Goal: Task Accomplishment & Management: Manage account settings

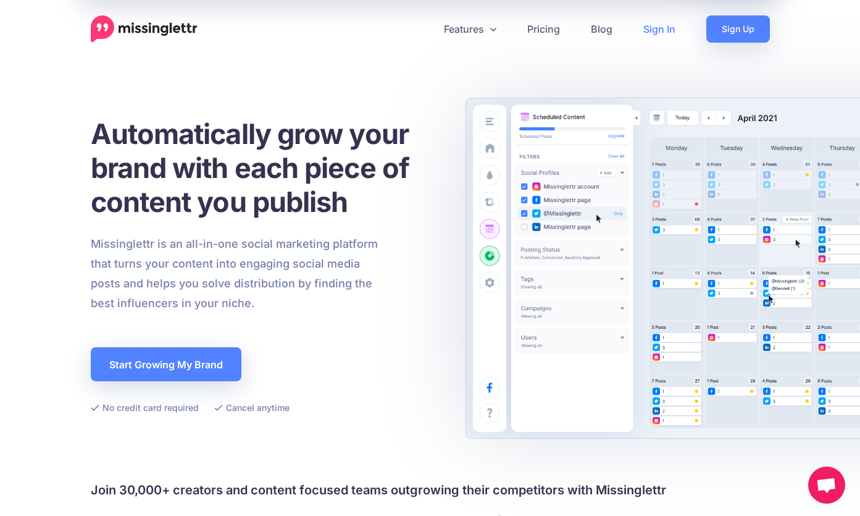
click at [662, 33] on link "Sign In" at bounding box center [659, 28] width 63 height 27
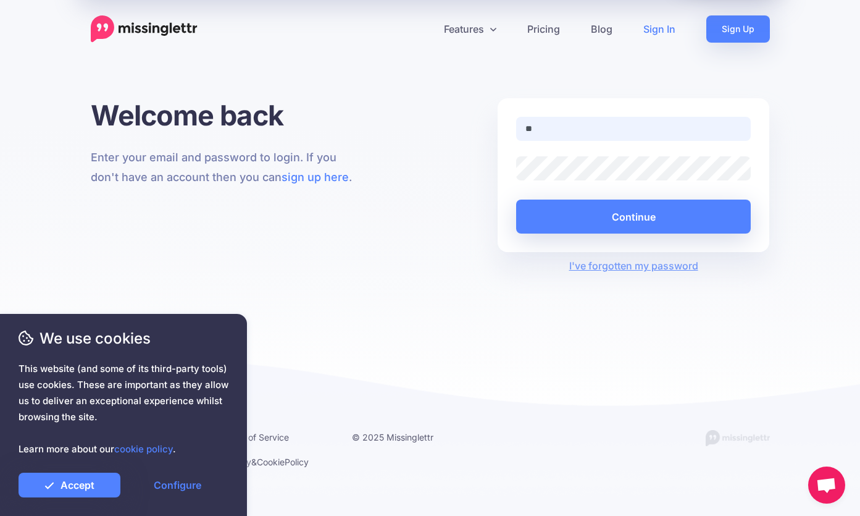
type input "**********"
click at [516, 199] on button "Continue" at bounding box center [633, 216] width 235 height 34
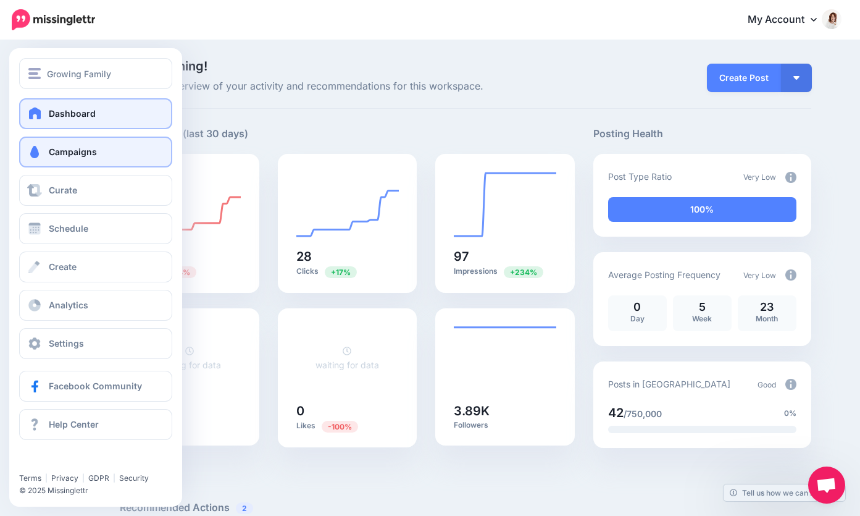
click at [51, 162] on link "Campaigns" at bounding box center [95, 151] width 153 height 31
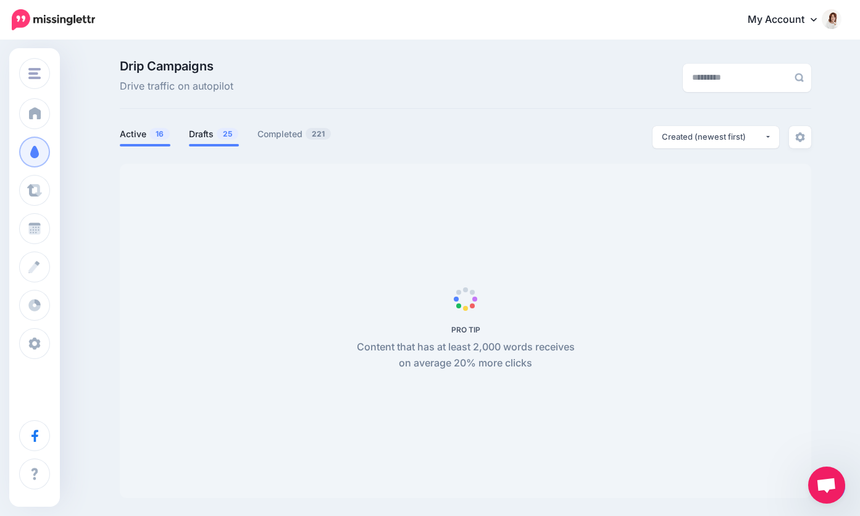
click at [209, 134] on link "Drafts 25" at bounding box center [214, 134] width 50 height 15
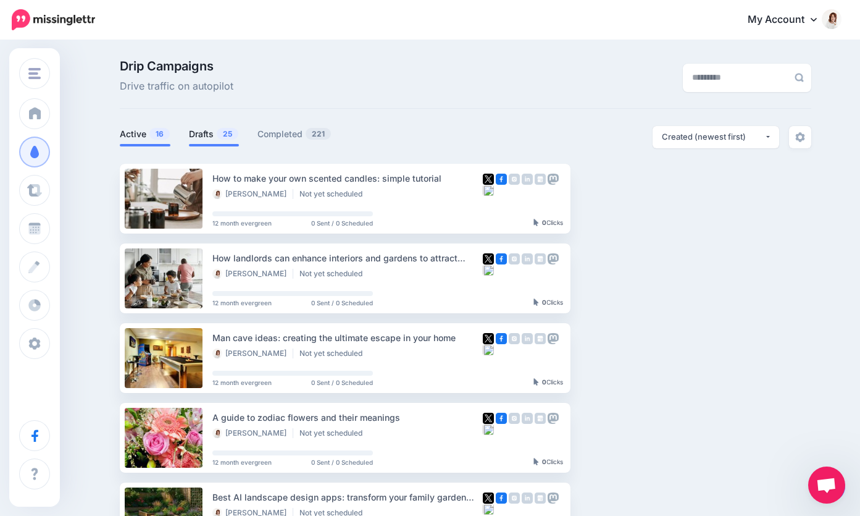
click at [143, 143] on li "Active 16" at bounding box center [145, 136] width 51 height 20
click at [140, 137] on link "Active 16" at bounding box center [145, 134] width 51 height 15
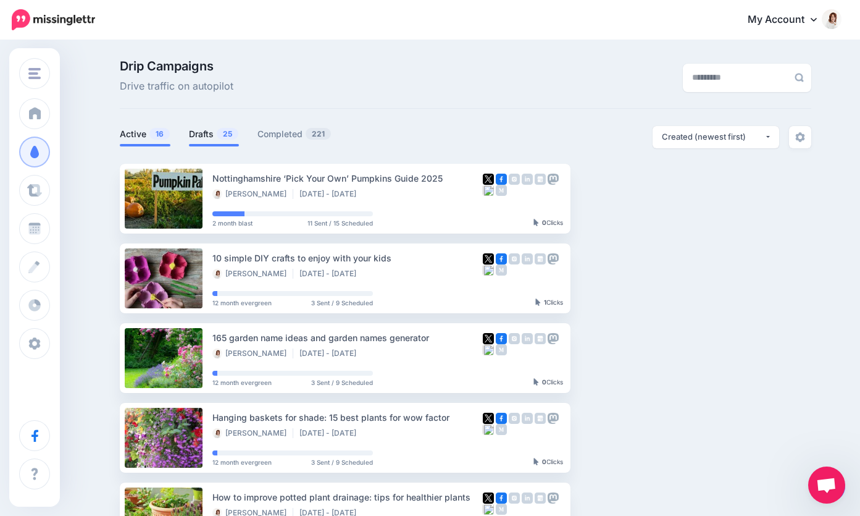
click at [203, 136] on link "Drafts 25" at bounding box center [214, 134] width 50 height 15
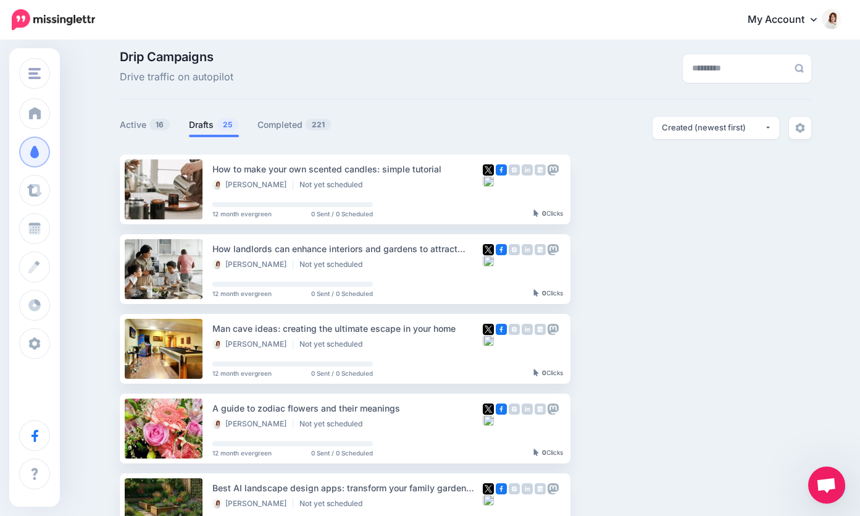
scroll to position [12, 0]
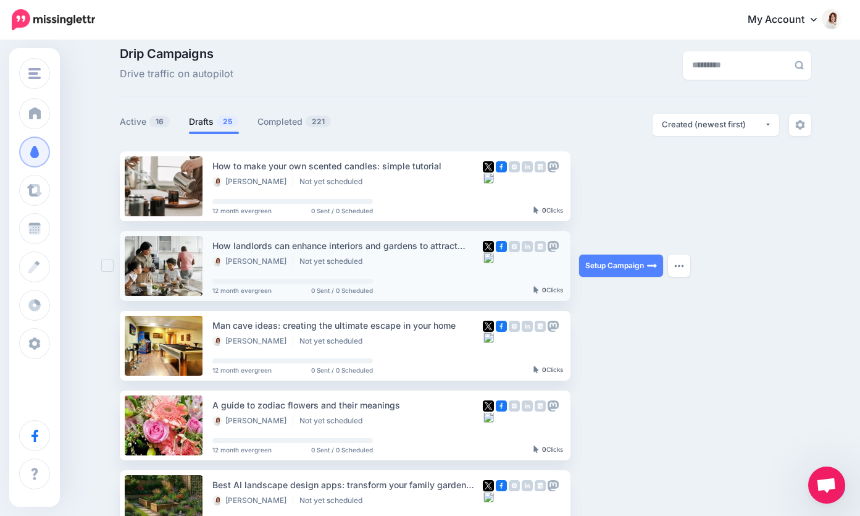
click at [107, 262] on ins at bounding box center [107, 265] width 12 height 12
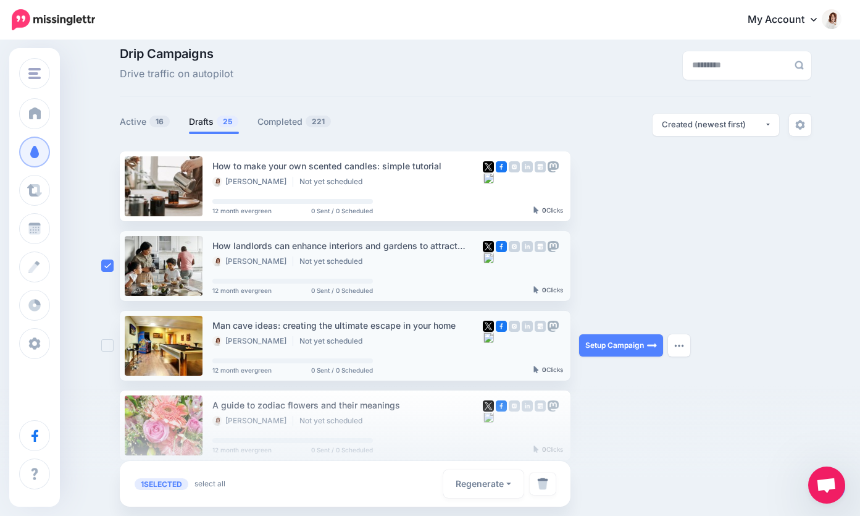
click at [106, 349] on ins at bounding box center [107, 345] width 12 height 12
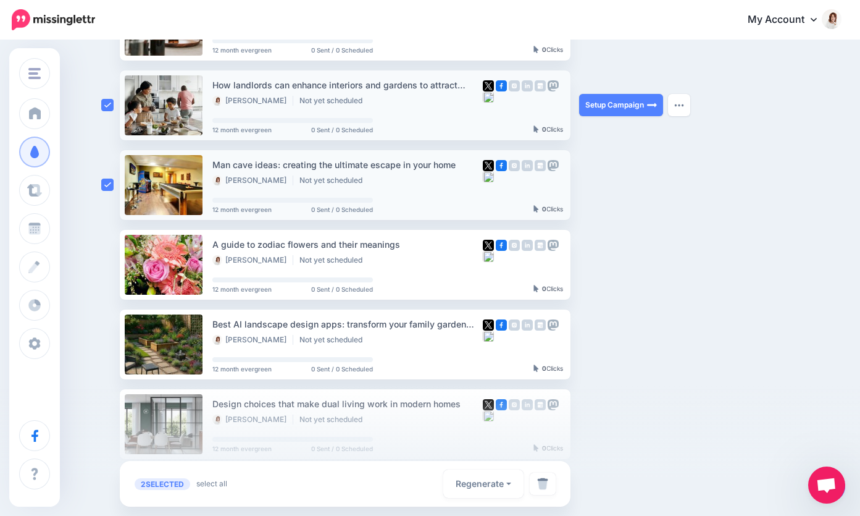
scroll to position [203, 0]
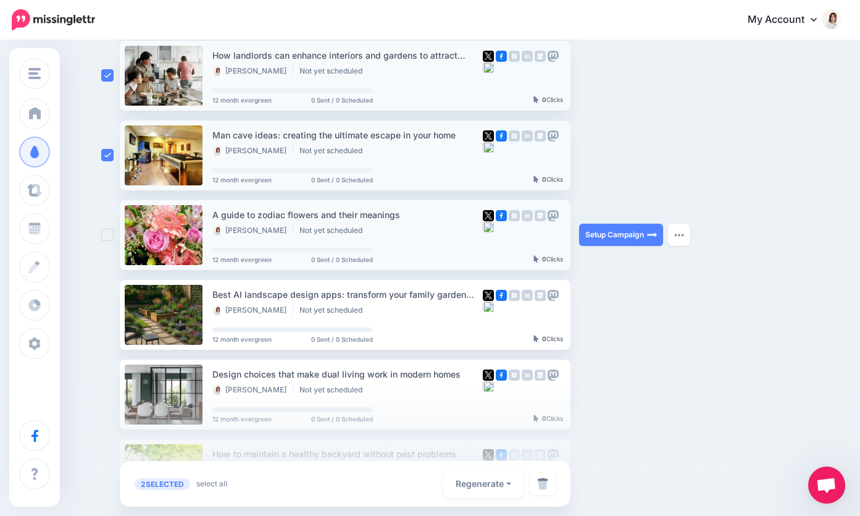
click at [108, 236] on ins at bounding box center [107, 234] width 12 height 12
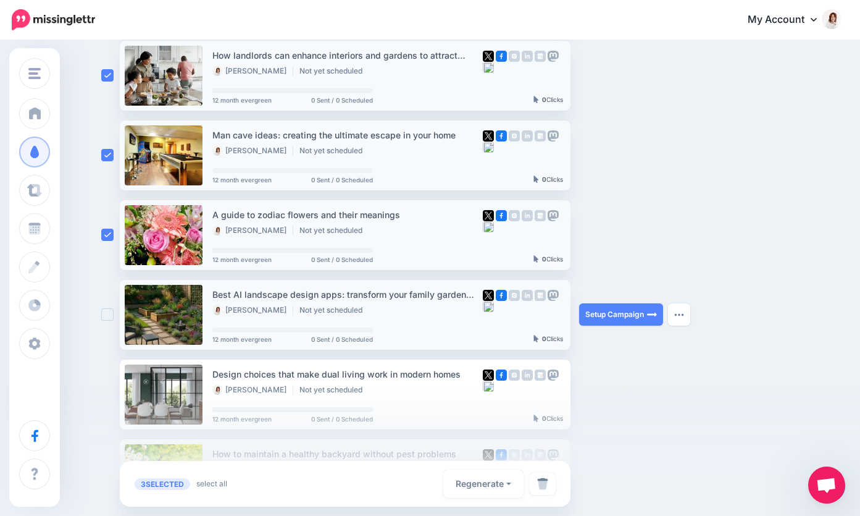
click at [107, 315] on ins at bounding box center [107, 314] width 12 height 12
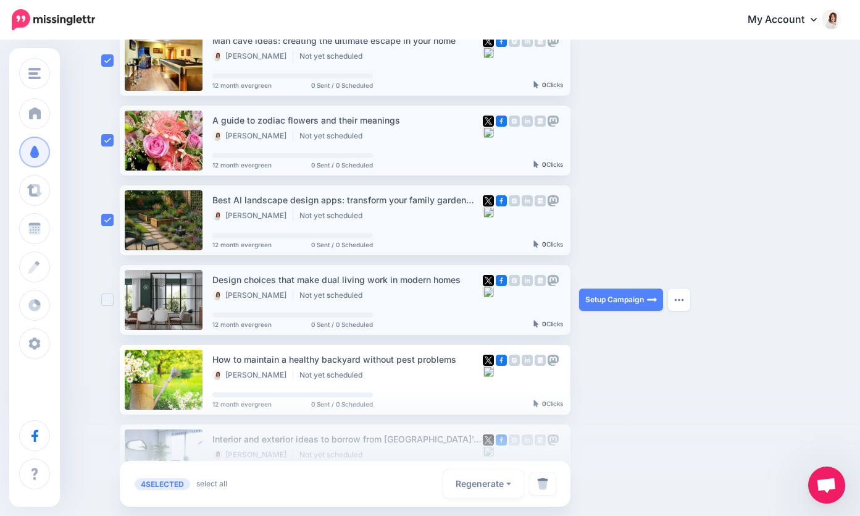
click at [107, 298] on ins at bounding box center [107, 299] width 12 height 12
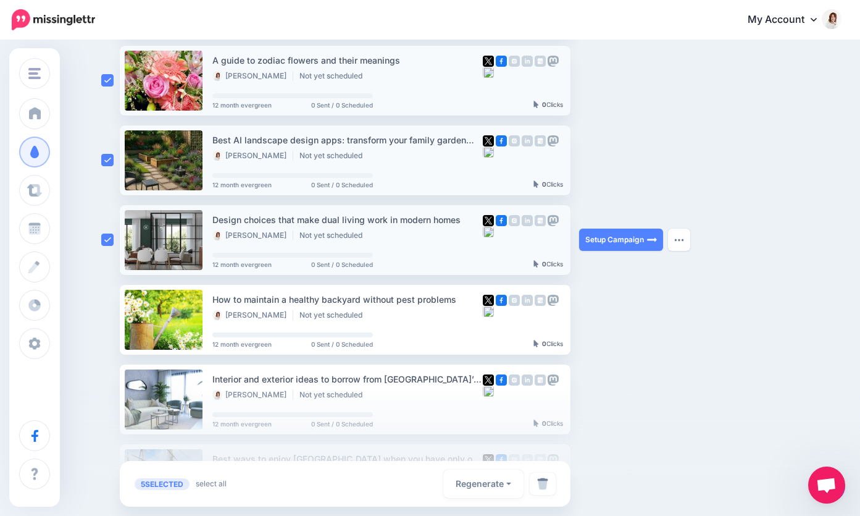
scroll to position [362, 0]
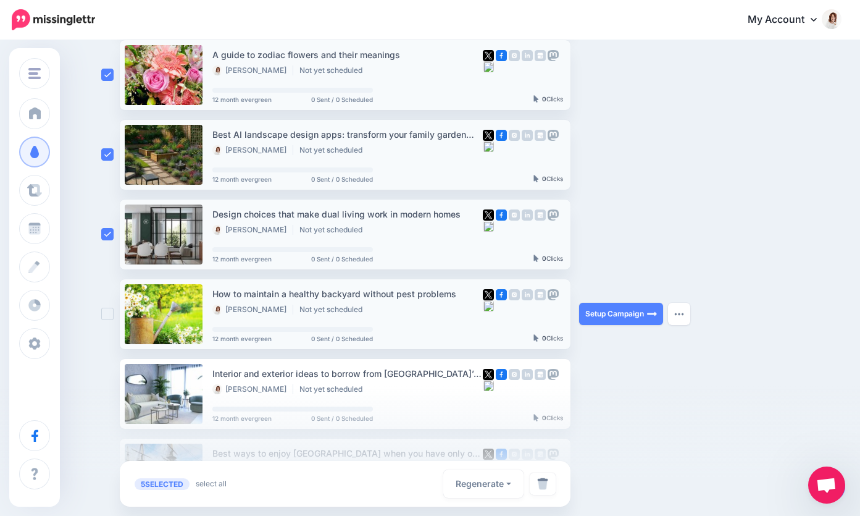
click at [107, 304] on div at bounding box center [110, 314] width 19 height 70
click at [107, 312] on ins at bounding box center [107, 313] width 12 height 12
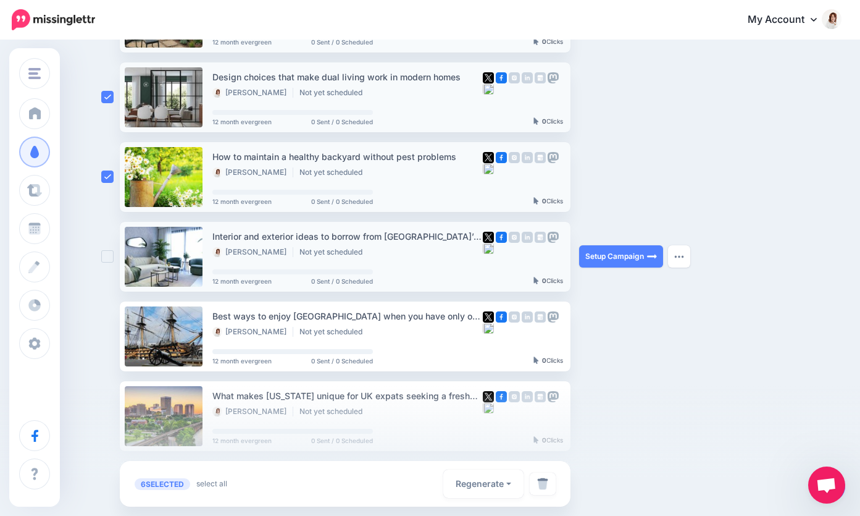
scroll to position [502, 0]
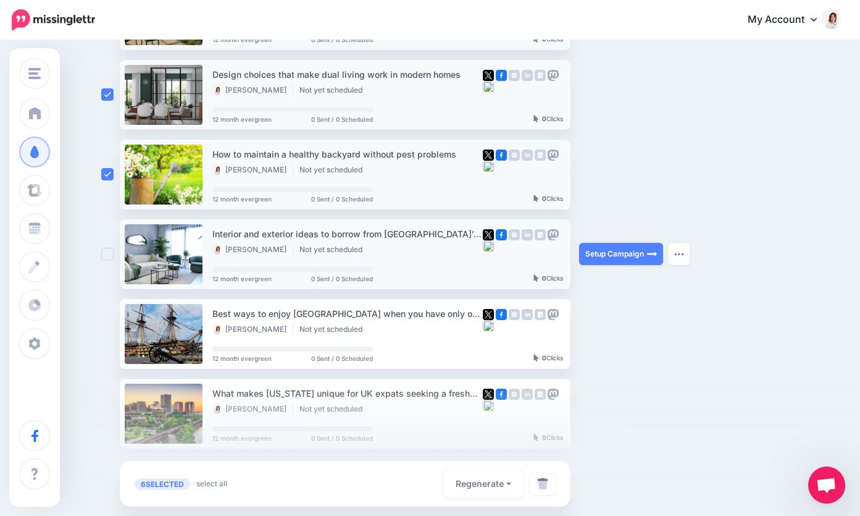
click at [107, 256] on ins at bounding box center [107, 254] width 12 height 12
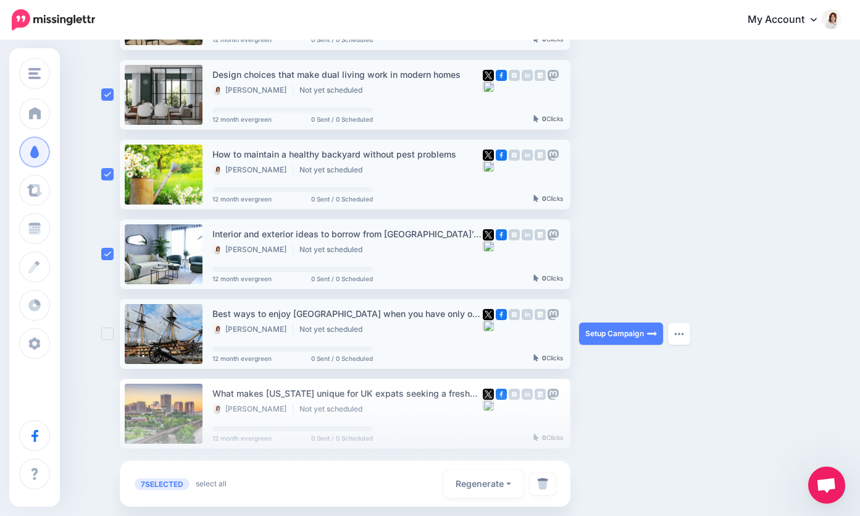
click at [108, 332] on ins at bounding box center [107, 333] width 12 height 12
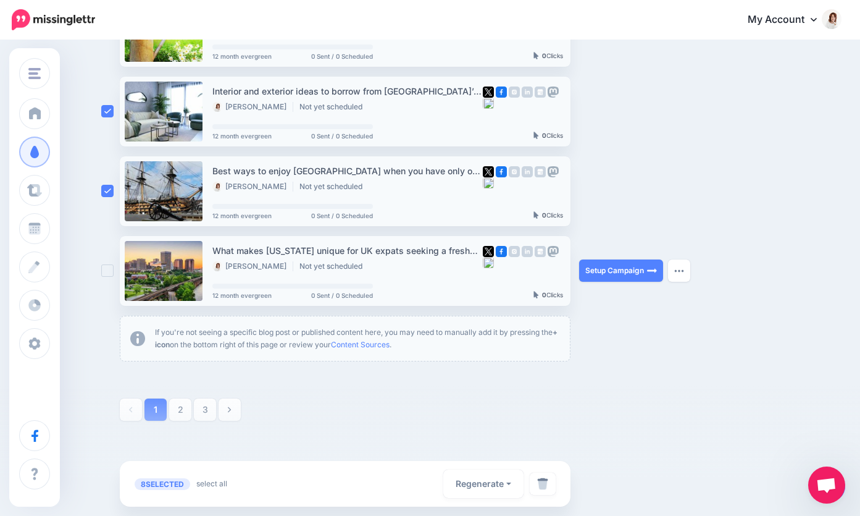
scroll to position [647, 0]
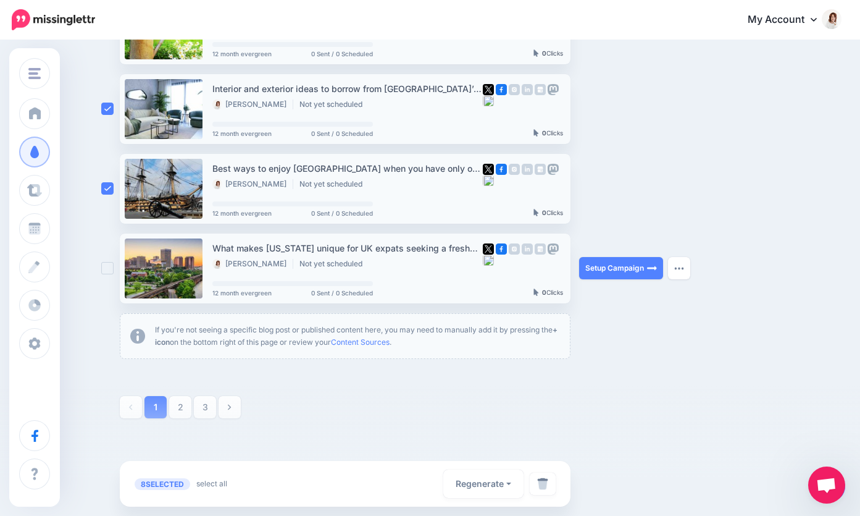
click at [109, 272] on ins at bounding box center [107, 268] width 12 height 12
click at [546, 483] on img at bounding box center [542, 483] width 11 height 12
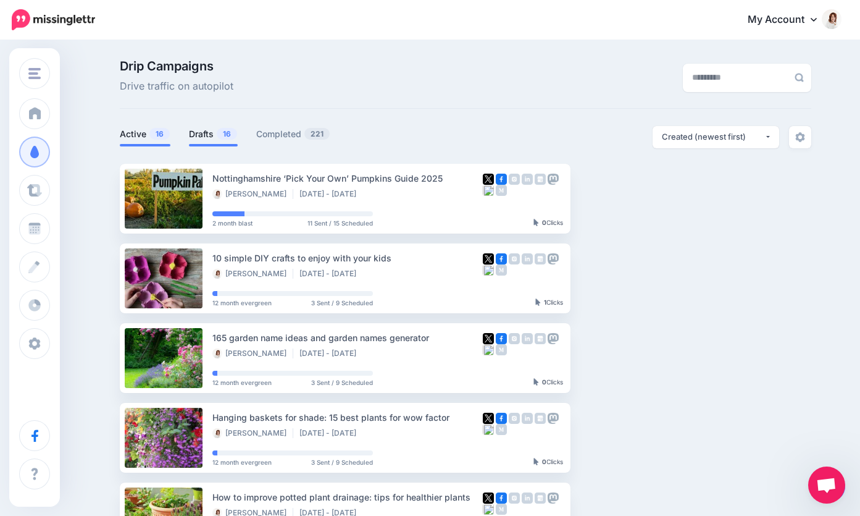
click at [199, 138] on link "Drafts 16" at bounding box center [213, 134] width 49 height 15
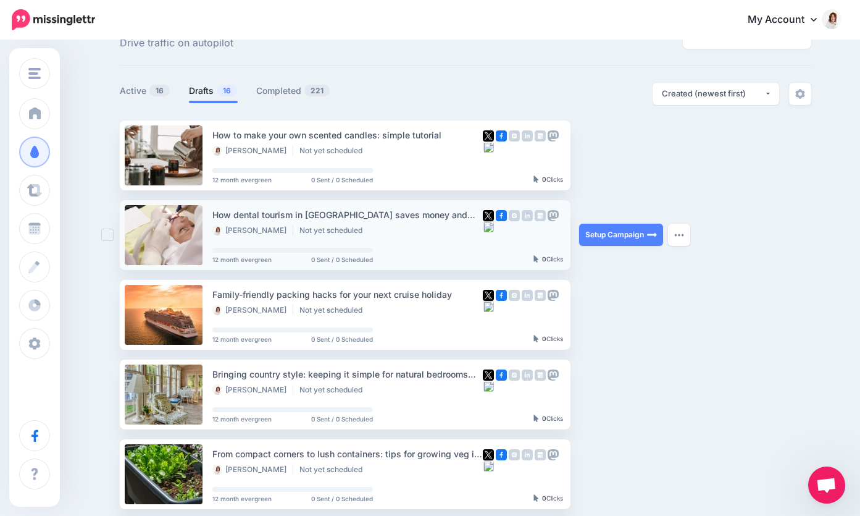
scroll to position [48, 0]
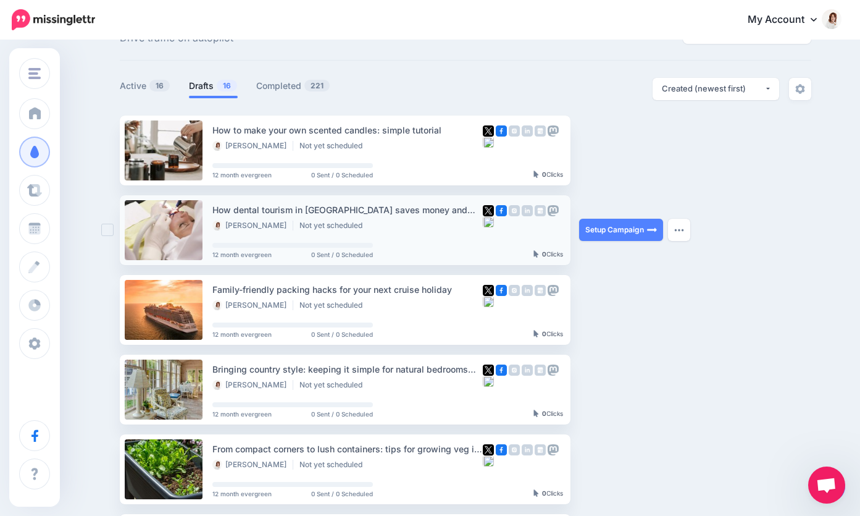
click at [109, 228] on ins at bounding box center [107, 230] width 12 height 12
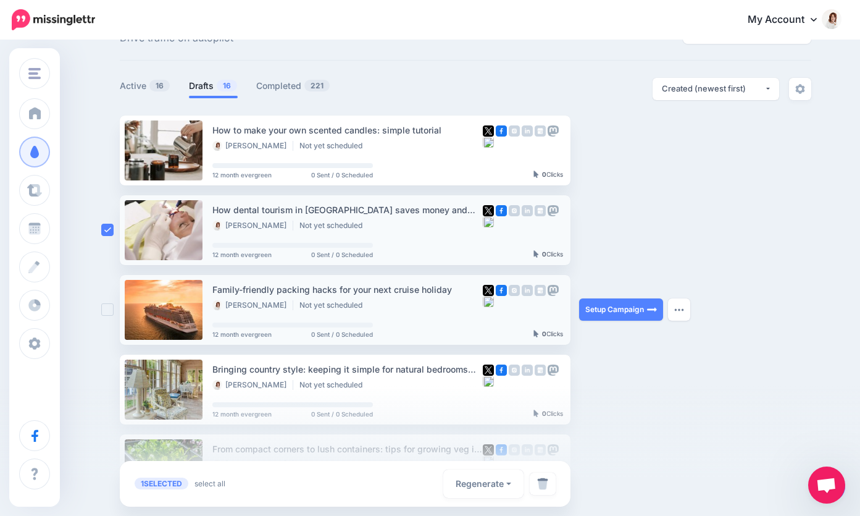
click at [108, 311] on ins at bounding box center [107, 309] width 12 height 12
click at [107, 390] on div at bounding box center [430, 451] width 860 height 130
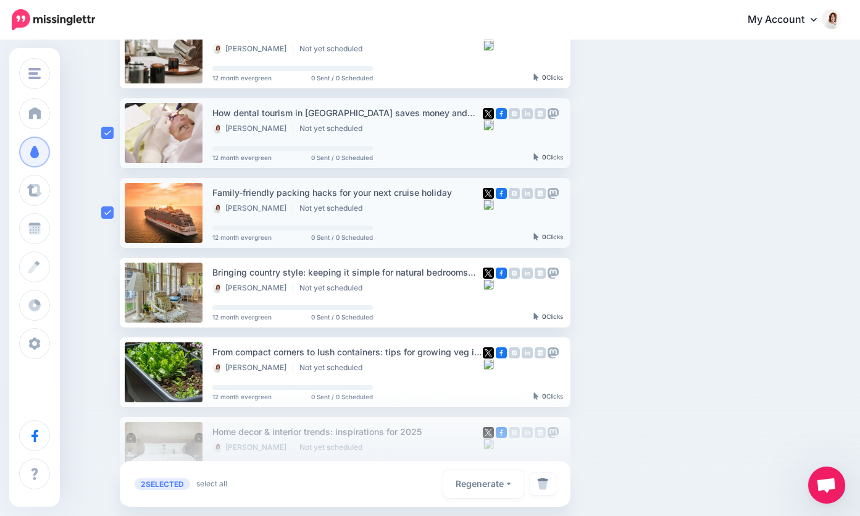
scroll to position [180, 0]
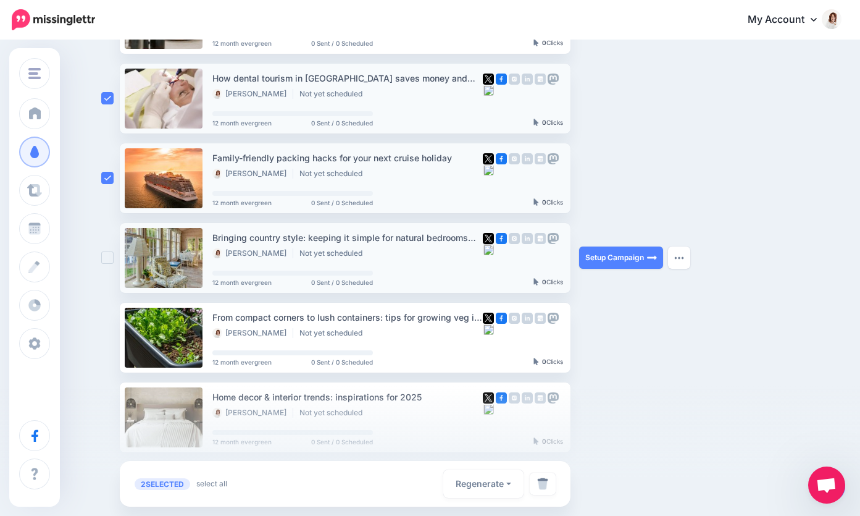
click at [107, 261] on ins at bounding box center [107, 257] width 12 height 12
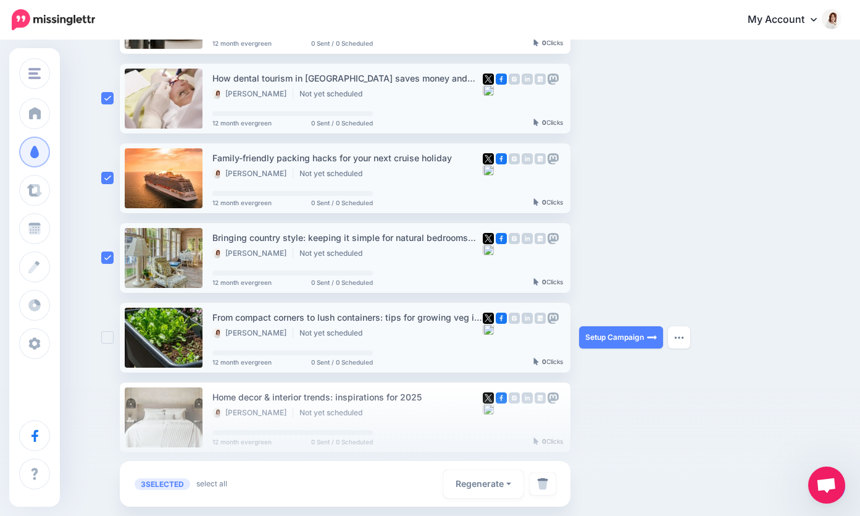
click at [104, 340] on ins at bounding box center [107, 337] width 12 height 12
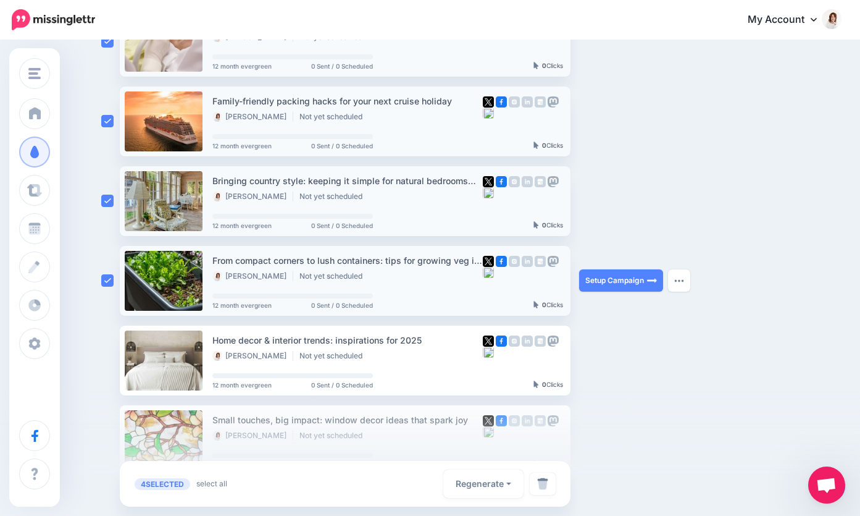
scroll to position [364, 0]
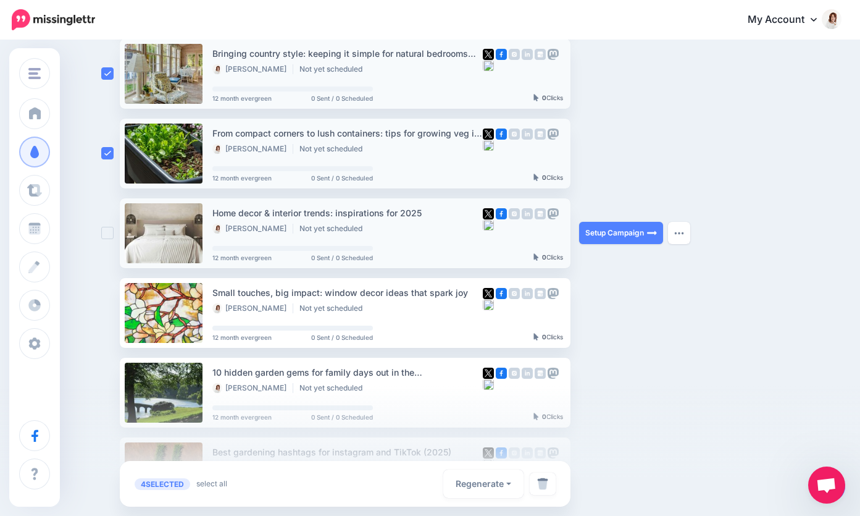
click at [104, 236] on ins at bounding box center [107, 233] width 12 height 12
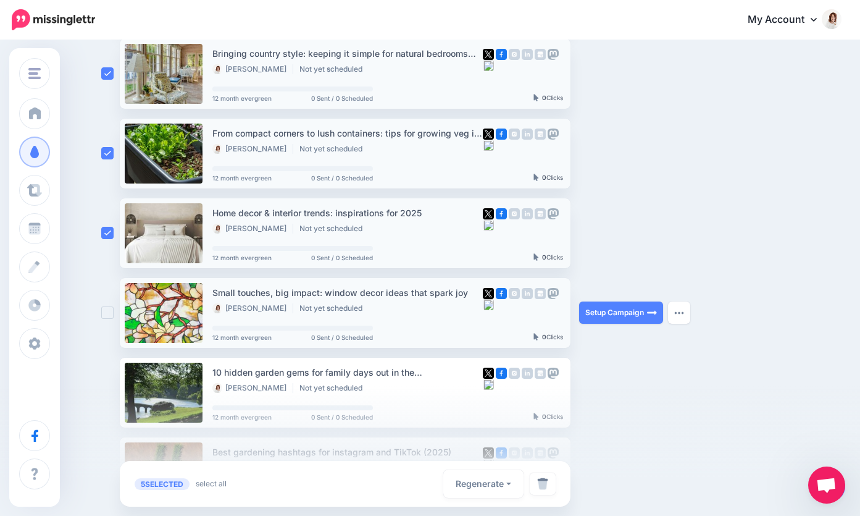
click at [106, 314] on ins at bounding box center [107, 312] width 12 height 12
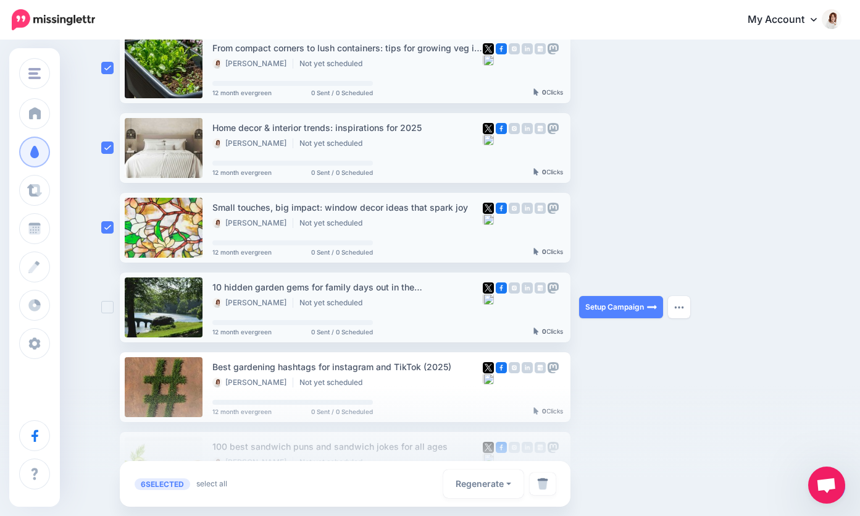
scroll to position [456, 0]
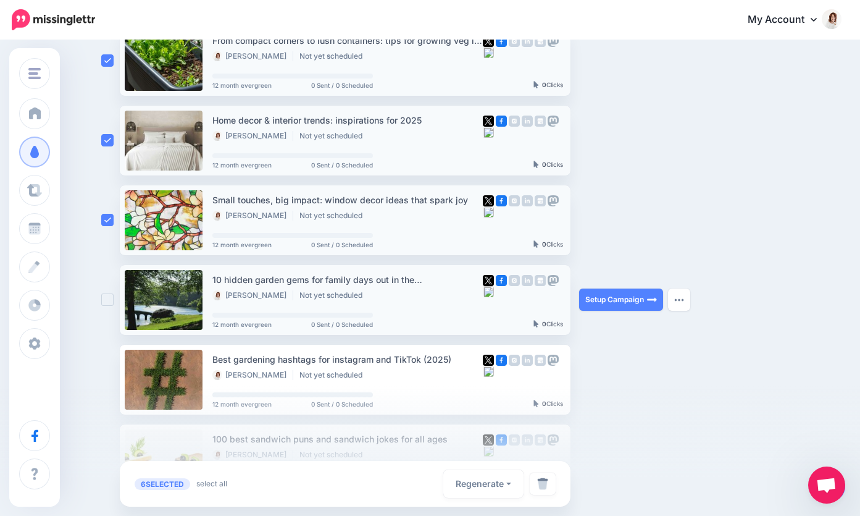
click at [106, 299] on ins at bounding box center [107, 299] width 12 height 12
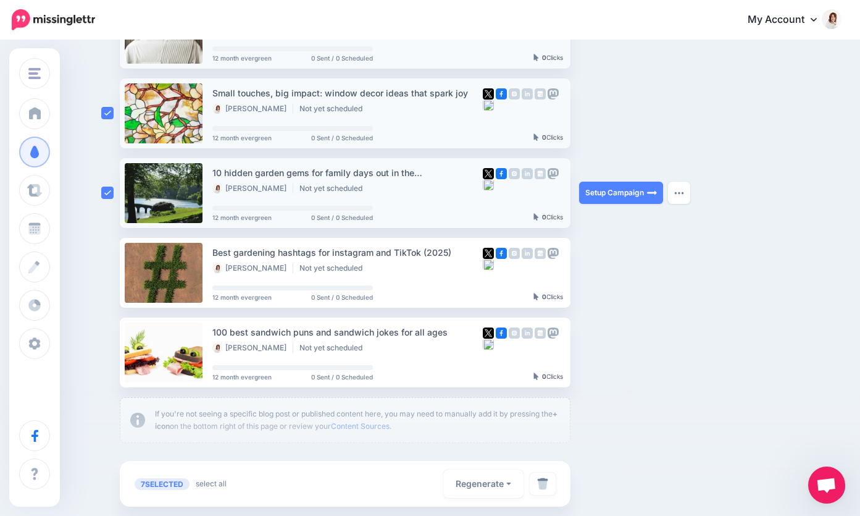
scroll to position [611, 0]
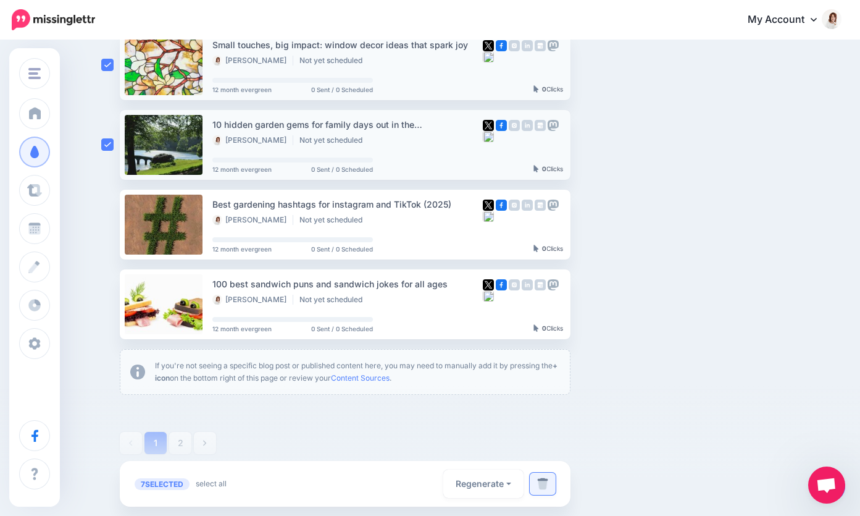
click at [546, 482] on img at bounding box center [542, 483] width 11 height 12
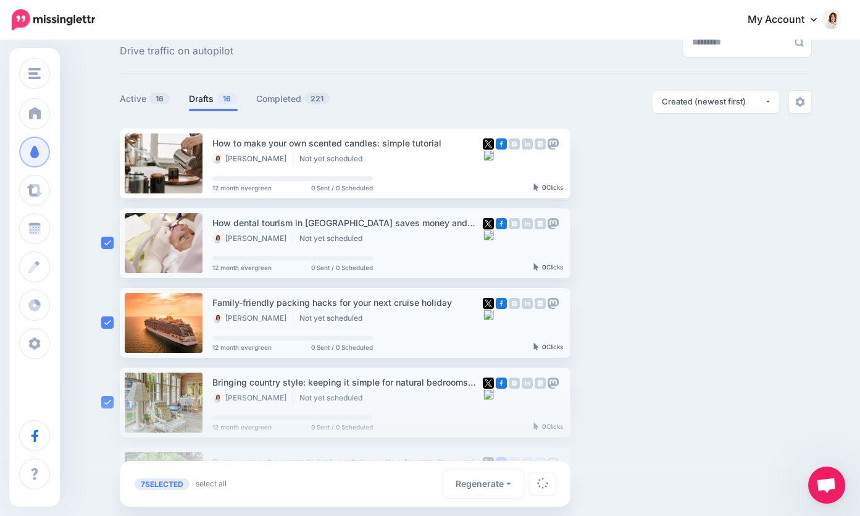
scroll to position [0, 0]
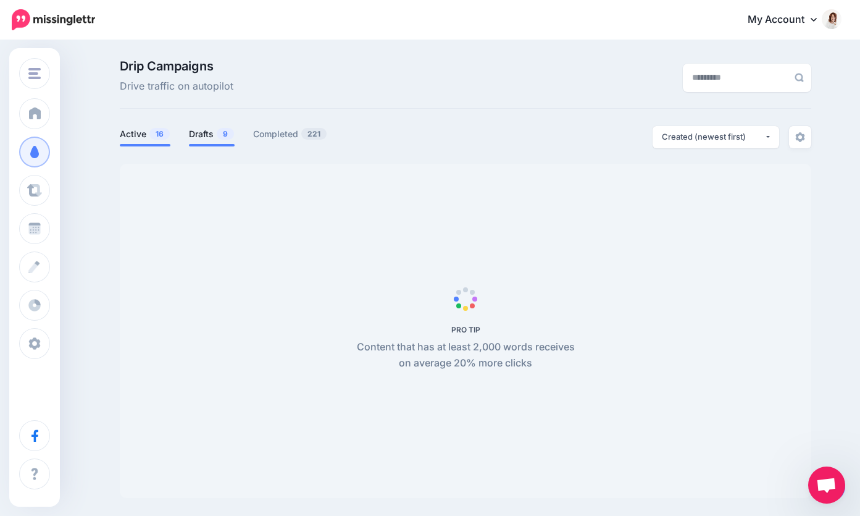
click at [201, 136] on link "Drafts 9" at bounding box center [212, 134] width 46 height 15
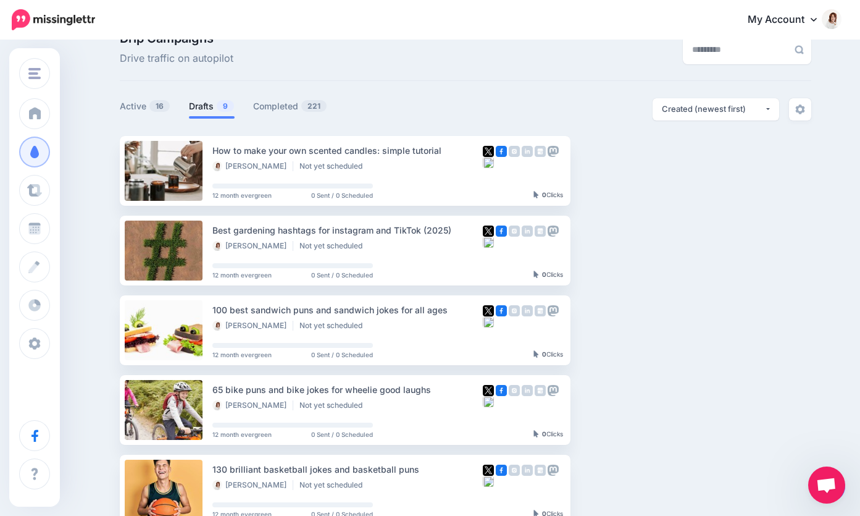
scroll to position [31, 0]
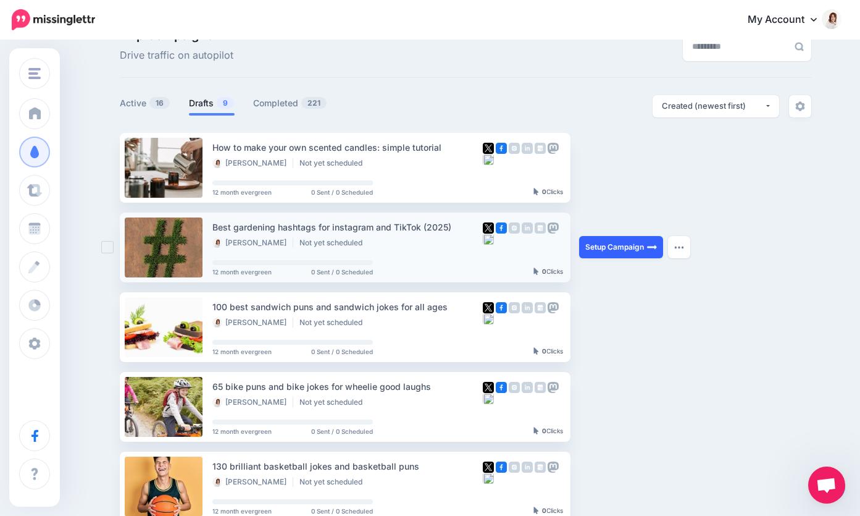
click at [596, 247] on link "Setup Campaign" at bounding box center [621, 247] width 84 height 22
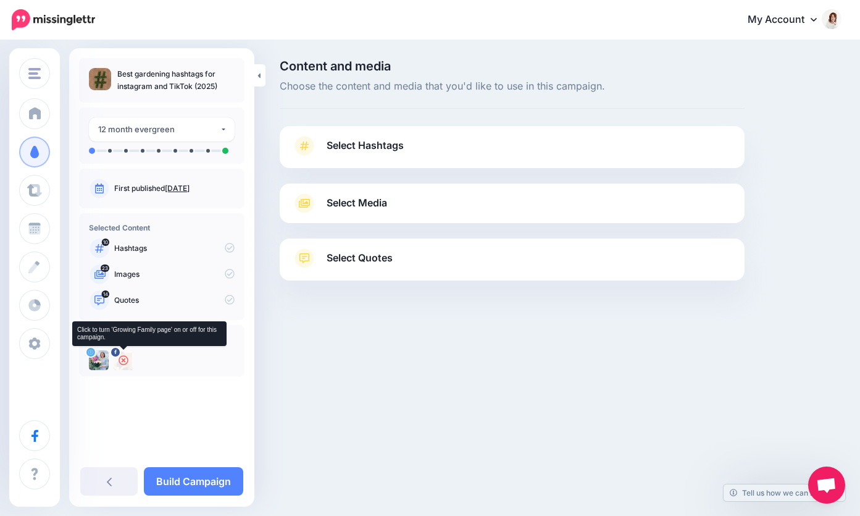
click at [122, 357] on icon at bounding box center [124, 360] width 10 height 10
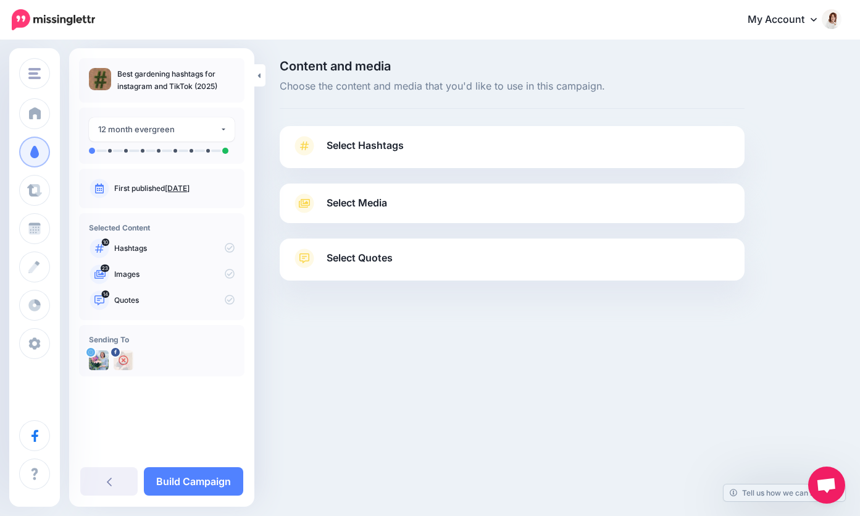
click at [385, 127] on div "Select Hashtags First let's make sure we're happy with the hashtags. Add, delet…" at bounding box center [512, 147] width 465 height 42
click at [374, 146] on span "Select Hashtags" at bounding box center [365, 145] width 77 height 17
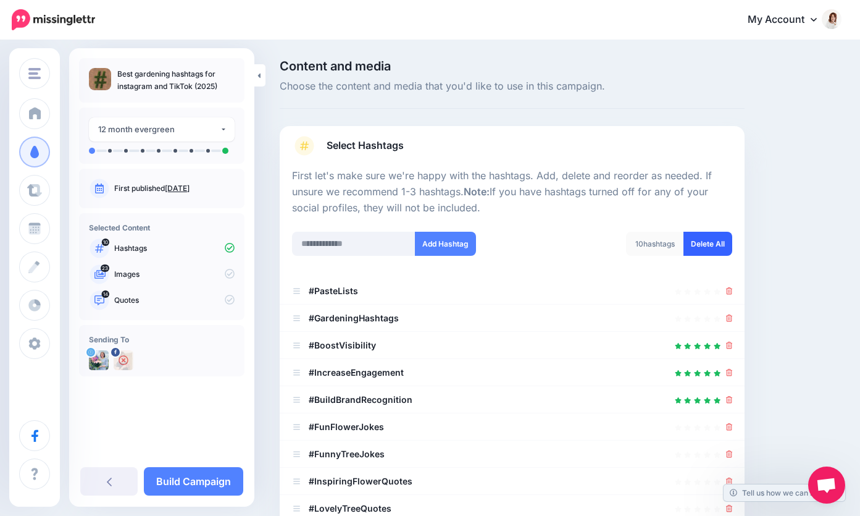
click at [695, 241] on link "Delete All" at bounding box center [707, 244] width 49 height 24
click at [340, 243] on input "text" at bounding box center [353, 244] width 123 height 24
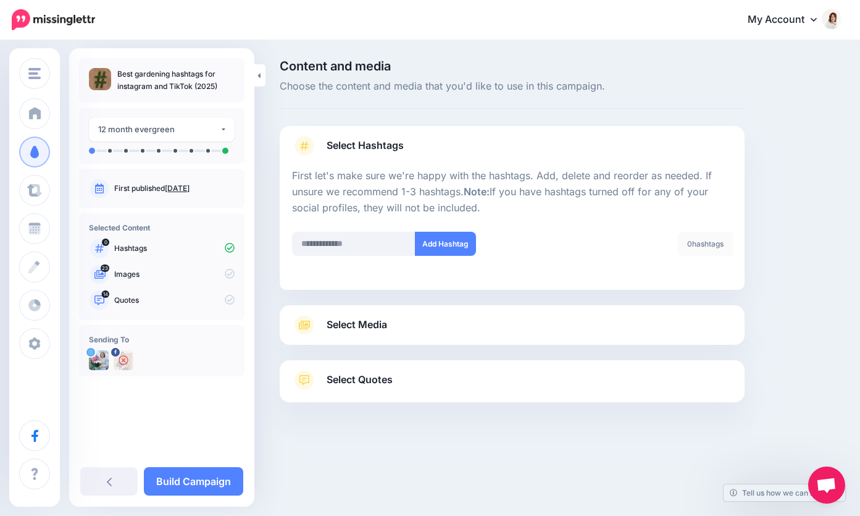
click at [359, 330] on span "Select Media" at bounding box center [357, 324] width 61 height 17
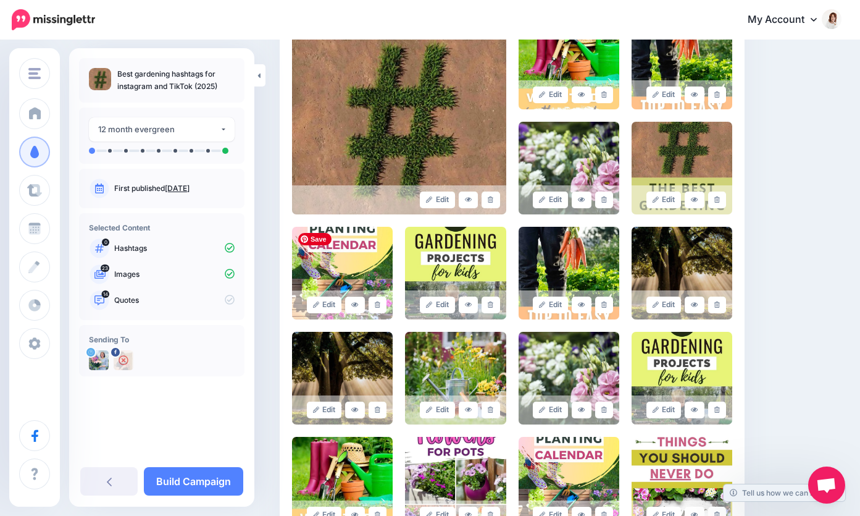
scroll to position [327, 0]
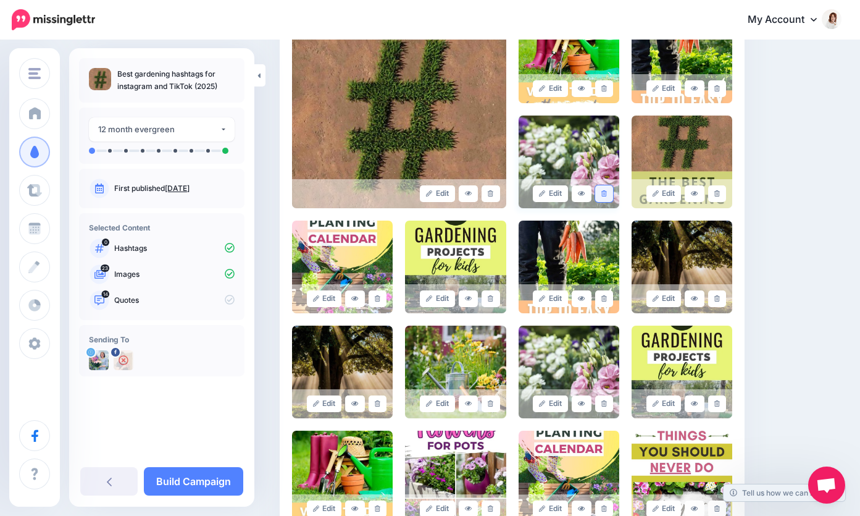
click at [604, 193] on icon at bounding box center [604, 193] width 6 height 7
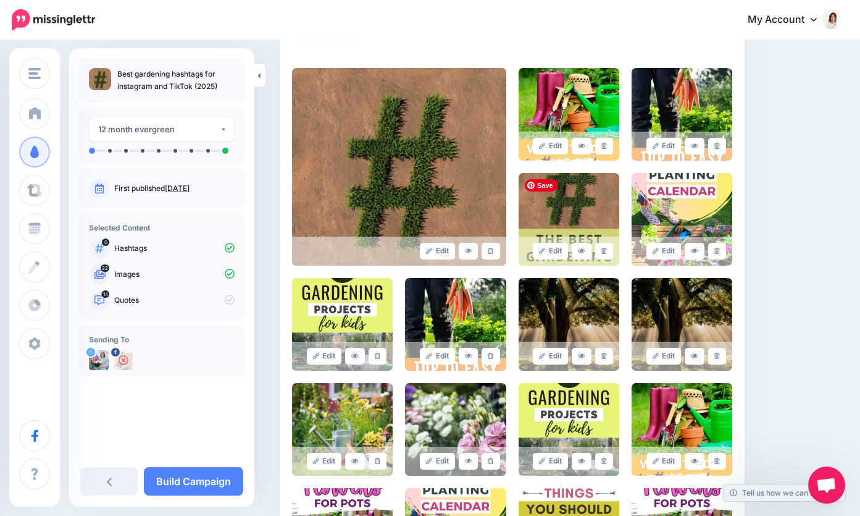
scroll to position [267, 0]
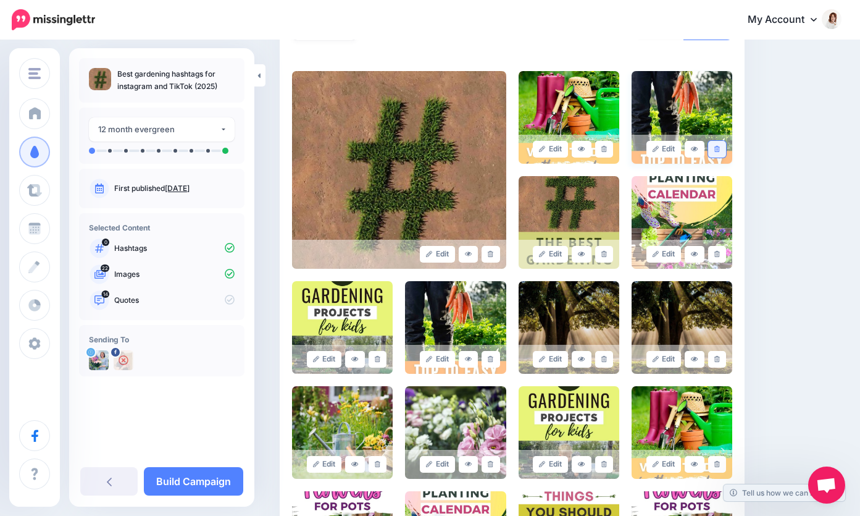
click at [716, 152] on icon at bounding box center [717, 149] width 6 height 7
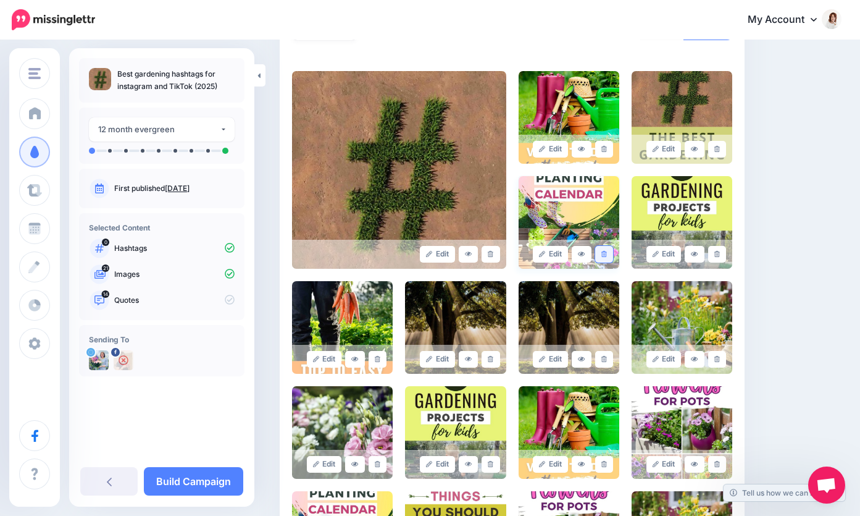
click at [606, 259] on link at bounding box center [604, 254] width 18 height 17
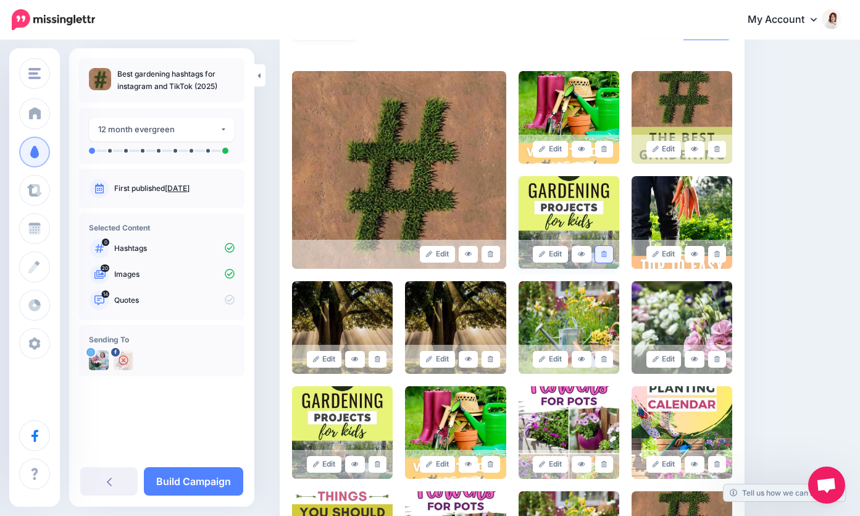
click at [606, 258] on link at bounding box center [604, 254] width 18 height 17
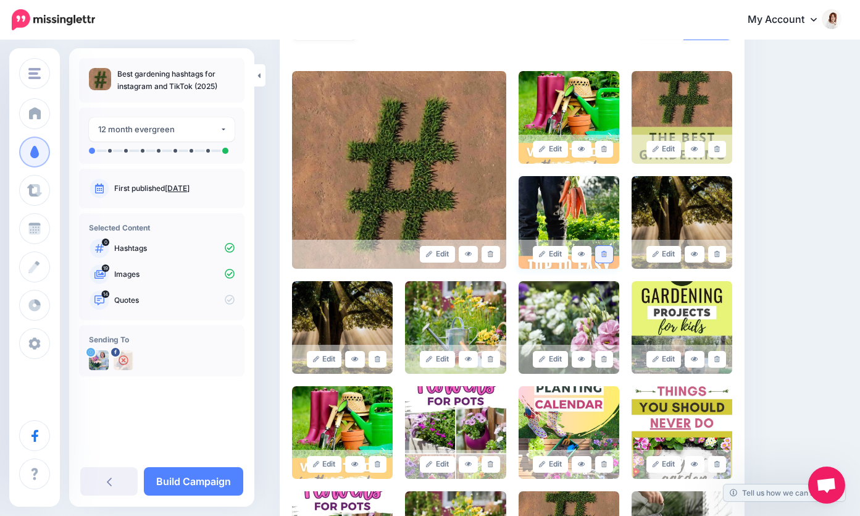
click at [606, 256] on icon at bounding box center [604, 254] width 6 height 7
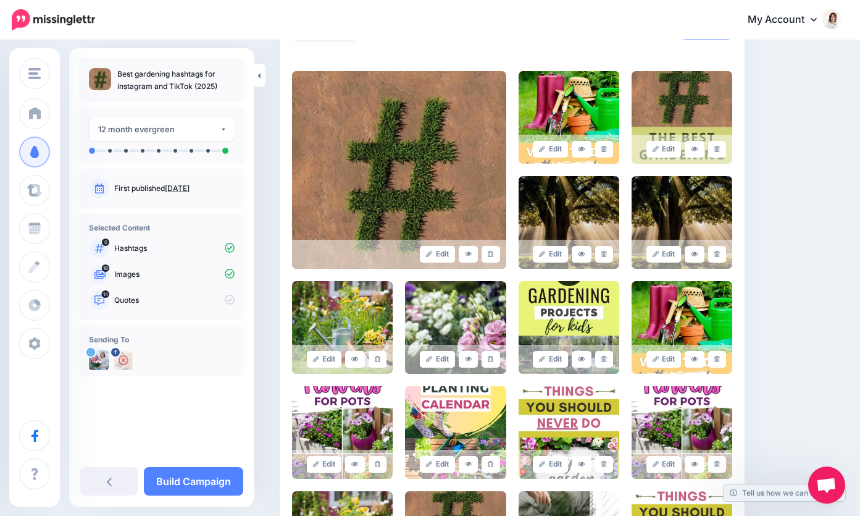
click at [606, 256] on icon at bounding box center [604, 254] width 6 height 7
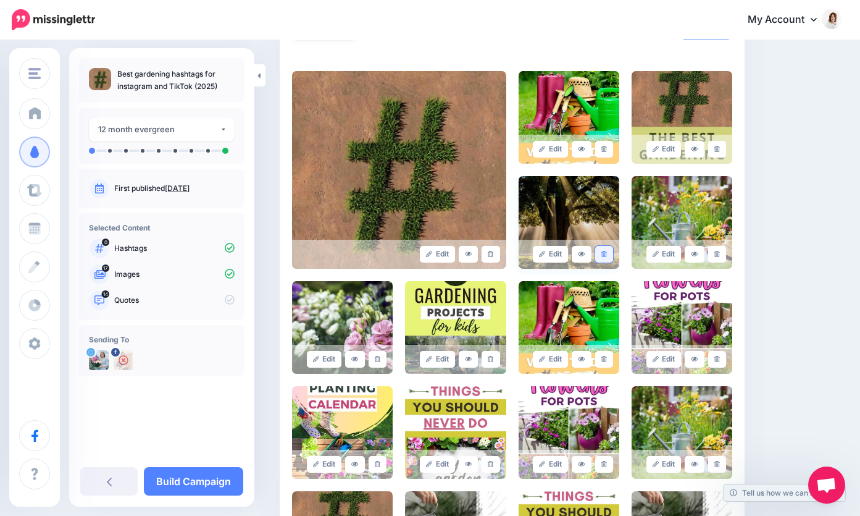
click at [605, 256] on icon at bounding box center [604, 254] width 6 height 7
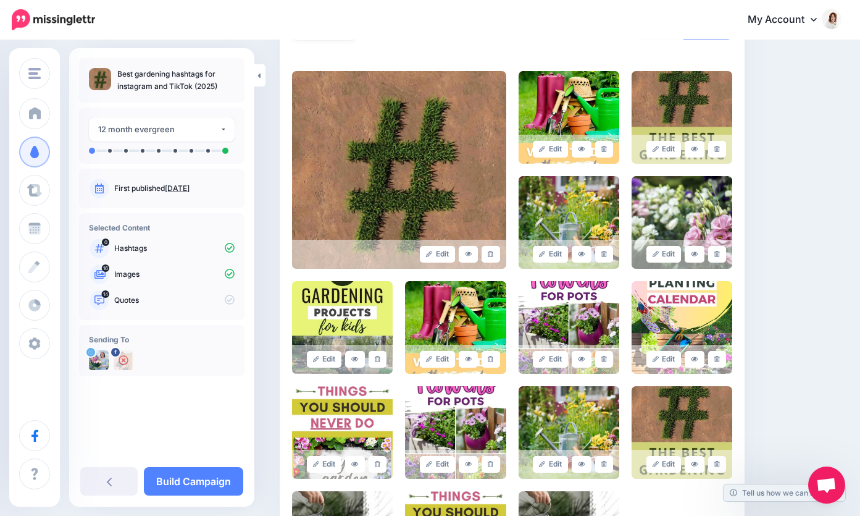
click at [605, 256] on icon at bounding box center [604, 254] width 6 height 7
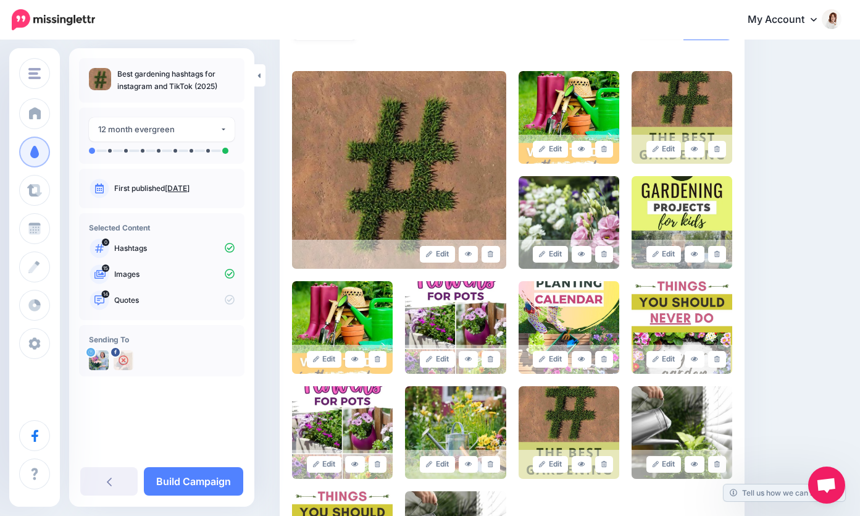
click at [605, 256] on icon at bounding box center [604, 254] width 6 height 7
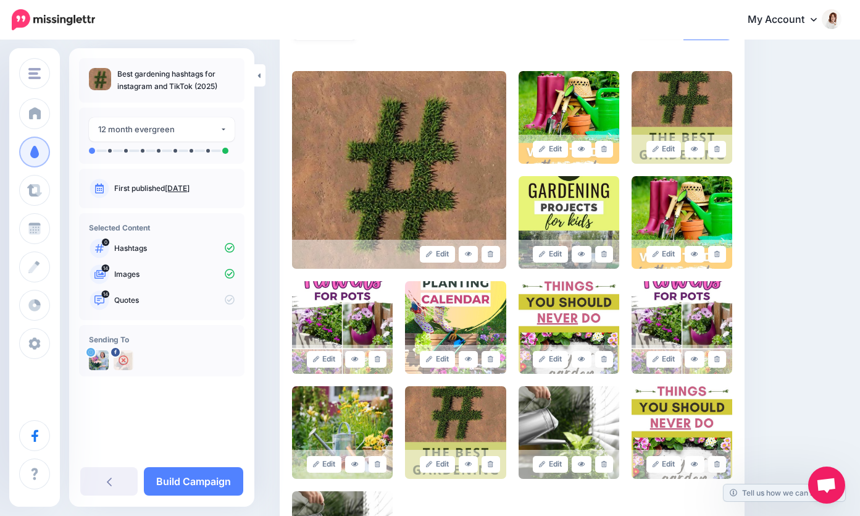
click at [605, 256] on icon at bounding box center [604, 254] width 6 height 7
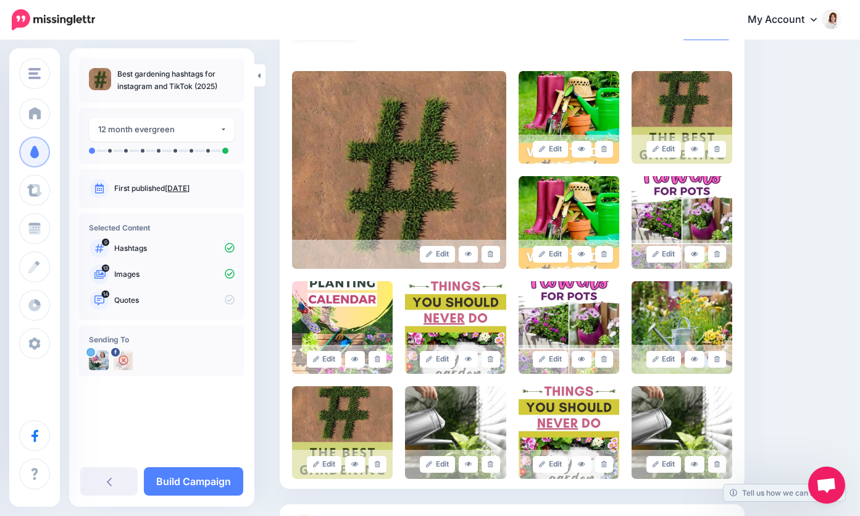
click at [605, 256] on icon at bounding box center [604, 254] width 6 height 7
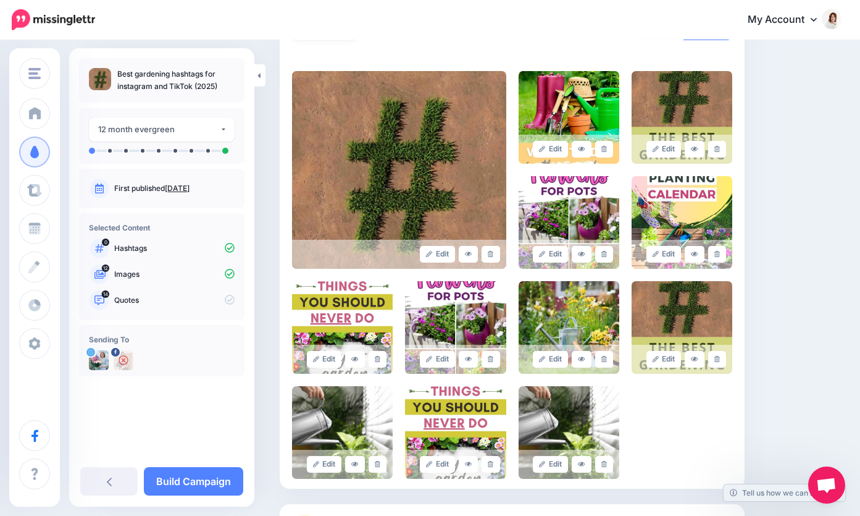
click at [605, 256] on icon at bounding box center [604, 254] width 6 height 7
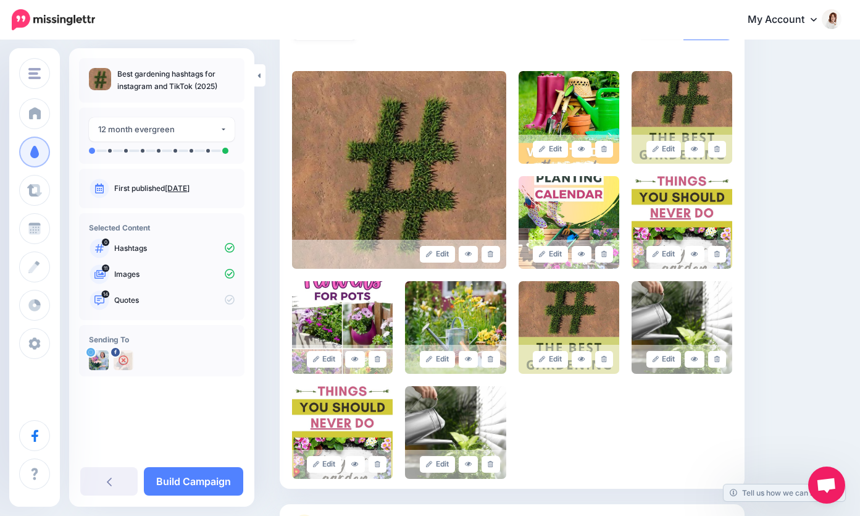
click at [605, 256] on icon at bounding box center [604, 254] width 6 height 7
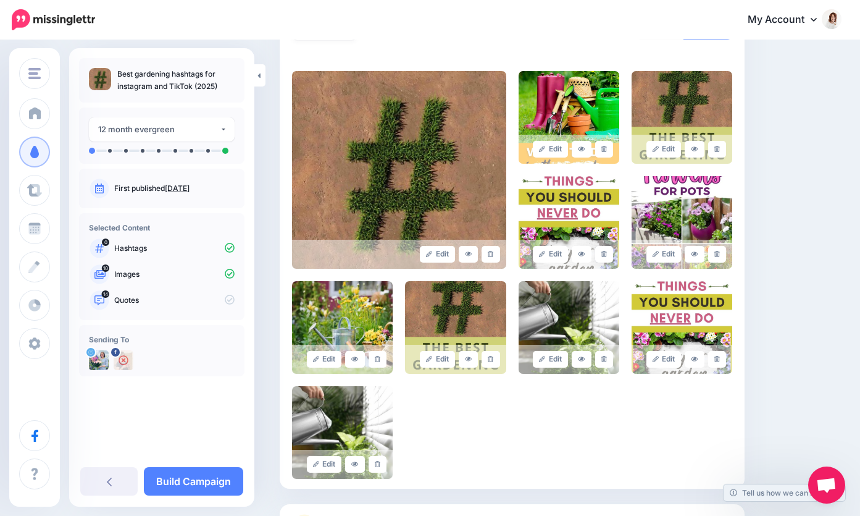
click at [605, 256] on icon at bounding box center [604, 254] width 6 height 7
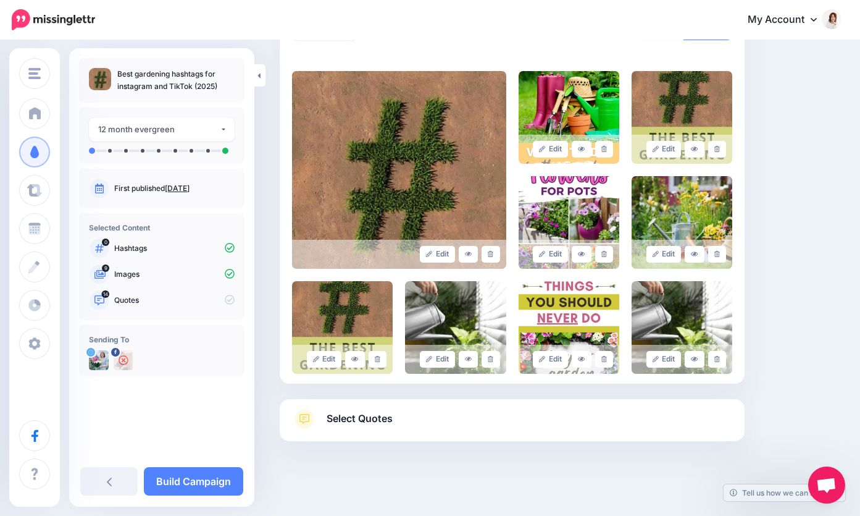
click at [605, 256] on icon at bounding box center [604, 254] width 6 height 7
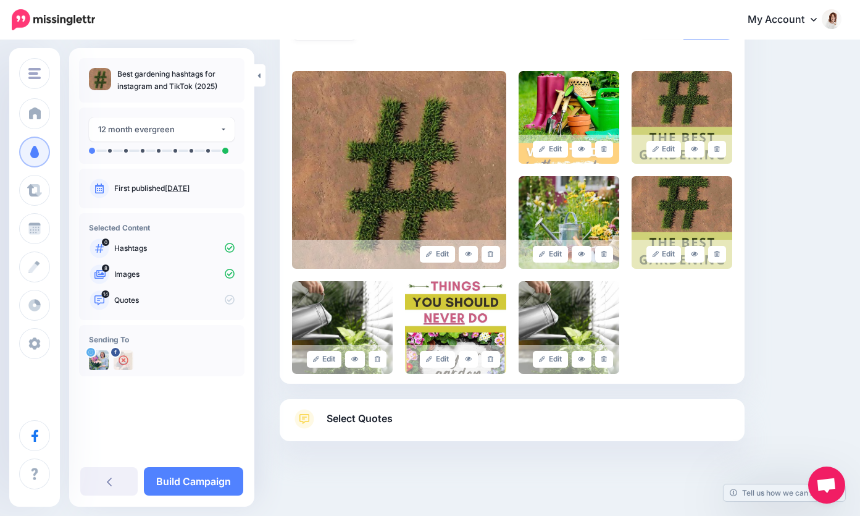
click at [605, 256] on icon at bounding box center [604, 254] width 6 height 7
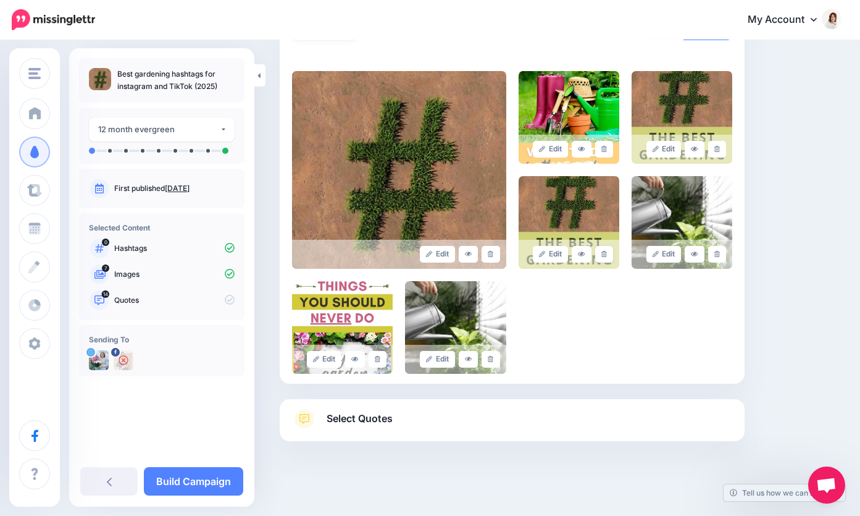
click at [605, 256] on icon at bounding box center [604, 254] width 6 height 7
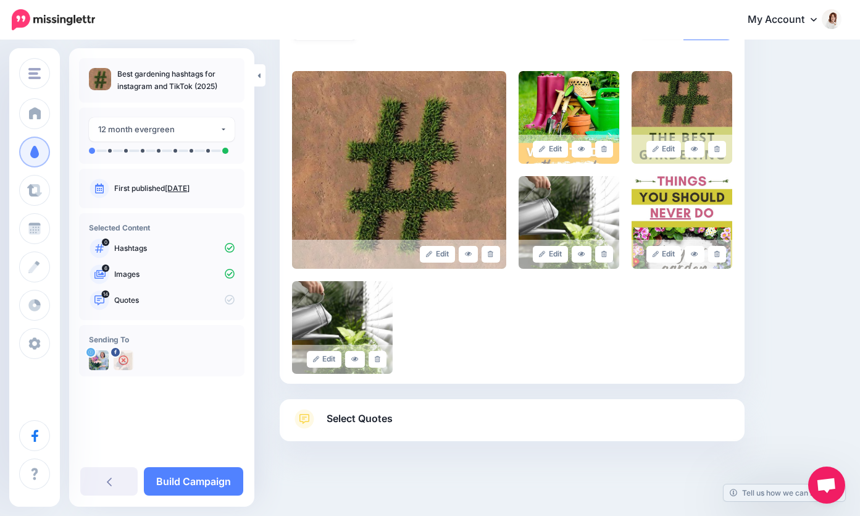
click at [605, 256] on icon at bounding box center [604, 254] width 6 height 7
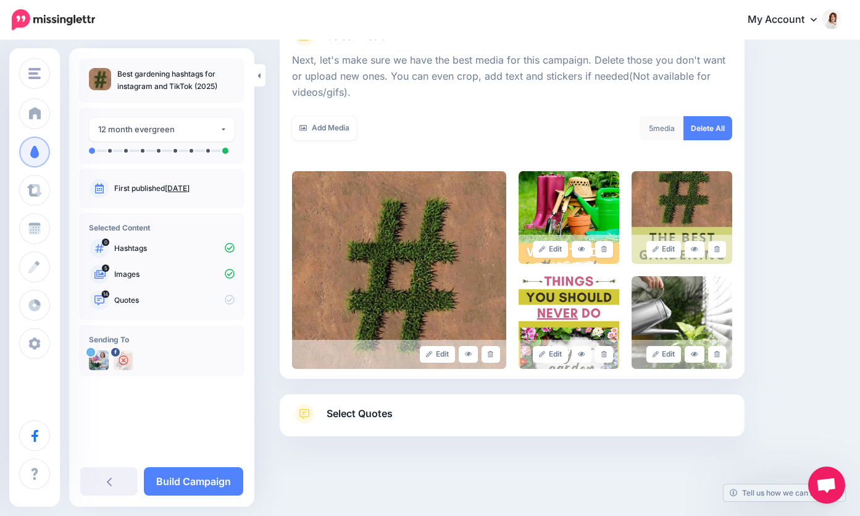
click at [605, 256] on link at bounding box center [604, 249] width 18 height 17
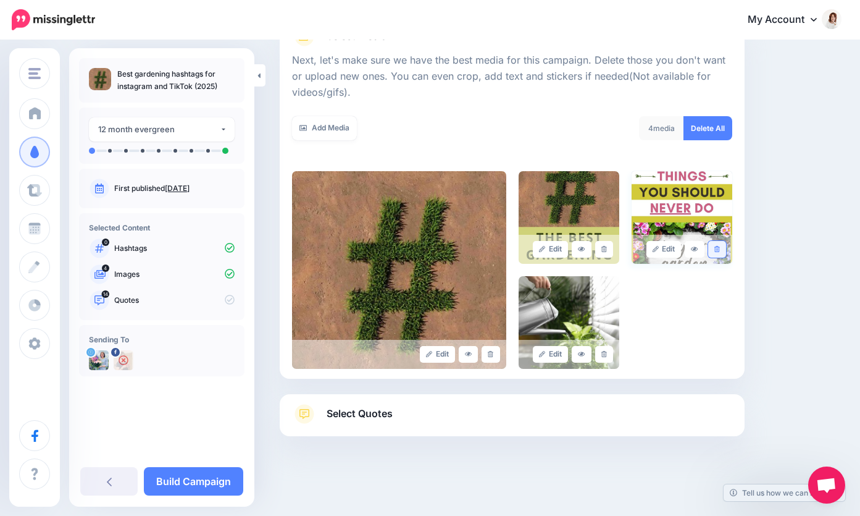
click at [716, 253] on link at bounding box center [717, 249] width 18 height 17
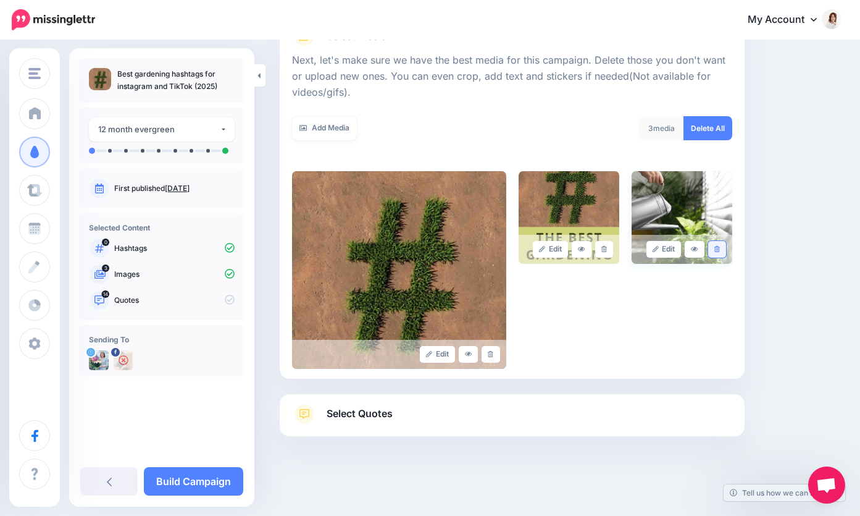
click at [716, 253] on link at bounding box center [717, 249] width 18 height 17
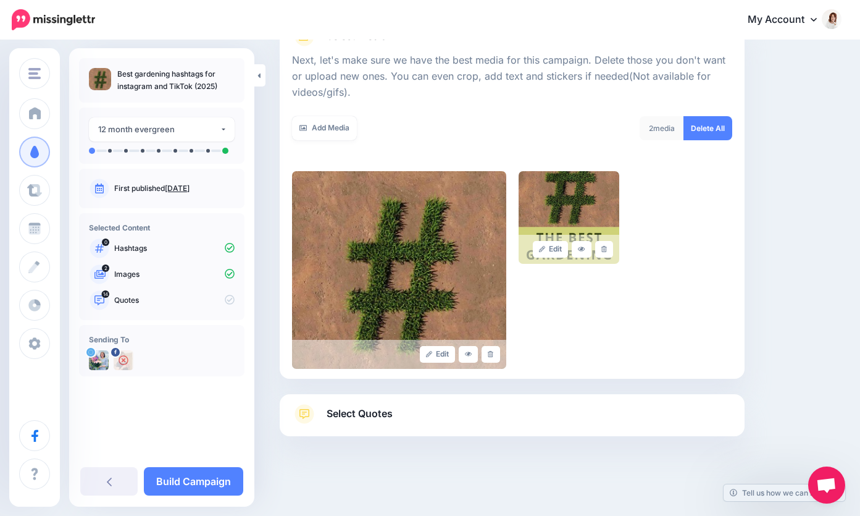
click at [472, 422] on link "Select Quotes" at bounding box center [512, 420] width 440 height 32
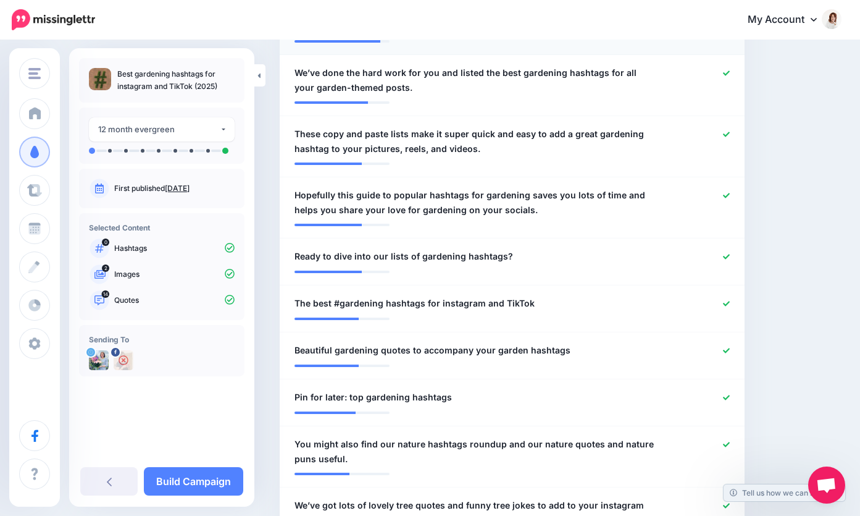
scroll to position [569, 0]
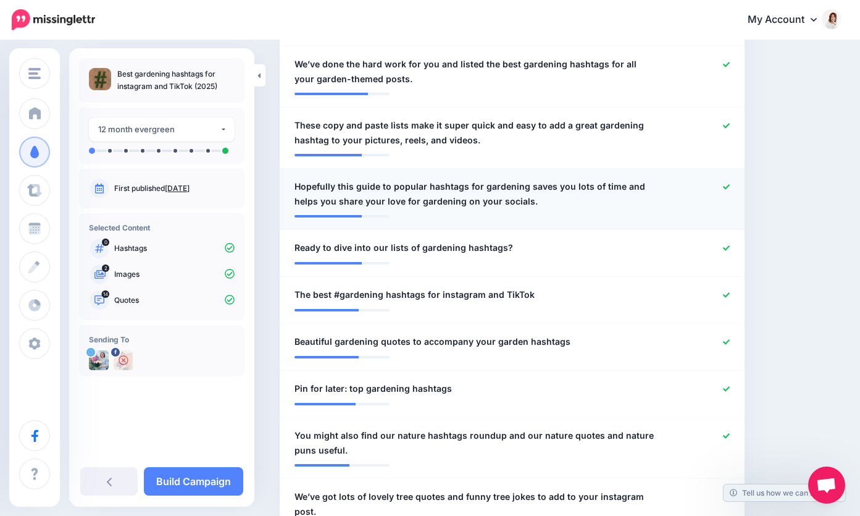
click at [727, 183] on icon at bounding box center [726, 186] width 7 height 7
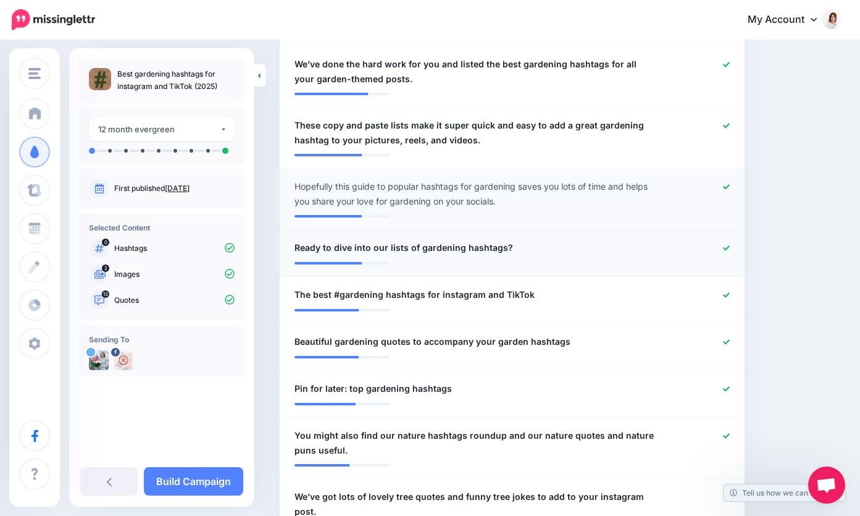
click at [724, 245] on icon at bounding box center [726, 248] width 7 height 7
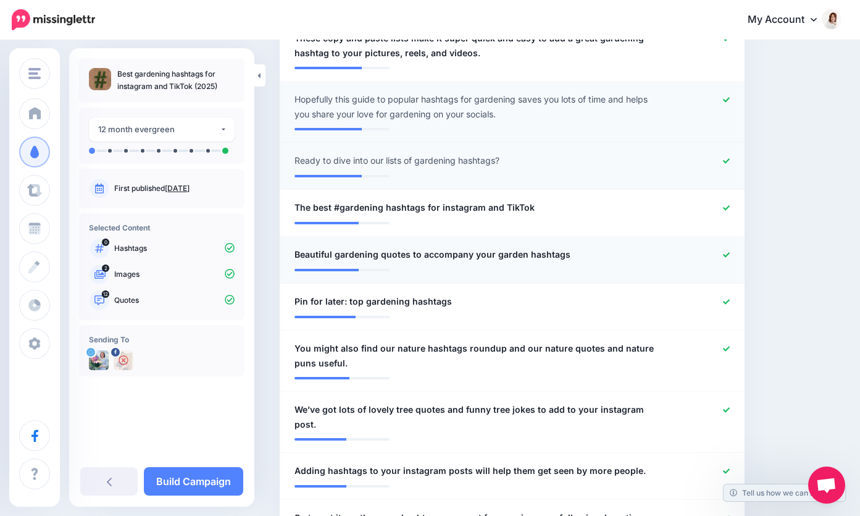
scroll to position [658, 0]
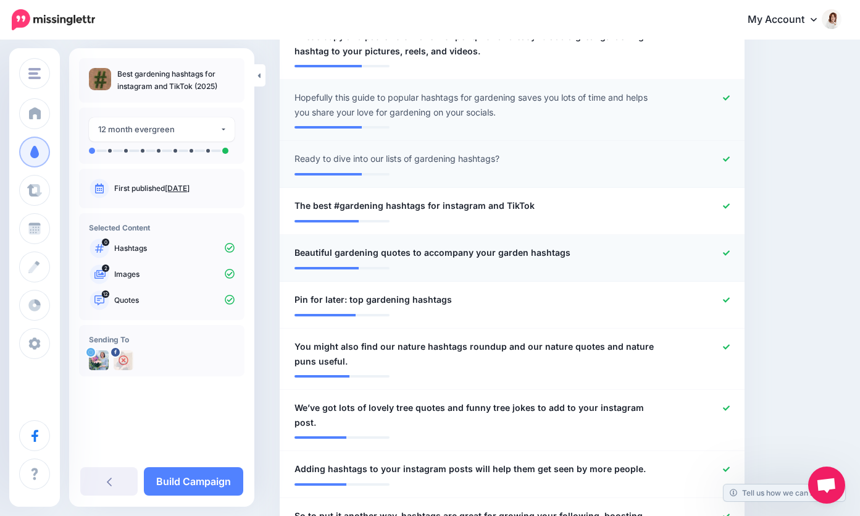
click at [721, 245] on div at bounding box center [702, 252] width 76 height 15
click at [720, 245] on div at bounding box center [702, 252] width 76 height 15
click at [724, 250] on icon at bounding box center [726, 252] width 7 height 5
click at [728, 296] on icon at bounding box center [726, 299] width 7 height 7
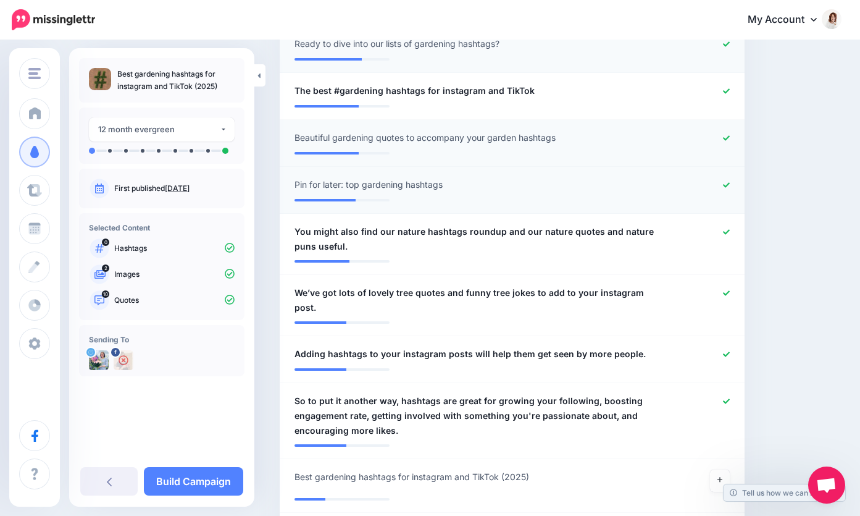
scroll to position [776, 0]
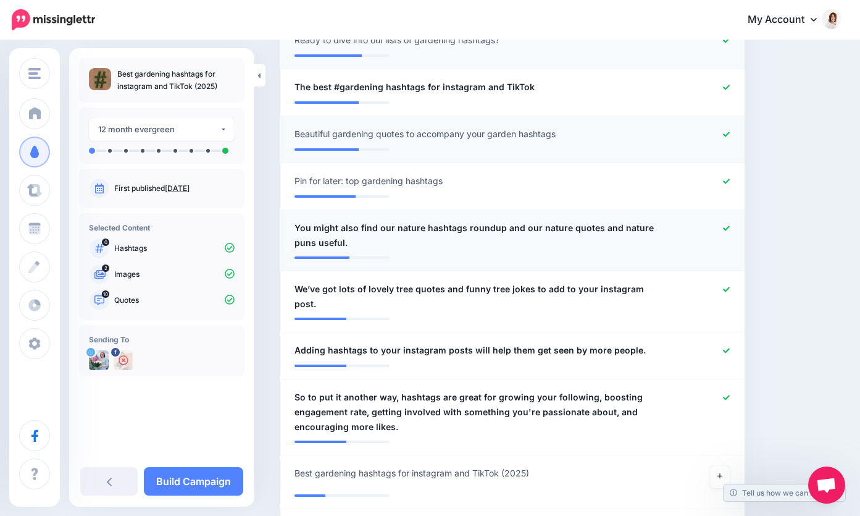
click at [728, 225] on icon at bounding box center [726, 228] width 7 height 7
click at [726, 286] on icon at bounding box center [726, 288] width 7 height 5
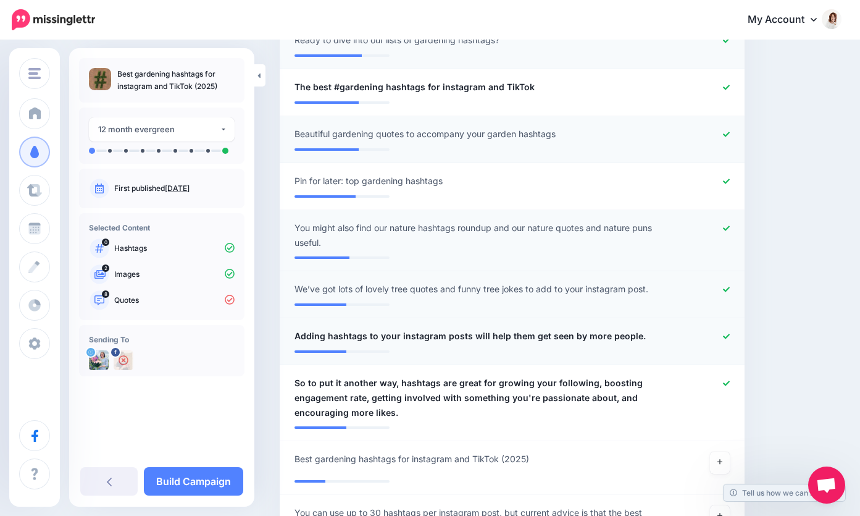
click at [729, 333] on icon at bounding box center [726, 336] width 7 height 7
click at [728, 380] on icon at bounding box center [726, 382] width 7 height 5
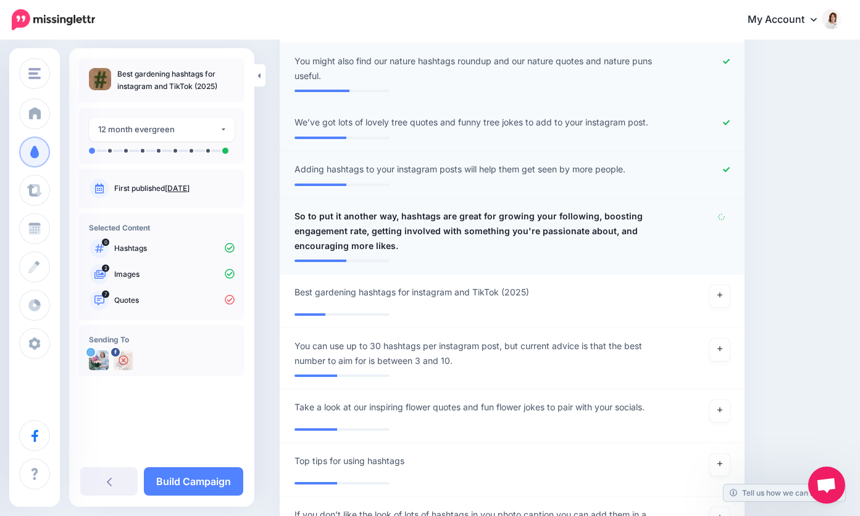
scroll to position [969, 0]
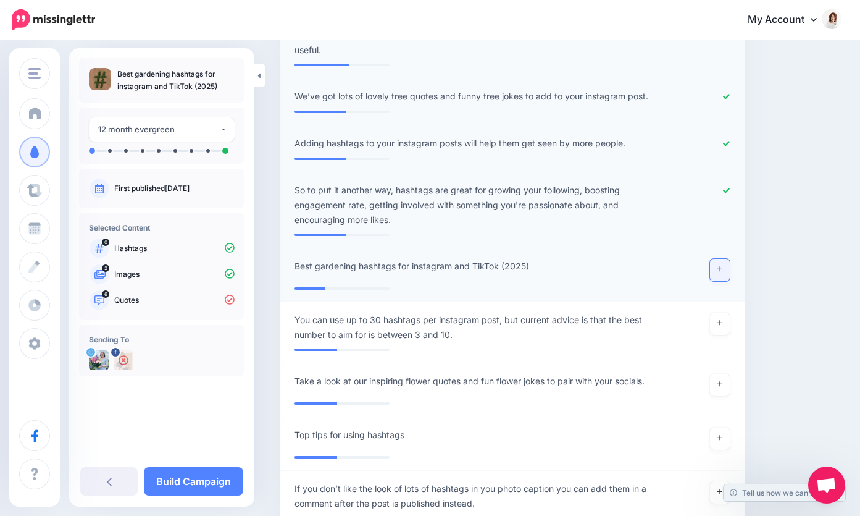
click at [716, 259] on link at bounding box center [720, 270] width 20 height 22
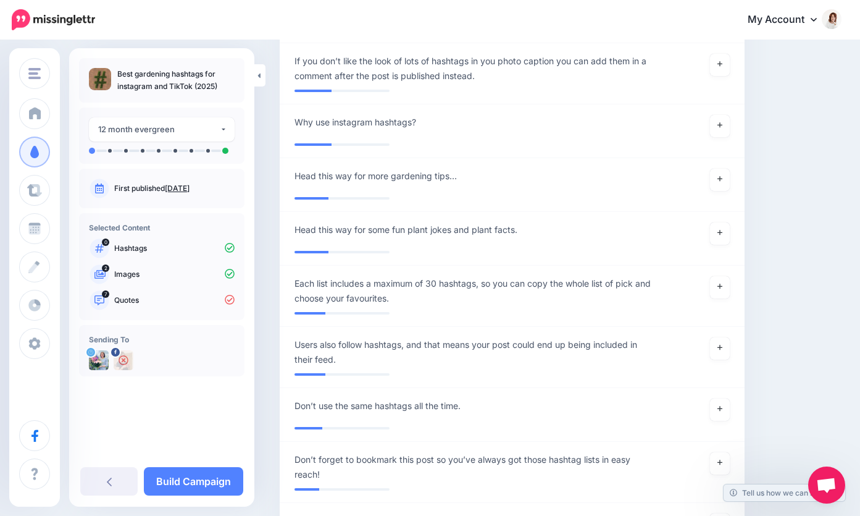
scroll to position [1575, 0]
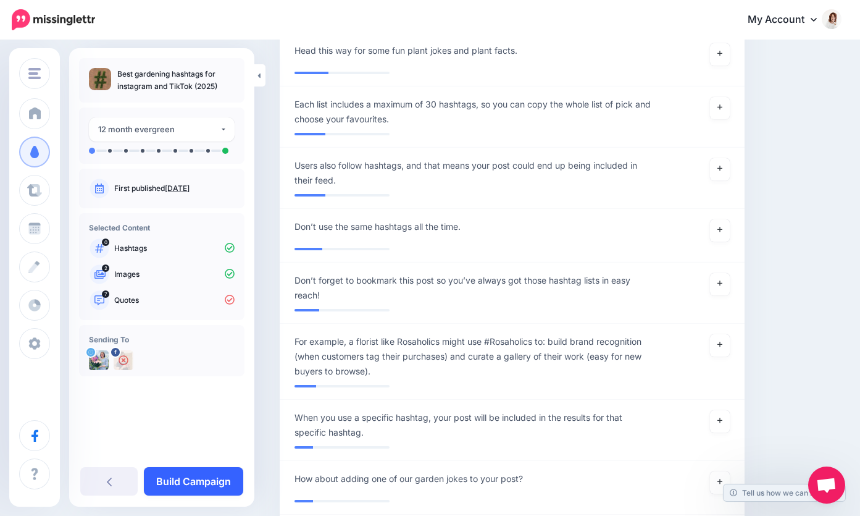
click at [203, 482] on link "Build Campaign" at bounding box center [193, 481] width 99 height 28
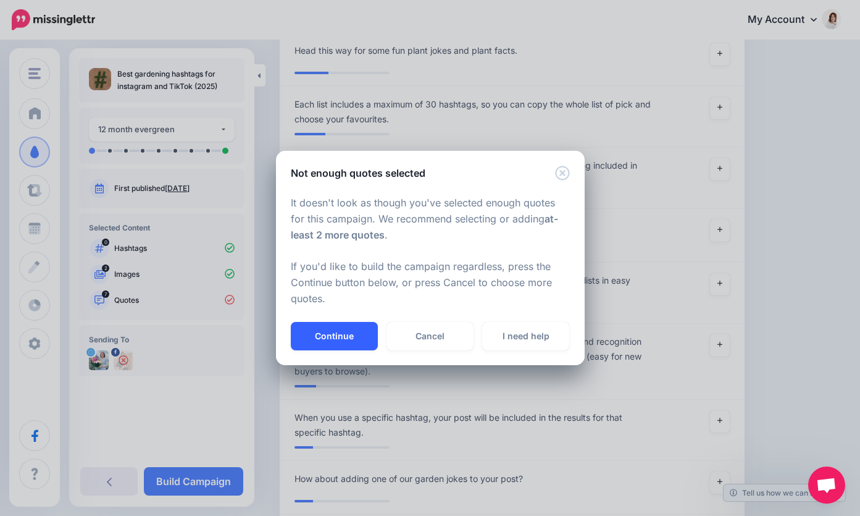
click at [347, 333] on button "Continue" at bounding box center [334, 336] width 87 height 28
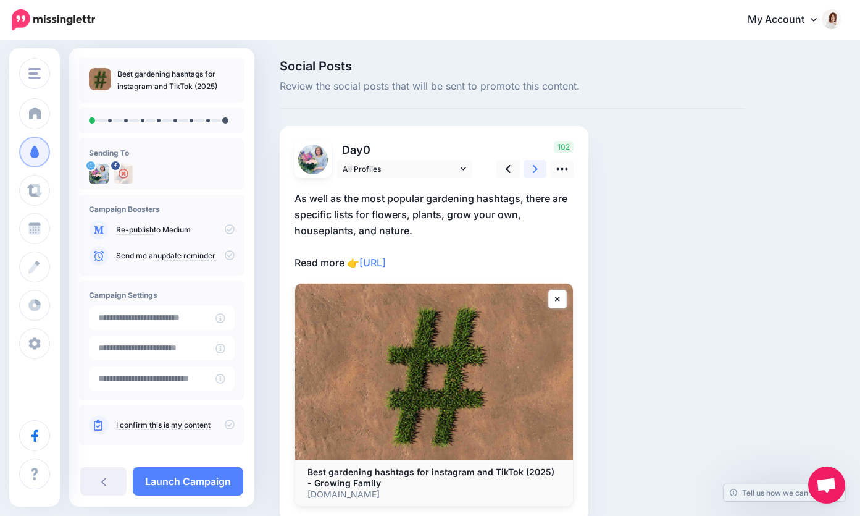
click at [535, 169] on icon at bounding box center [535, 169] width 5 height 8
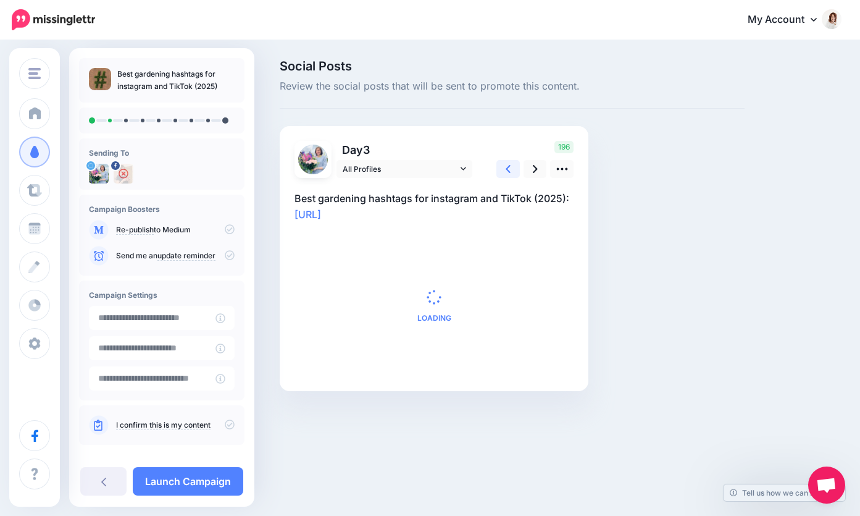
click at [506, 170] on icon at bounding box center [508, 168] width 5 height 13
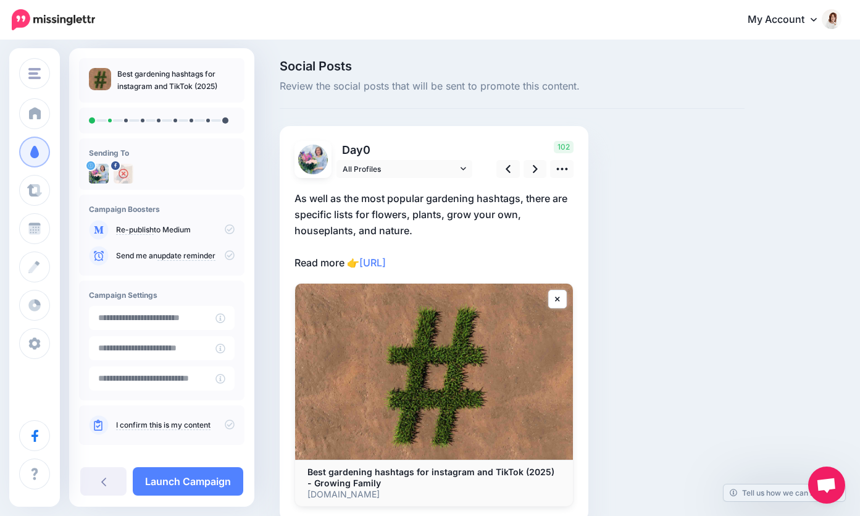
click at [461, 206] on p "As well as the most popular gardening hashtags, there are specific lists for fl…" at bounding box center [434, 230] width 279 height 80
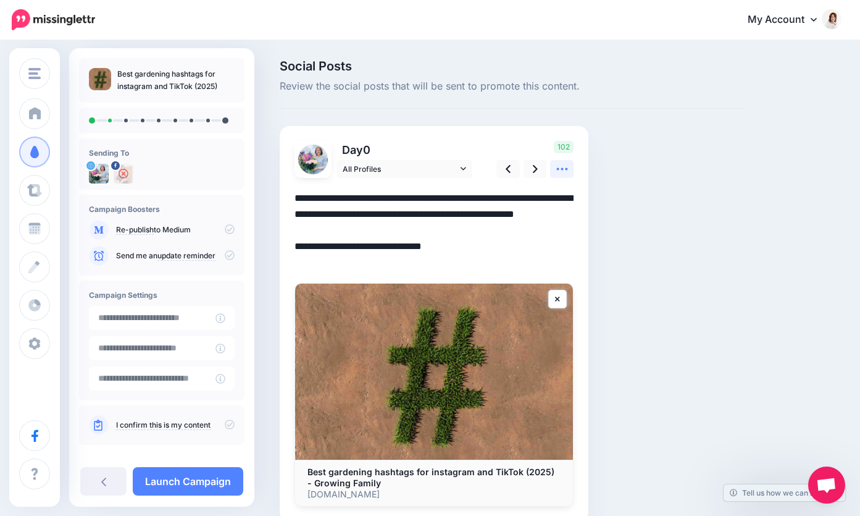
click at [564, 167] on icon at bounding box center [562, 168] width 13 height 13
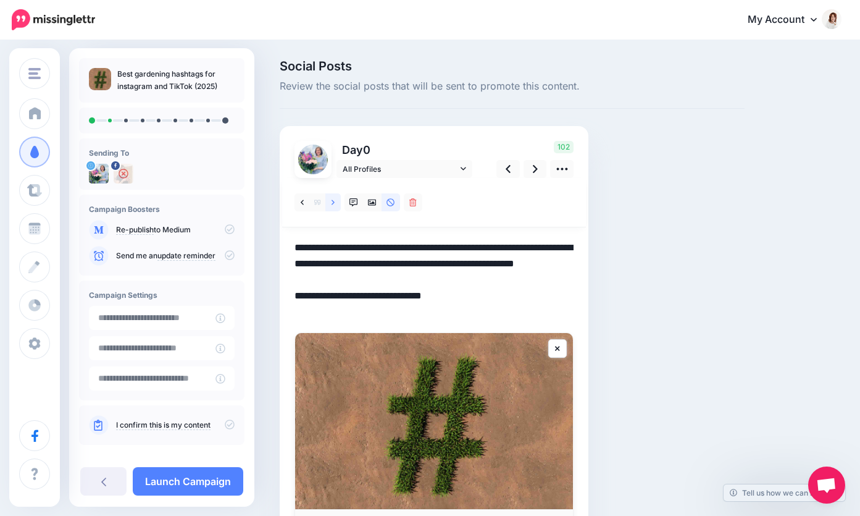
click at [330, 201] on link at bounding box center [332, 202] width 15 height 18
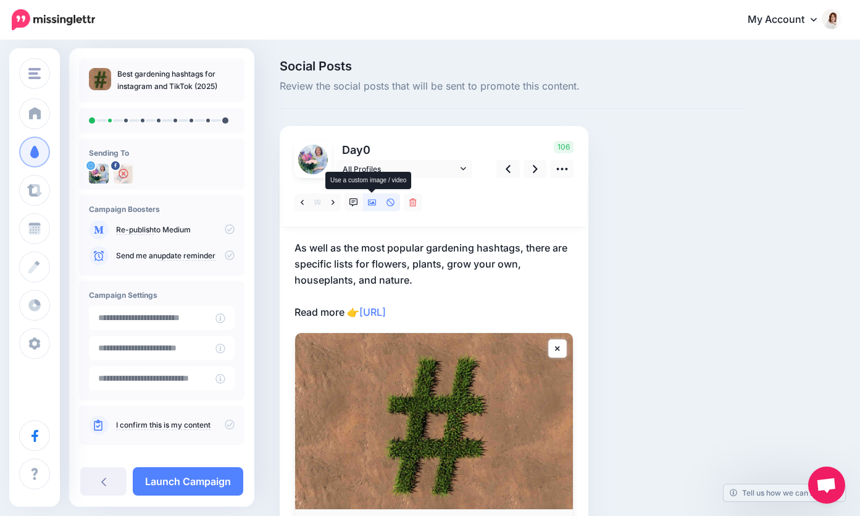
click at [369, 206] on link at bounding box center [372, 202] width 19 height 18
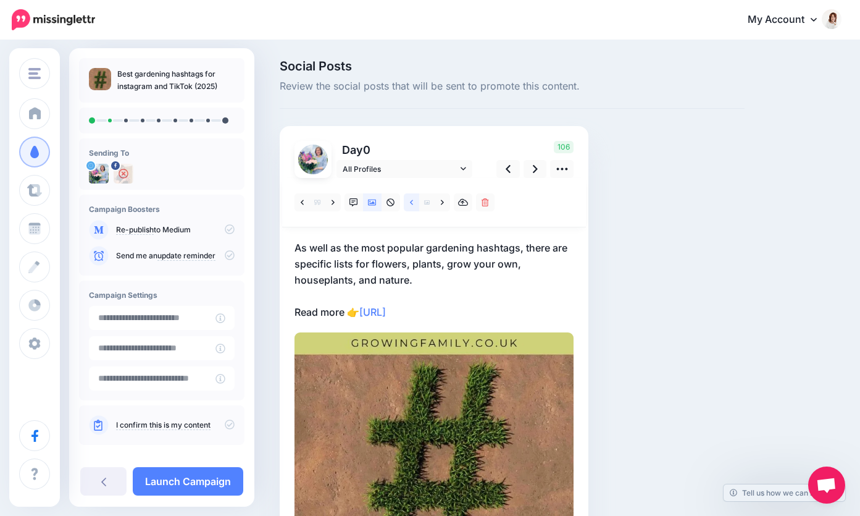
click at [409, 203] on link at bounding box center [411, 202] width 15 height 18
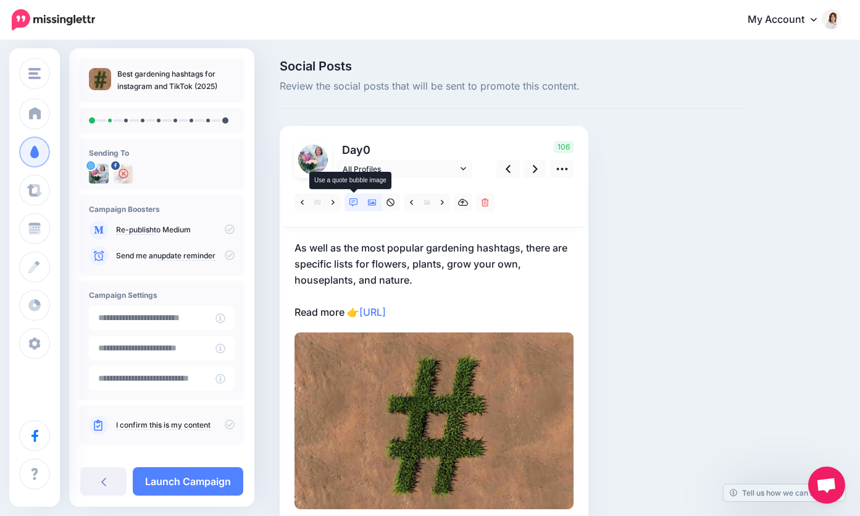
click at [354, 199] on icon at bounding box center [353, 202] width 9 height 9
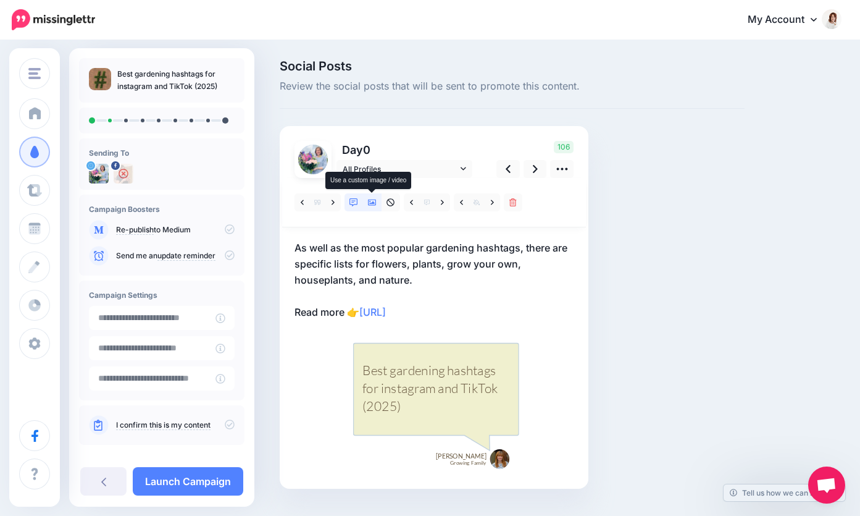
click at [370, 199] on icon at bounding box center [372, 202] width 9 height 9
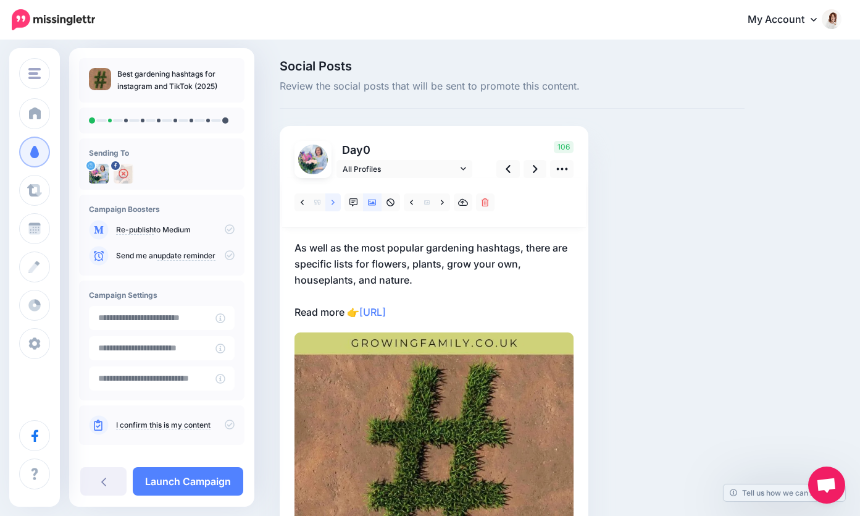
click at [330, 200] on link at bounding box center [332, 202] width 15 height 18
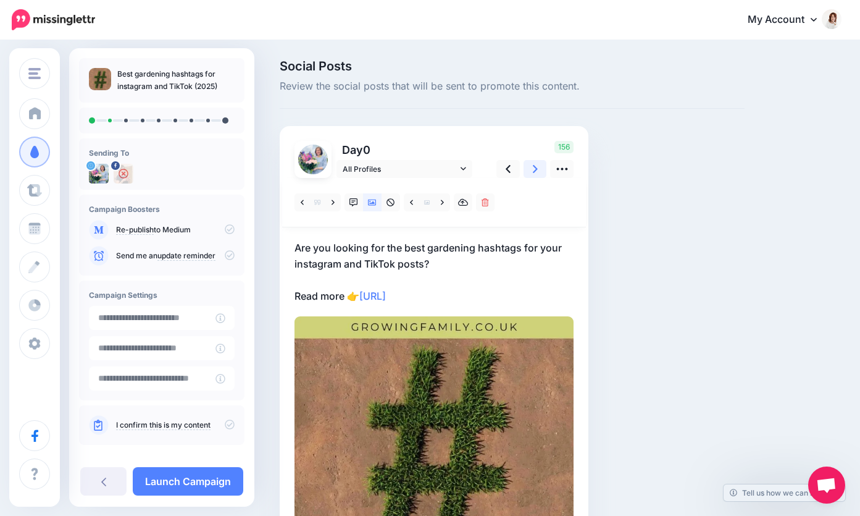
click at [530, 167] on link at bounding box center [535, 169] width 23 height 18
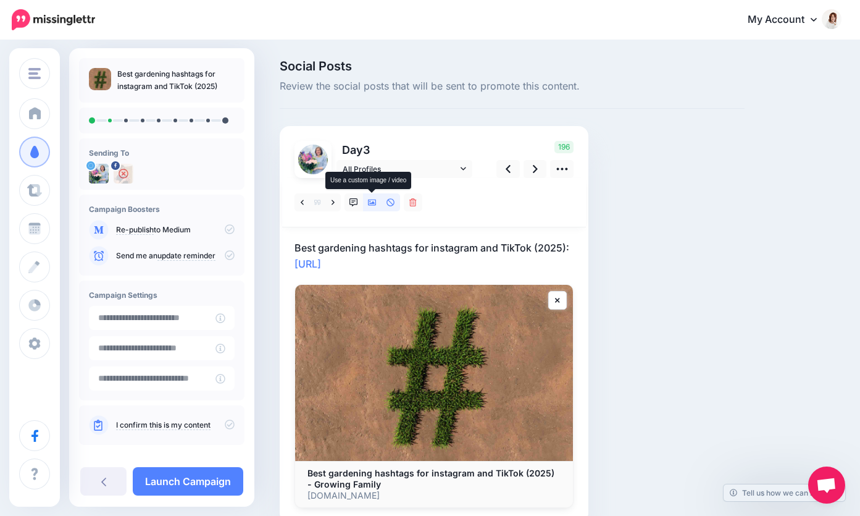
click at [372, 201] on icon at bounding box center [372, 202] width 9 height 9
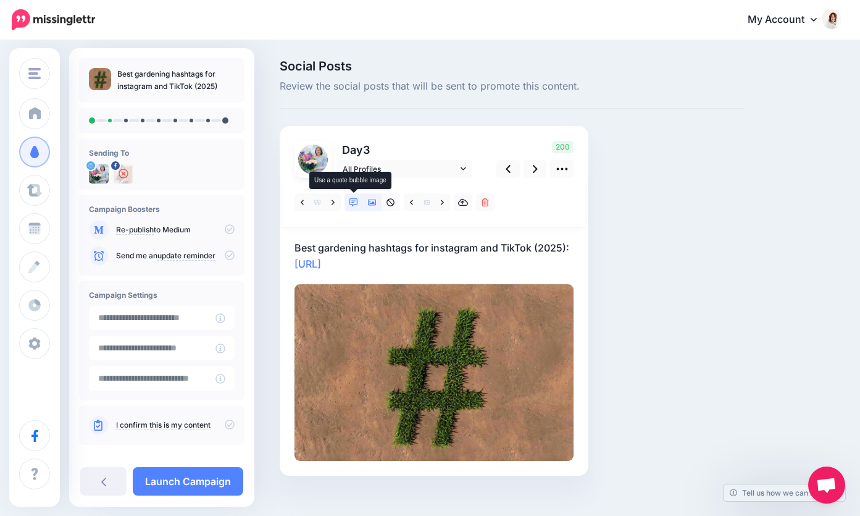
click at [353, 199] on icon at bounding box center [353, 202] width 9 height 9
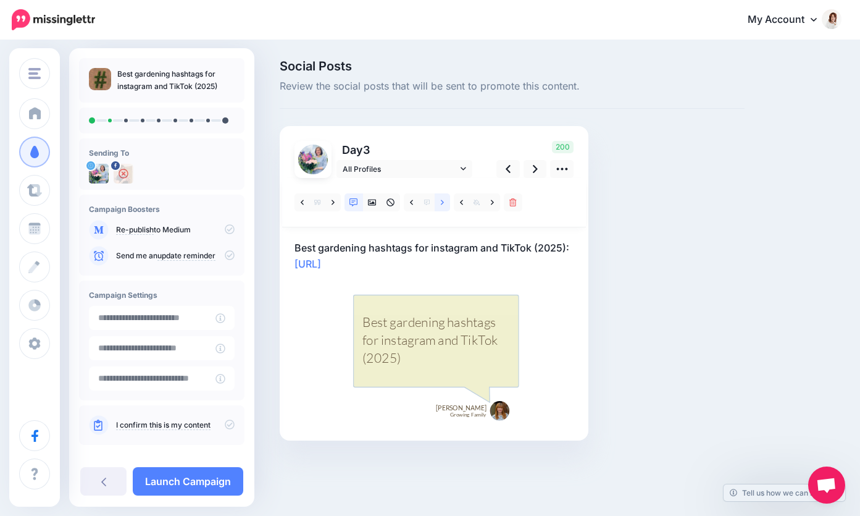
click at [445, 201] on link at bounding box center [442, 202] width 15 height 18
click at [535, 162] on icon at bounding box center [535, 168] width 5 height 13
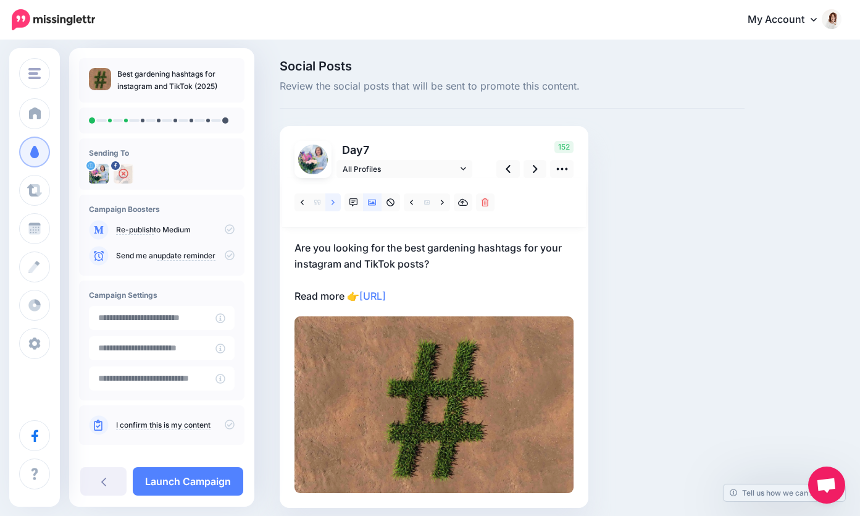
click at [335, 207] on link at bounding box center [332, 202] width 15 height 18
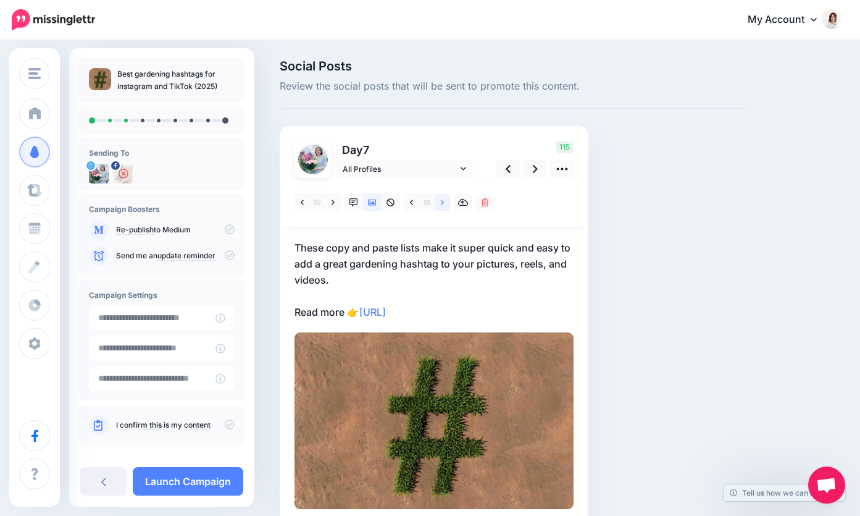
click at [441, 203] on icon at bounding box center [442, 202] width 3 height 9
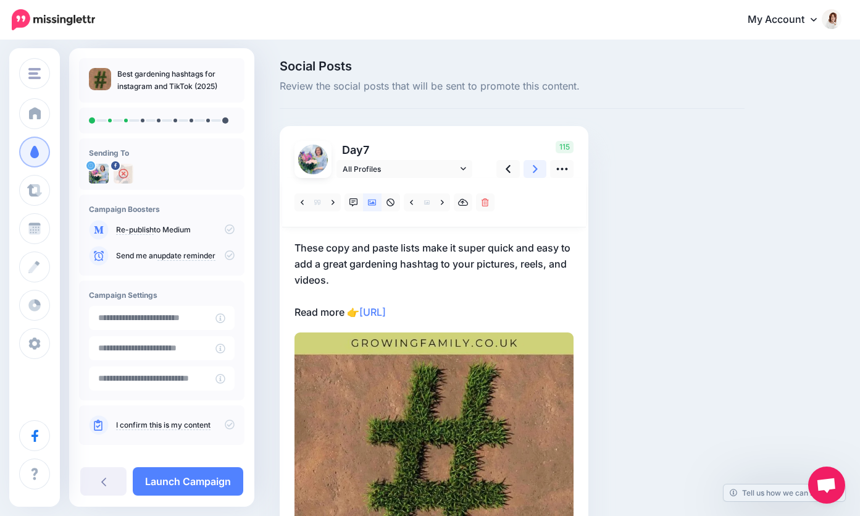
click at [540, 169] on link at bounding box center [535, 169] width 23 height 18
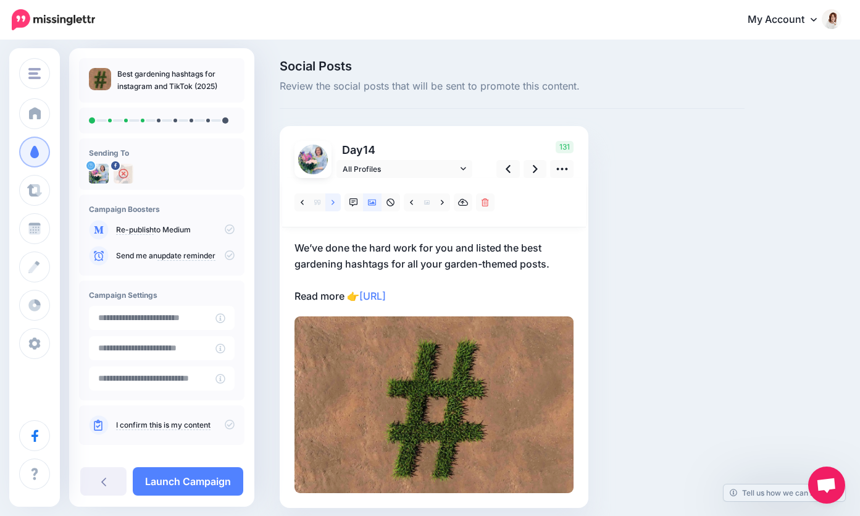
click at [335, 204] on link at bounding box center [332, 202] width 15 height 18
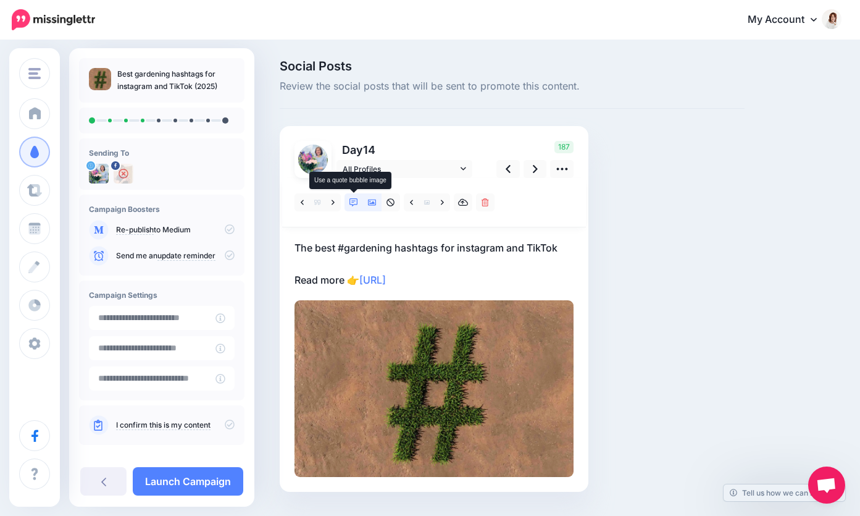
click at [356, 204] on icon at bounding box center [353, 202] width 9 height 9
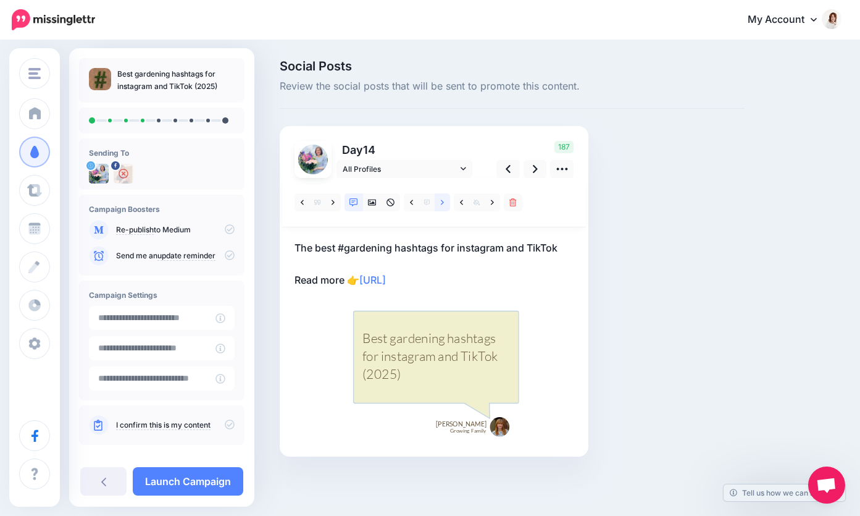
click at [445, 205] on link at bounding box center [442, 202] width 15 height 18
click at [530, 169] on link at bounding box center [535, 169] width 23 height 18
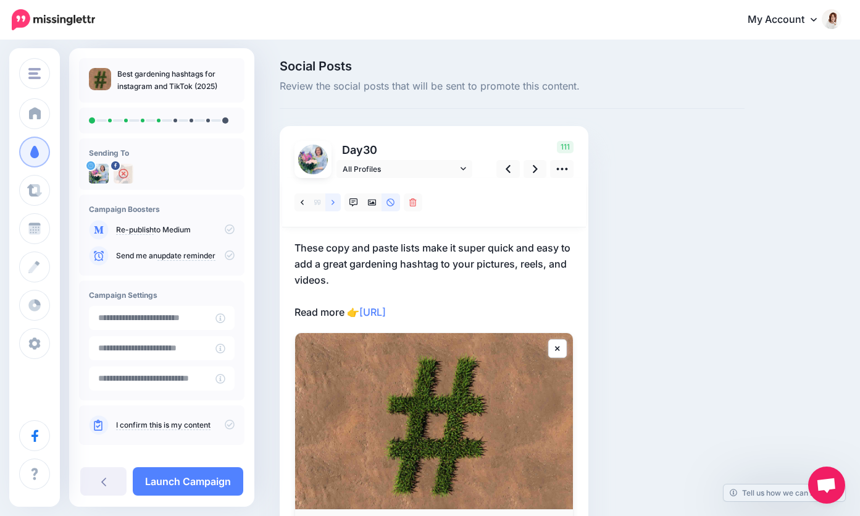
click at [336, 199] on link at bounding box center [332, 202] width 15 height 18
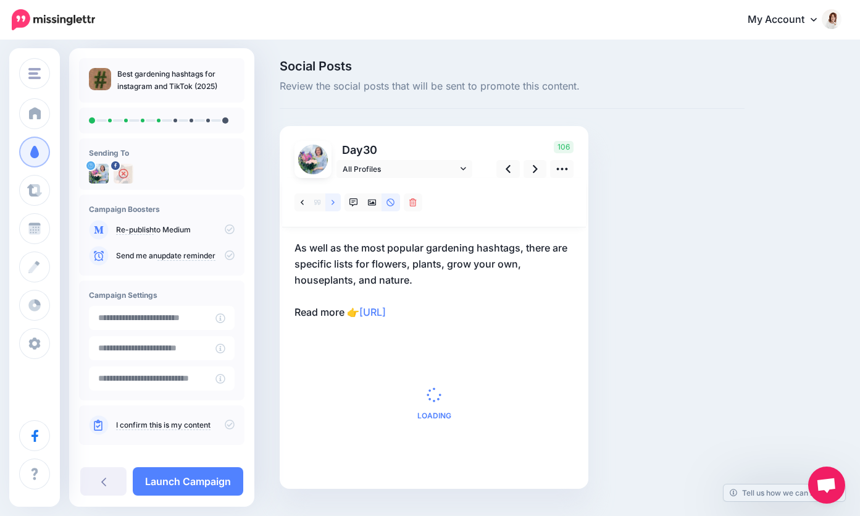
click at [336, 199] on link at bounding box center [332, 202] width 15 height 18
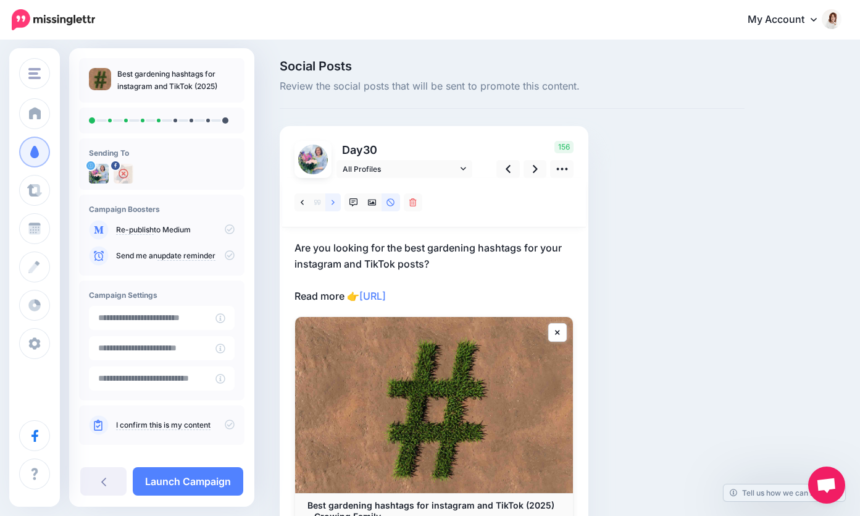
click at [336, 199] on link at bounding box center [332, 202] width 15 height 18
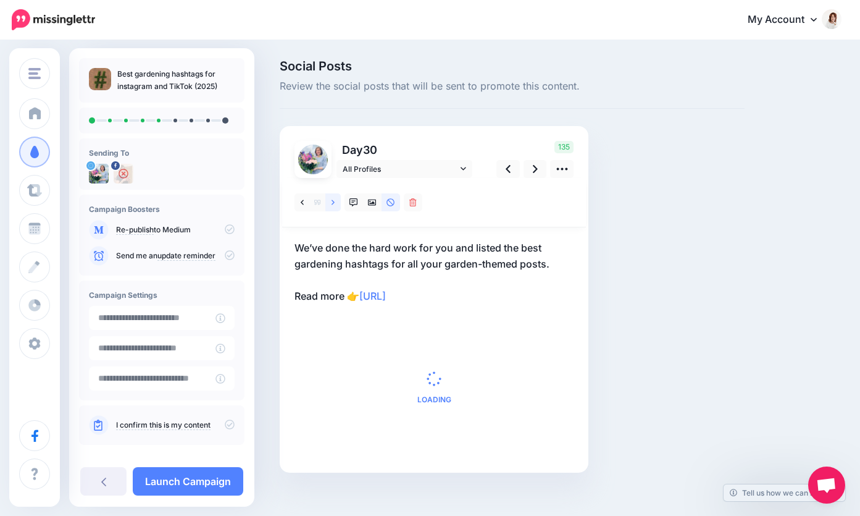
click at [336, 199] on link at bounding box center [332, 202] width 15 height 18
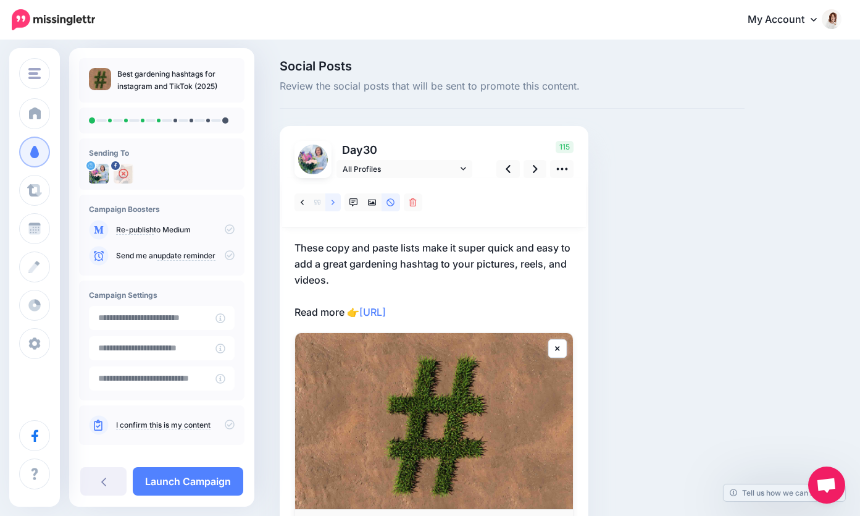
click at [336, 199] on link at bounding box center [332, 202] width 15 height 18
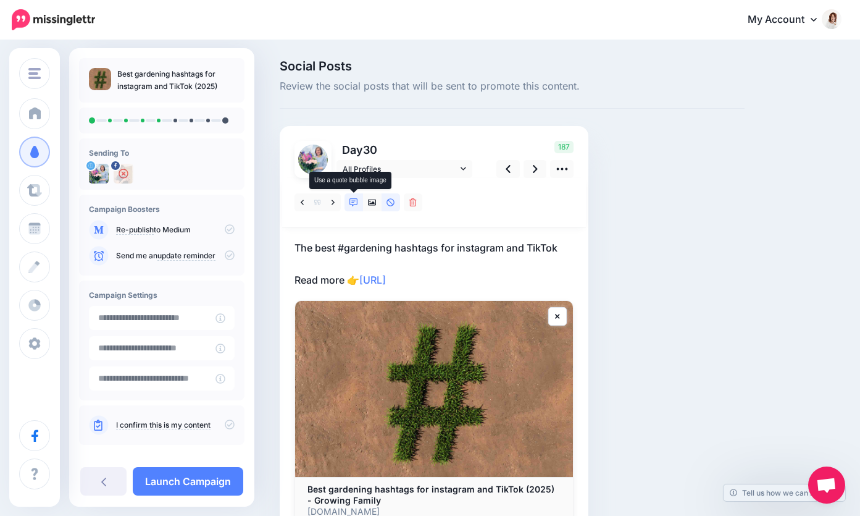
click at [357, 203] on link at bounding box center [354, 202] width 19 height 18
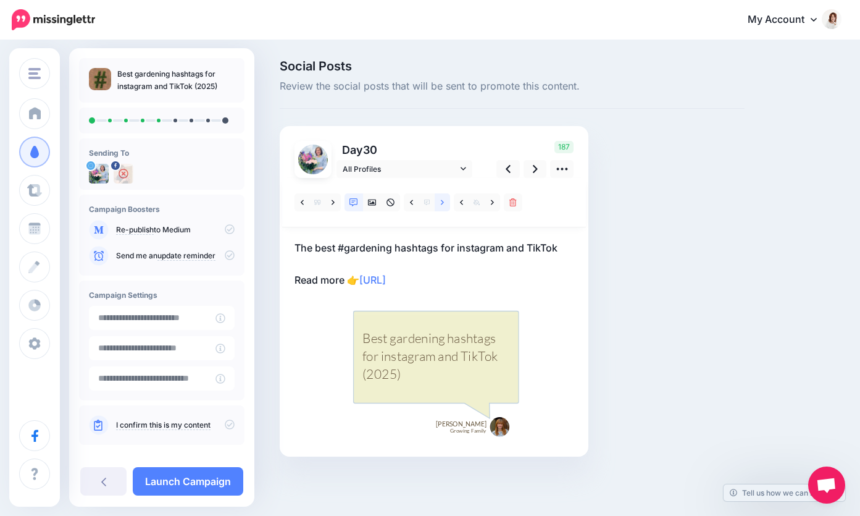
click at [441, 203] on icon at bounding box center [442, 202] width 3 height 9
click at [534, 165] on icon at bounding box center [535, 168] width 5 height 13
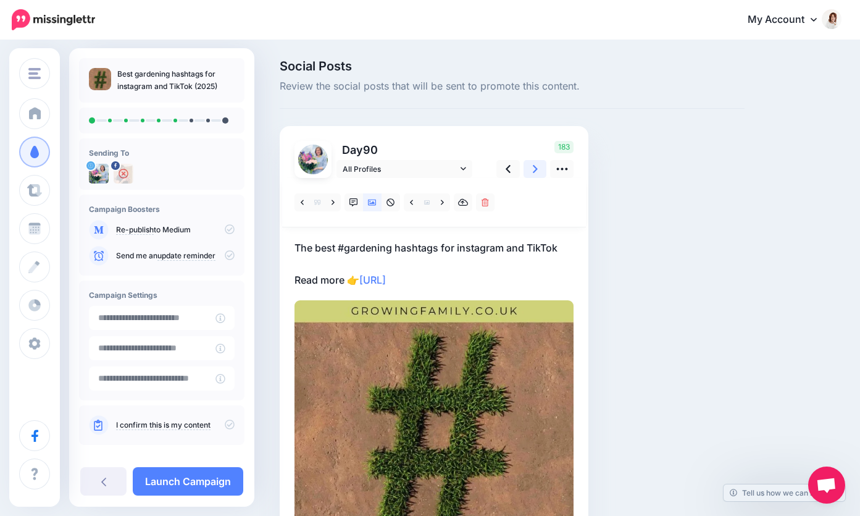
click at [534, 165] on icon at bounding box center [535, 168] width 5 height 13
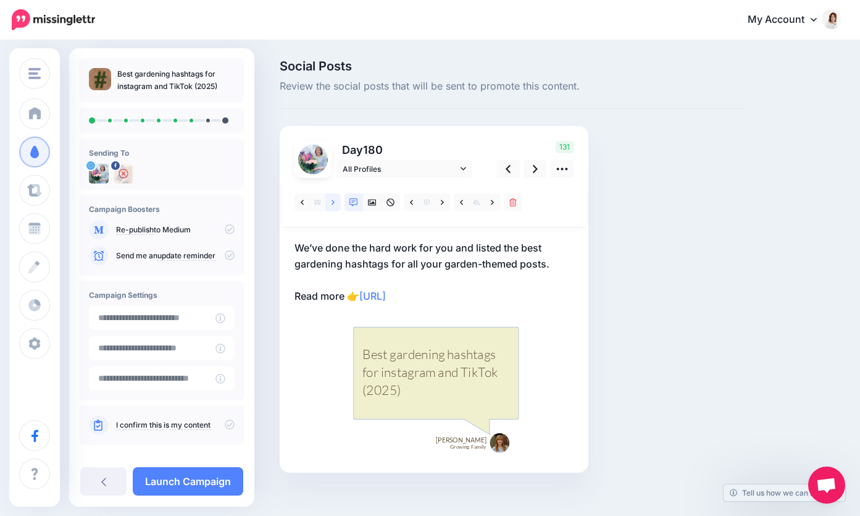
click at [332, 204] on icon at bounding box center [333, 201] width 3 height 5
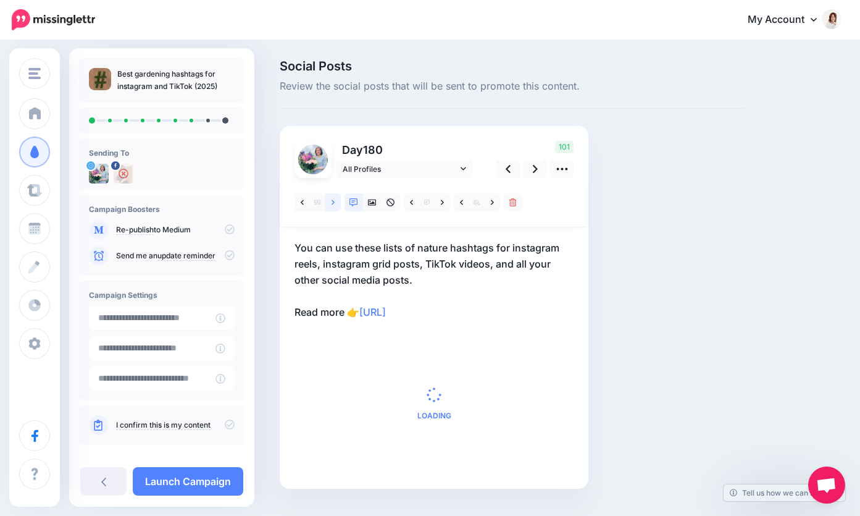
click at [332, 204] on icon at bounding box center [333, 201] width 3 height 5
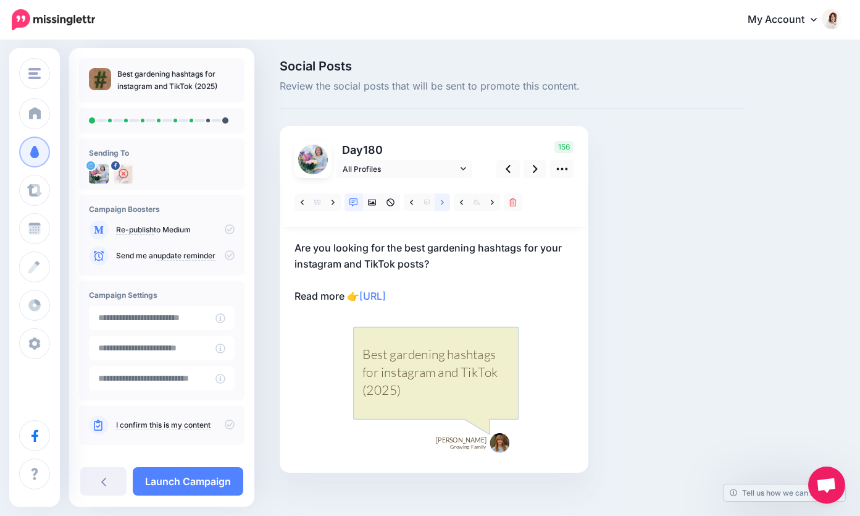
click at [442, 203] on icon at bounding box center [442, 202] width 3 height 9
click at [536, 173] on icon at bounding box center [535, 168] width 5 height 13
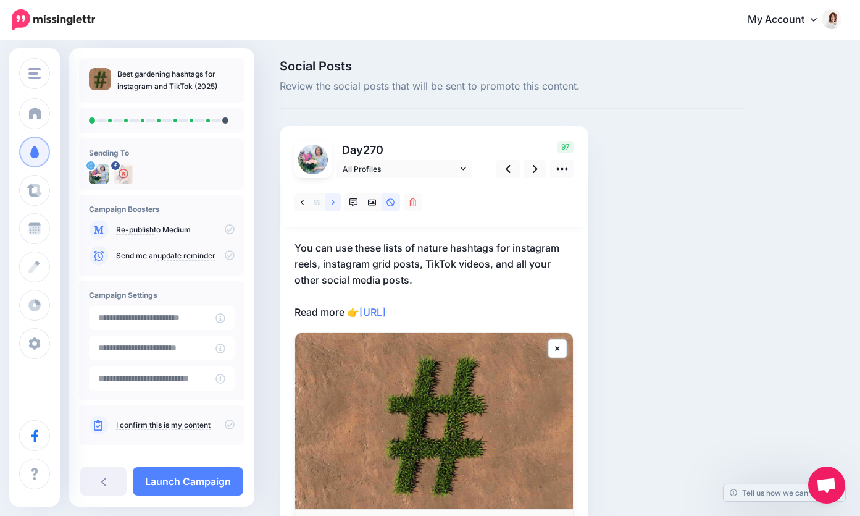
click at [332, 203] on icon at bounding box center [333, 202] width 3 height 9
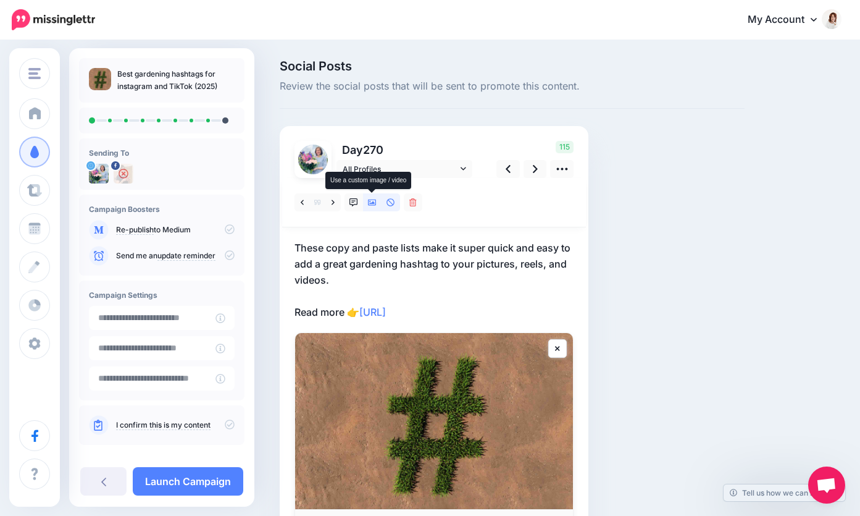
click at [374, 205] on icon at bounding box center [372, 202] width 9 height 6
click at [443, 198] on icon at bounding box center [442, 202] width 3 height 9
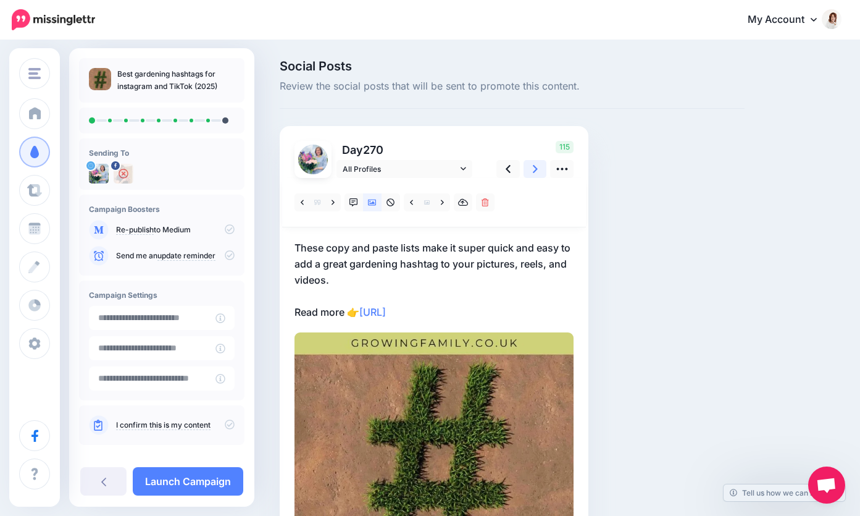
click at [532, 173] on link at bounding box center [535, 169] width 23 height 18
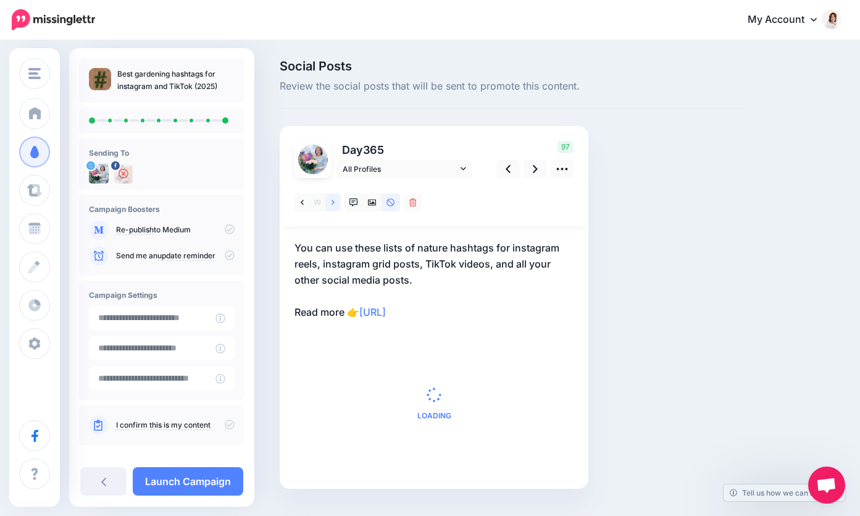
click at [333, 202] on icon at bounding box center [333, 202] width 3 height 9
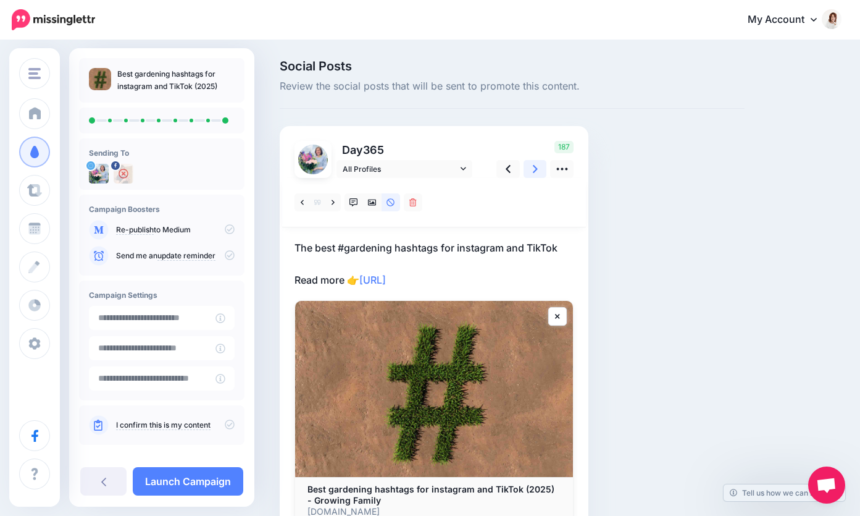
click at [536, 174] on icon at bounding box center [535, 168] width 5 height 13
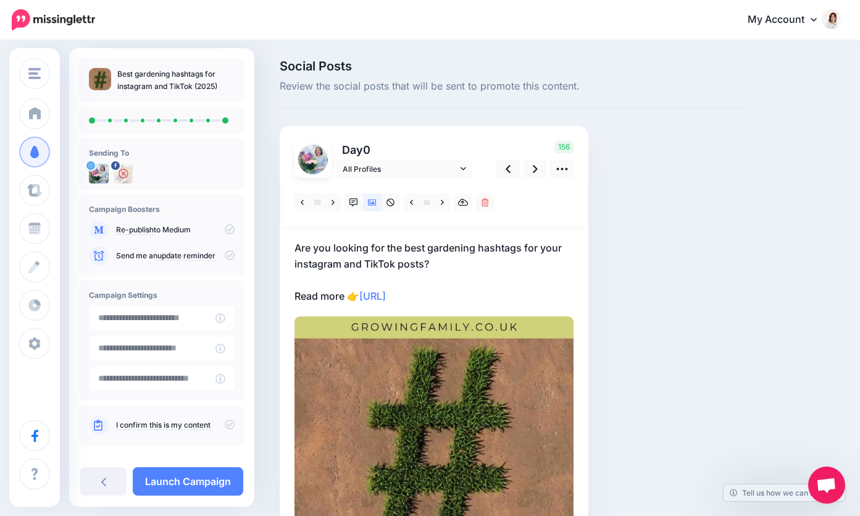
click at [227, 417] on div "I confirm this is my content" at bounding box center [162, 425] width 146 height 20
click at [225, 425] on icon at bounding box center [230, 424] width 10 height 10
click at [170, 483] on link "Launch Campaign" at bounding box center [188, 481] width 111 height 28
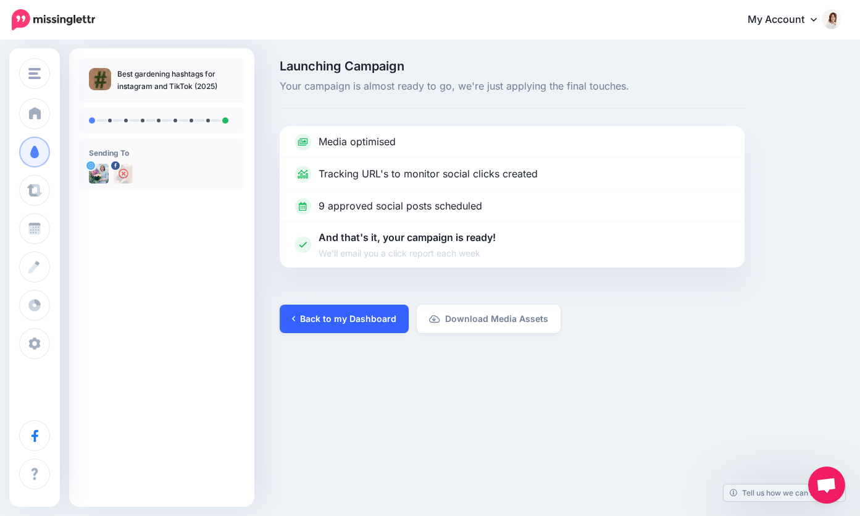
click at [365, 320] on link "Back to my Dashboard" at bounding box center [344, 318] width 129 height 28
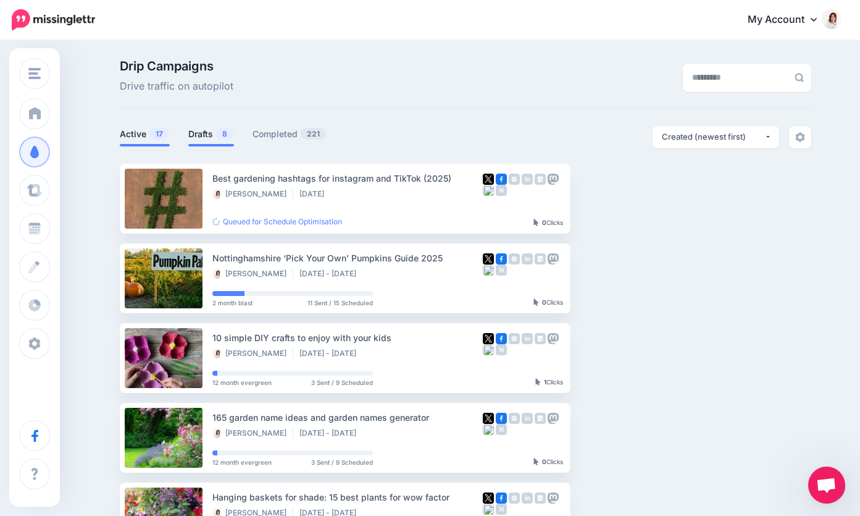
click at [210, 136] on link "Drafts 8" at bounding box center [211, 134] width 46 height 15
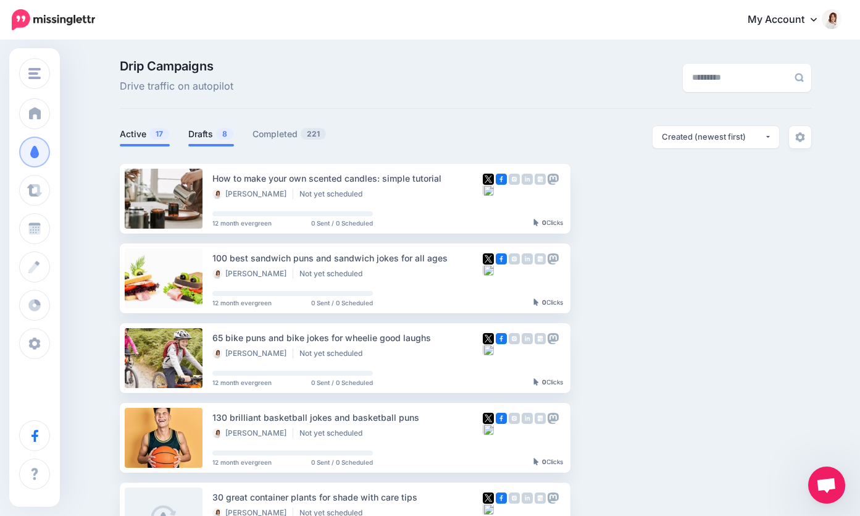
click at [140, 132] on link "Active 17" at bounding box center [145, 134] width 50 height 15
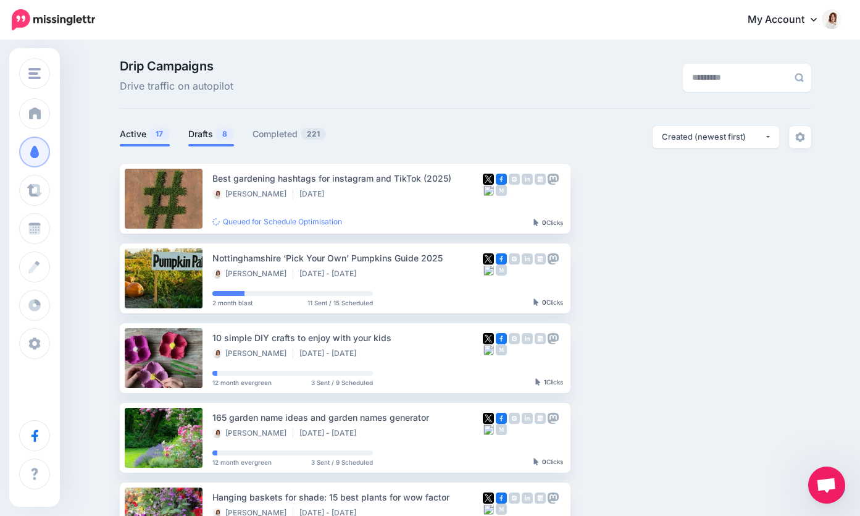
click at [199, 136] on link "Drafts 8" at bounding box center [211, 134] width 46 height 15
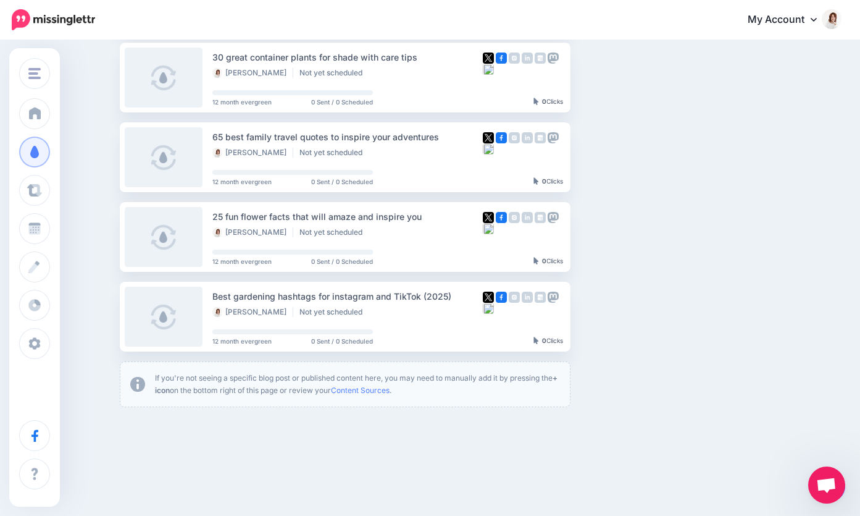
scroll to position [455, 0]
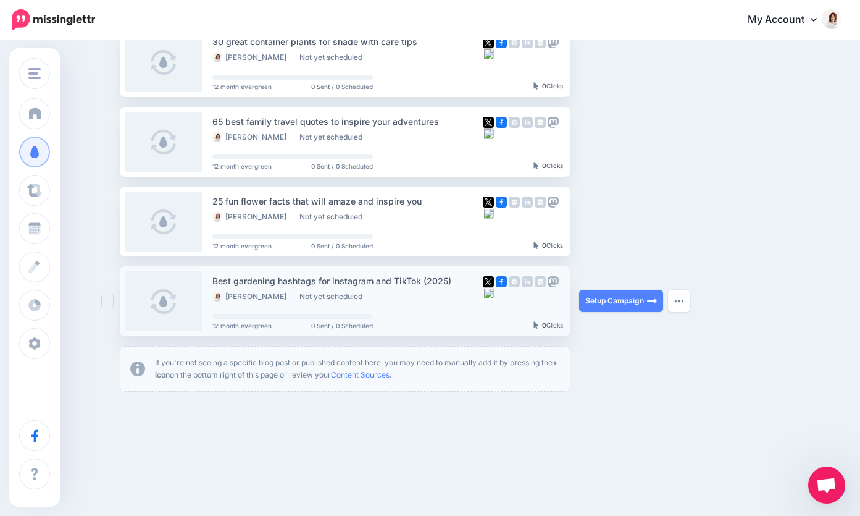
click at [107, 301] on ins at bounding box center [107, 301] width 12 height 12
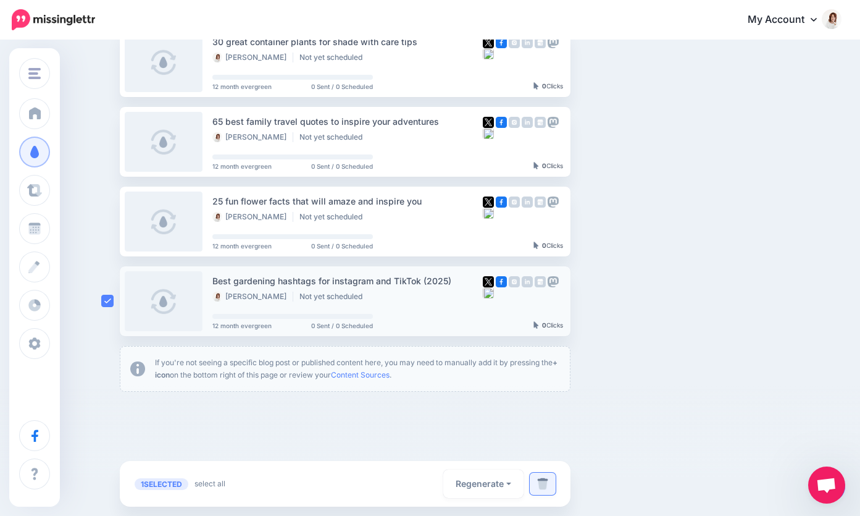
click at [544, 474] on link at bounding box center [543, 483] width 26 height 22
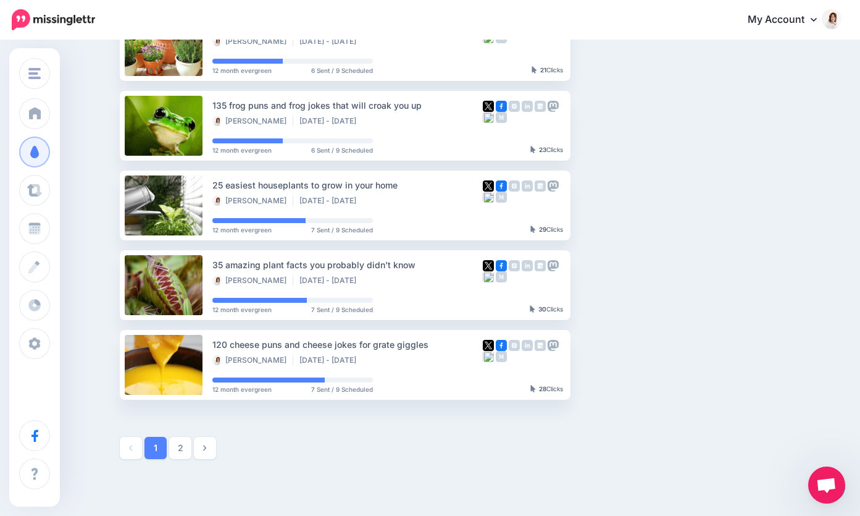
scroll to position [572, 0]
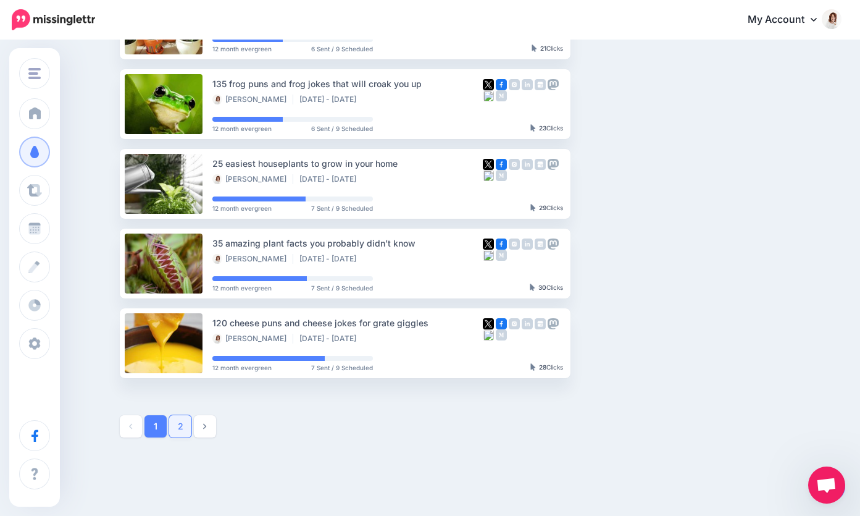
click at [183, 425] on link "2" at bounding box center [180, 426] width 22 height 22
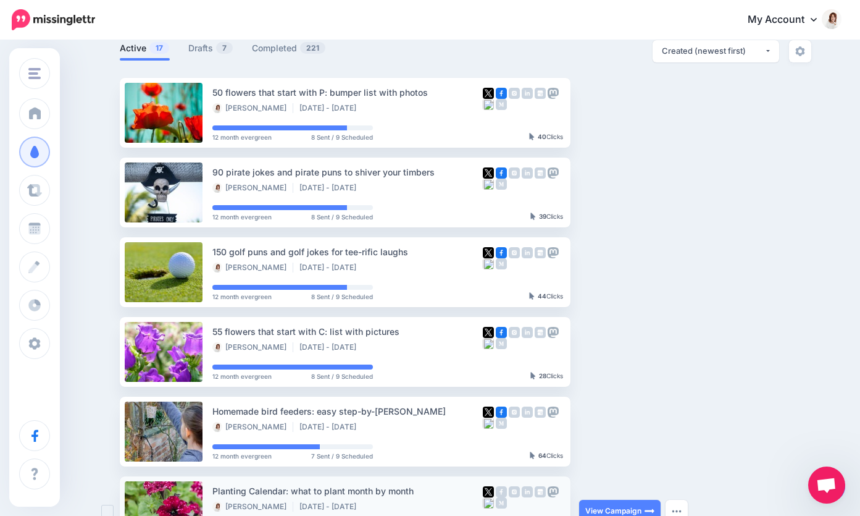
scroll to position [0, 0]
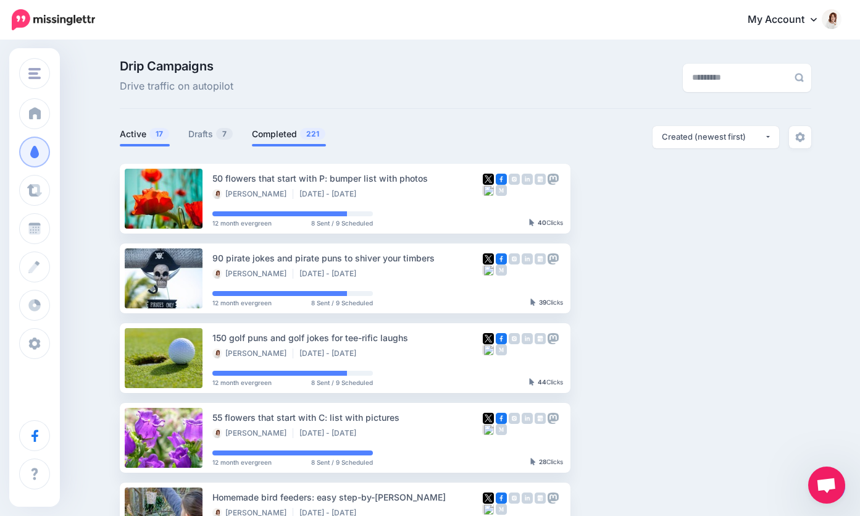
click at [285, 133] on link "Completed 221" at bounding box center [289, 134] width 74 height 15
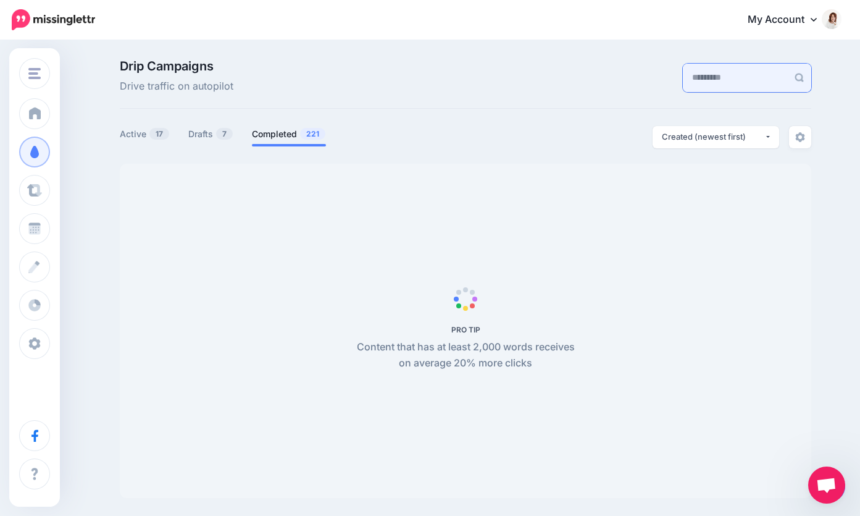
click at [698, 82] on input "text" at bounding box center [735, 78] width 105 height 28
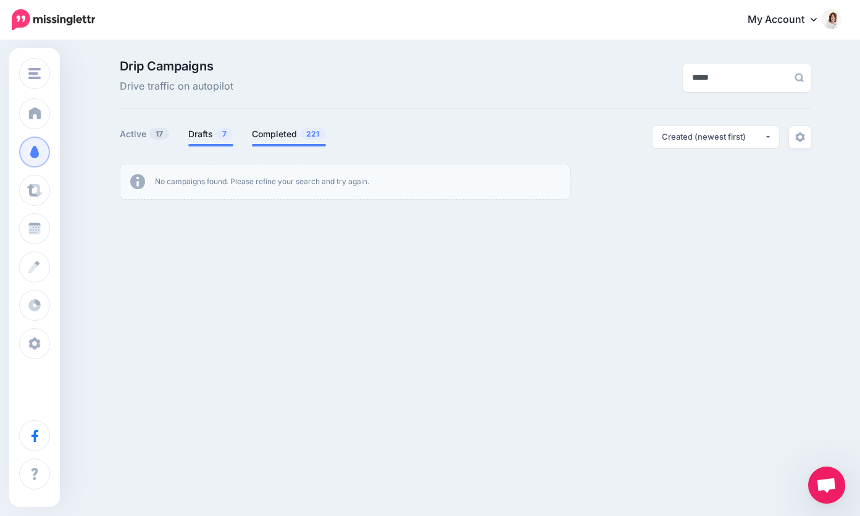
type input "*****"
click at [205, 136] on link "Drafts 7" at bounding box center [210, 134] width 45 height 15
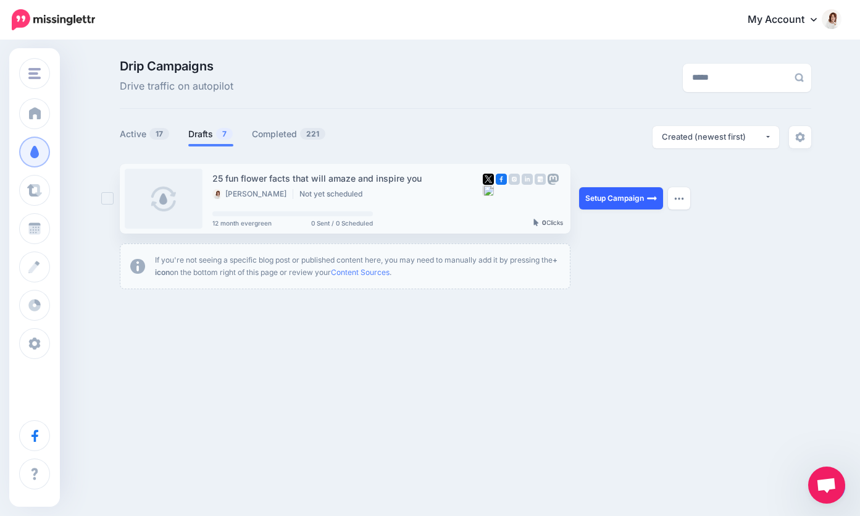
click at [595, 199] on link "Setup Campaign" at bounding box center [621, 198] width 84 height 22
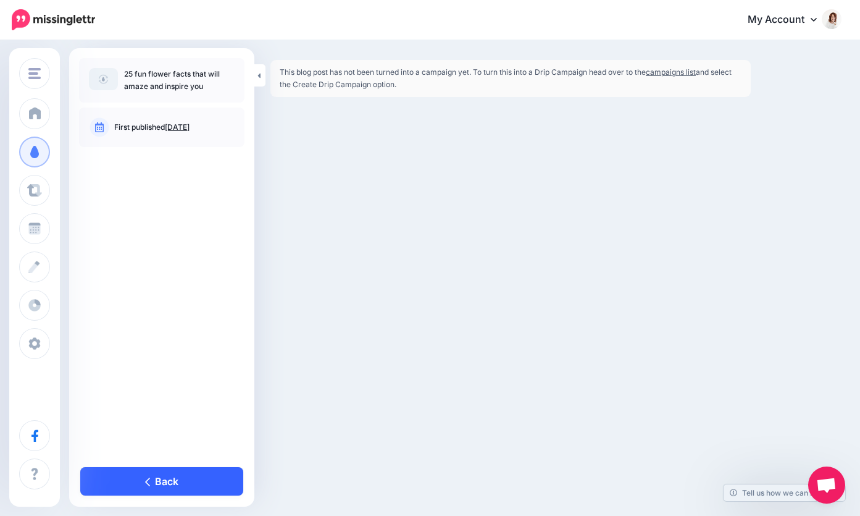
click at [151, 474] on link "Back" at bounding box center [161, 481] width 163 height 28
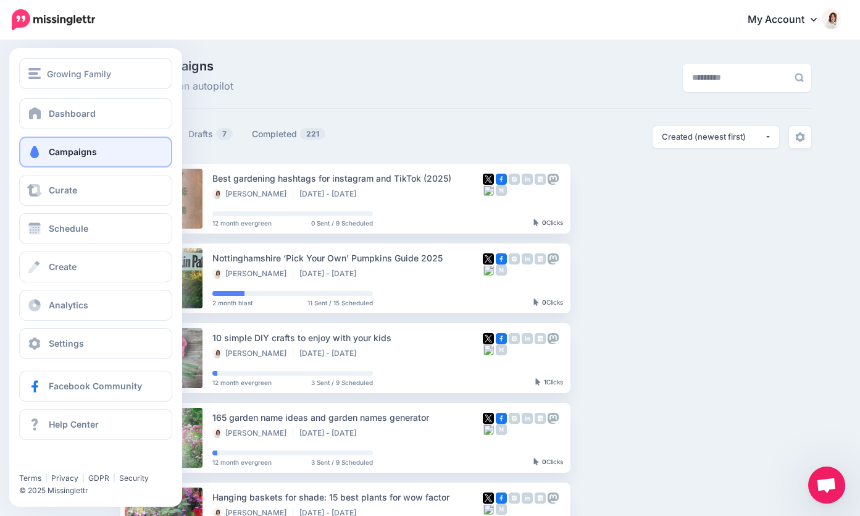
click at [57, 153] on span "Campaigns" at bounding box center [73, 151] width 48 height 10
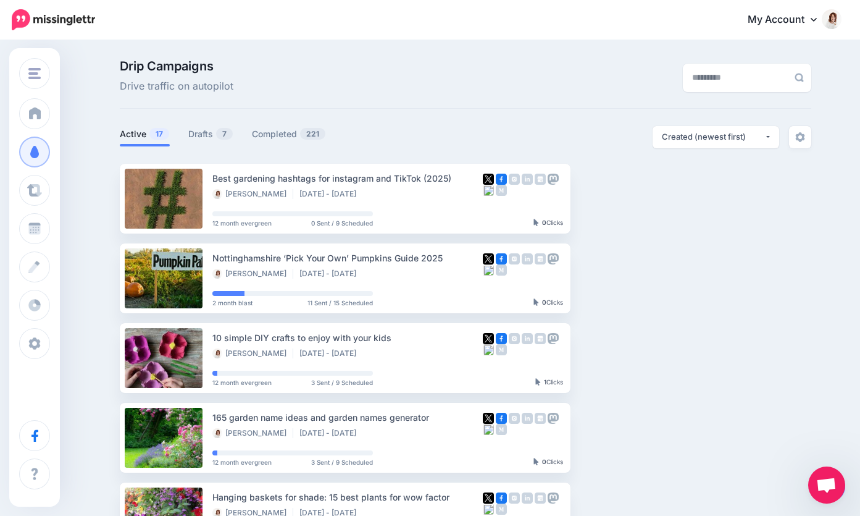
click at [827, 477] on span "Open chat" at bounding box center [826, 485] width 20 height 17
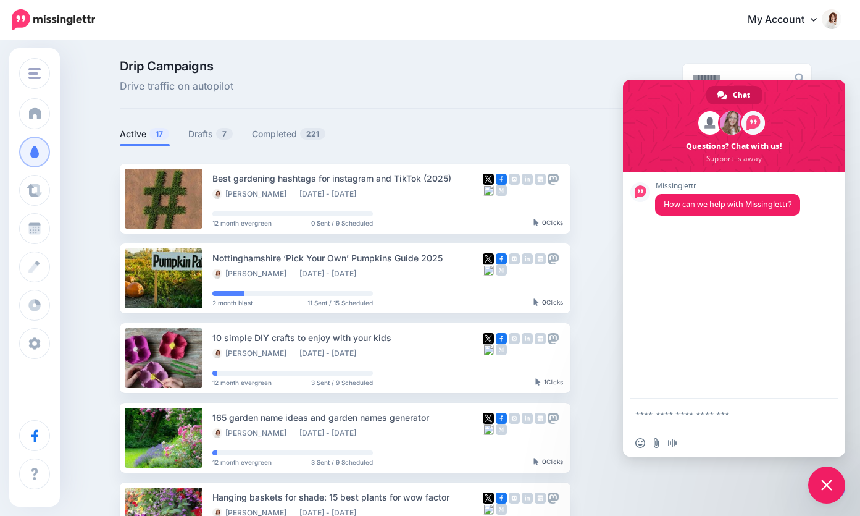
click at [571, 150] on div at bounding box center [466, 155] width 692 height 15
click at [824, 482] on span "Close chat" at bounding box center [826, 484] width 11 height 11
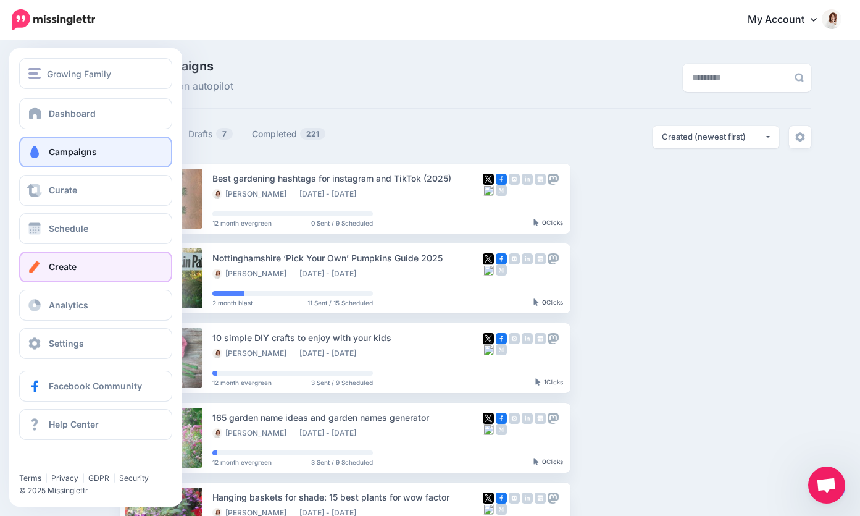
click at [59, 265] on span "Create" at bounding box center [63, 266] width 28 height 10
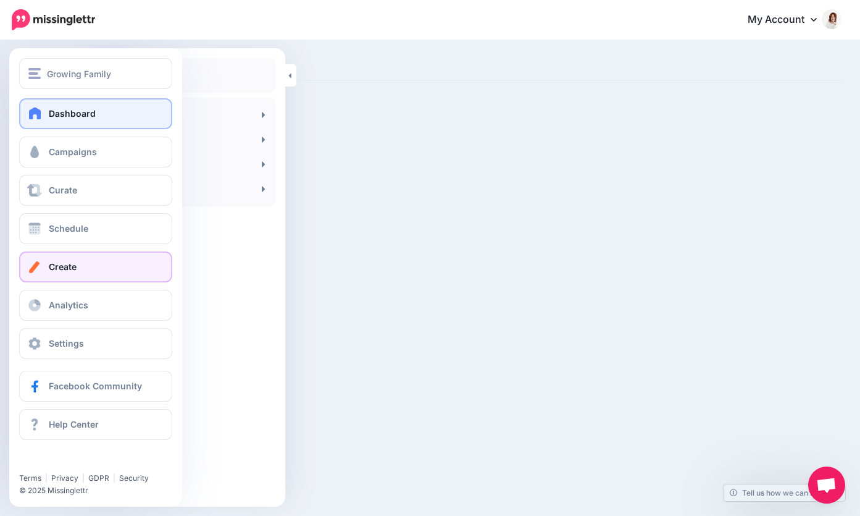
click at [49, 109] on span "Dashboard" at bounding box center [72, 113] width 47 height 10
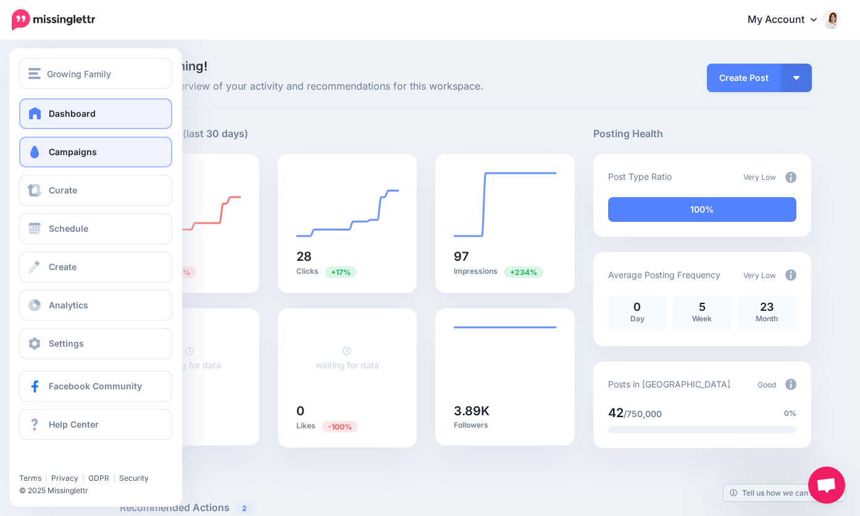
click at [46, 163] on link "Campaigns" at bounding box center [95, 151] width 153 height 31
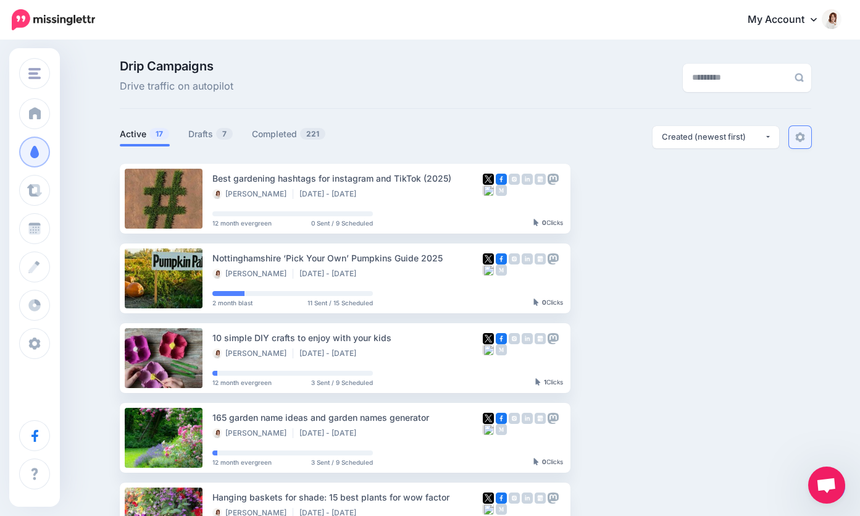
click at [798, 138] on img at bounding box center [800, 137] width 10 height 10
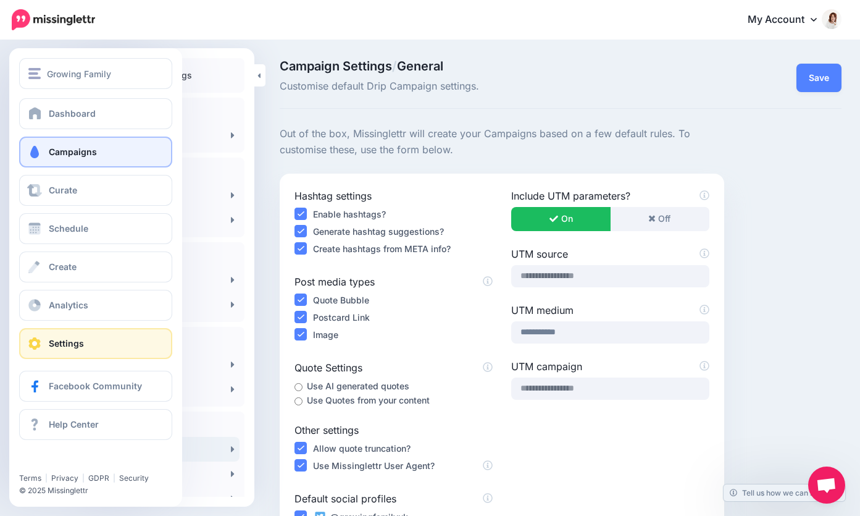
click at [49, 155] on span "Campaigns" at bounding box center [73, 151] width 48 height 10
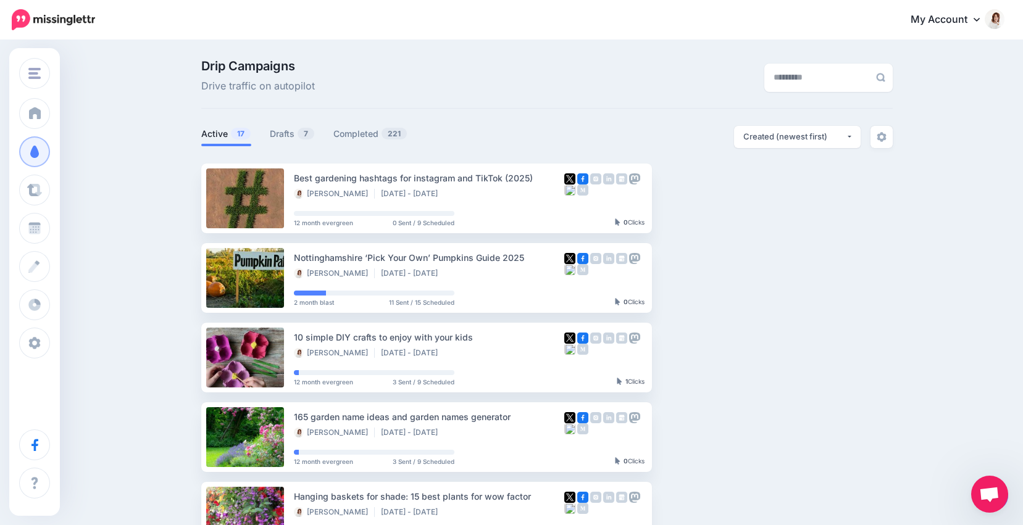
click at [285, 127] on link "Drafts 7" at bounding box center [292, 134] width 45 height 15
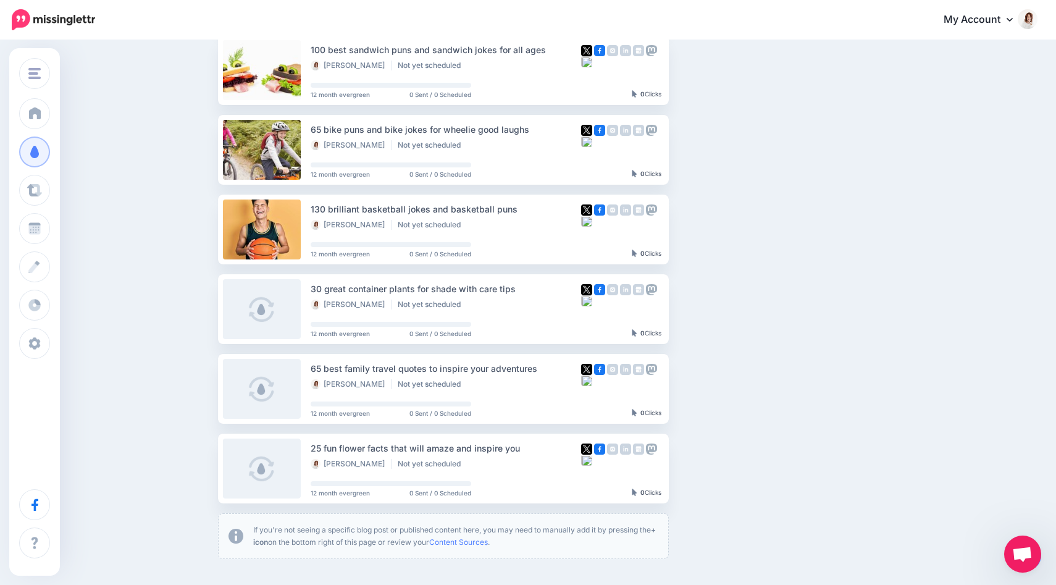
scroll to position [291, 0]
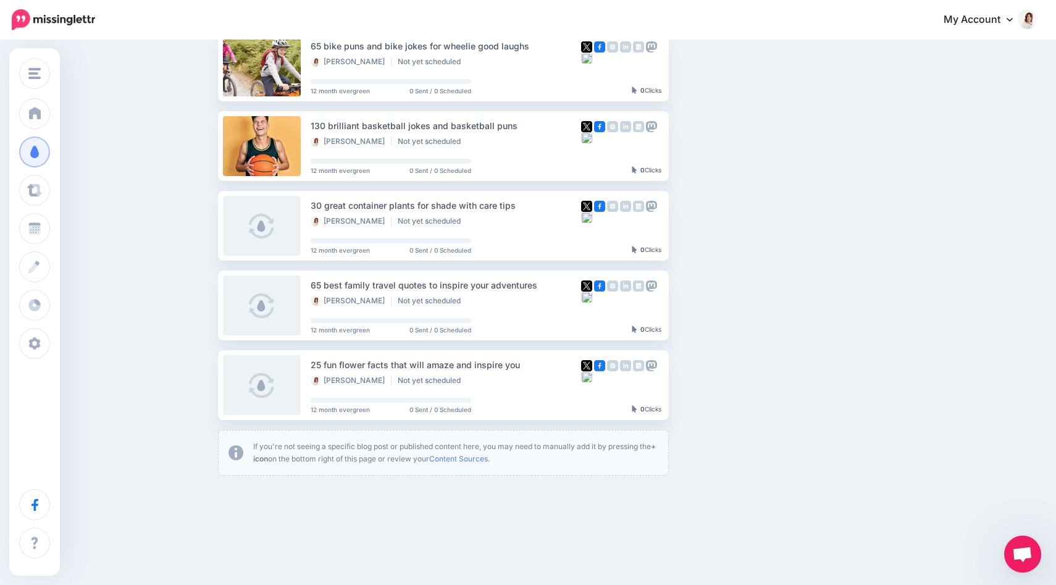
click at [859, 515] on div "Growing Family Growing Family Add Workspace Dashboard Campaigns Curate Schedule…" at bounding box center [528, 175] width 1056 height 850
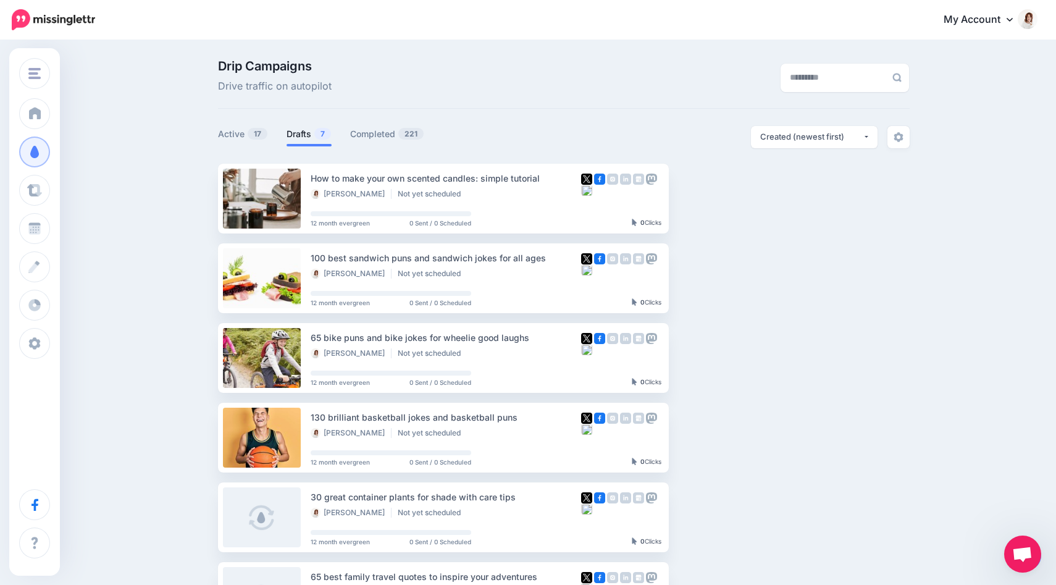
scroll to position [306, 0]
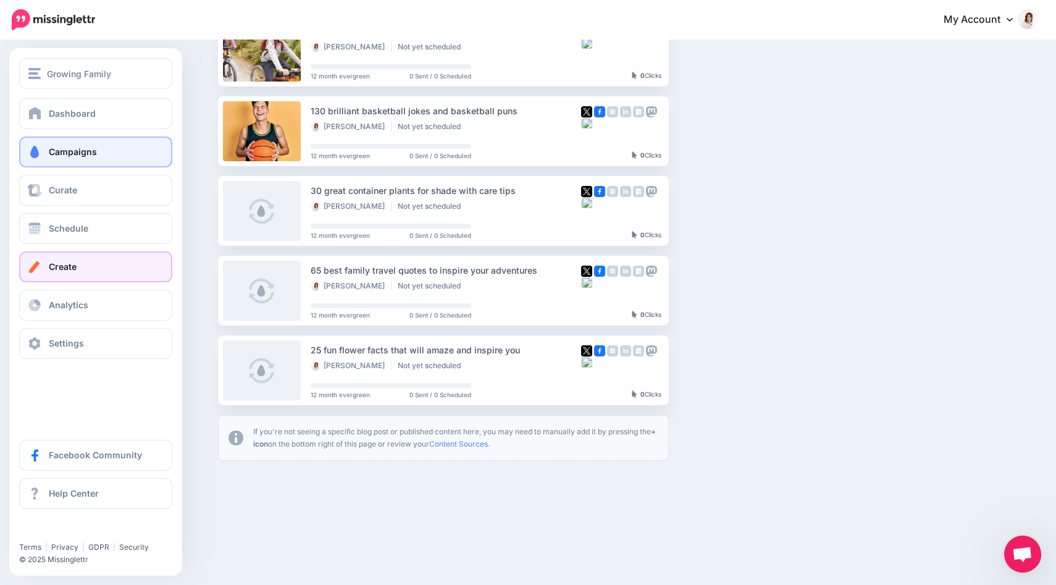
click at [57, 256] on link "Create" at bounding box center [95, 266] width 153 height 31
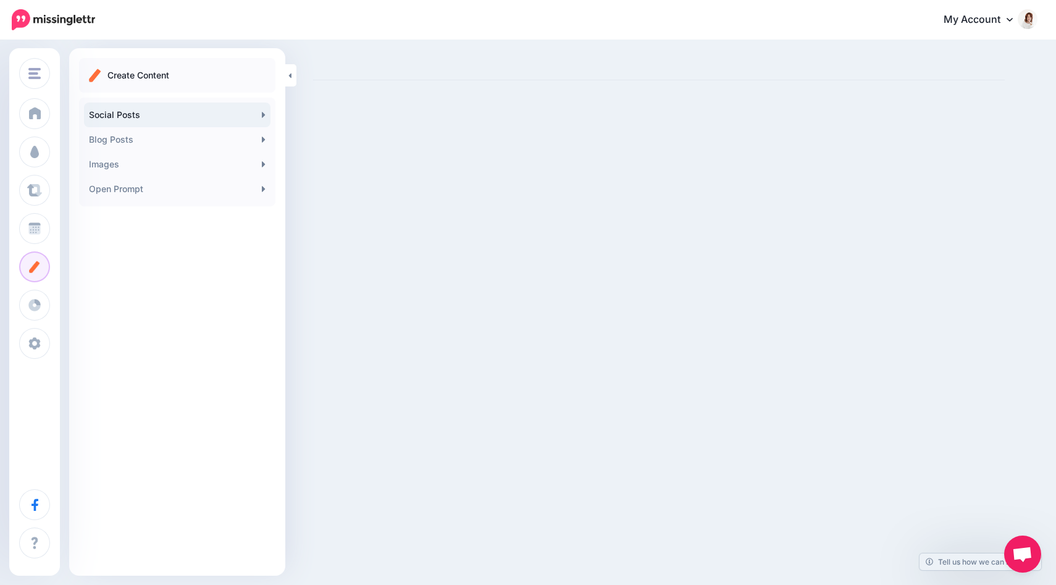
click at [256, 111] on link "Social Posts" at bounding box center [177, 114] width 186 height 25
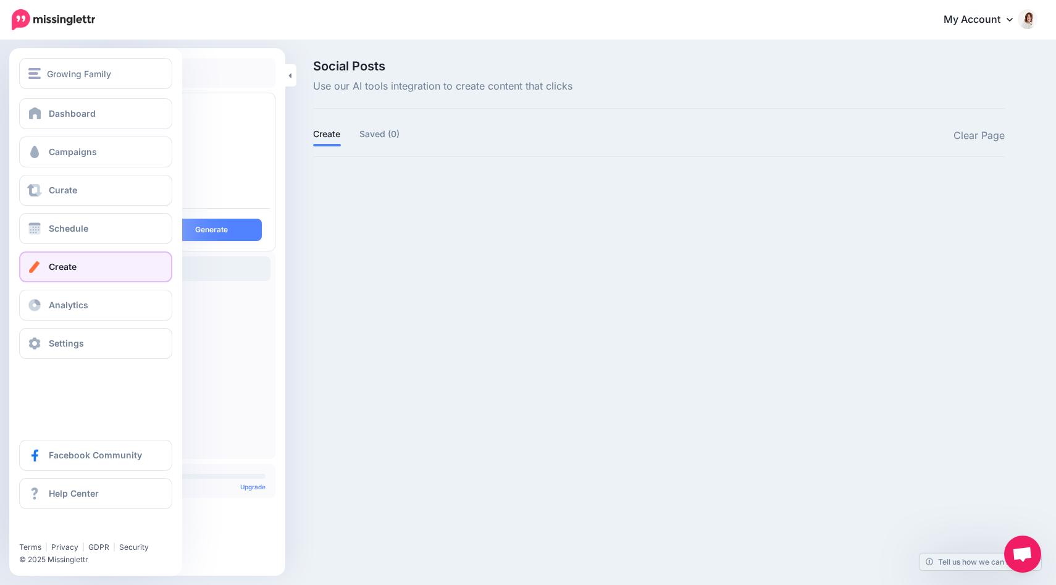
click at [70, 262] on span "Create" at bounding box center [63, 266] width 28 height 10
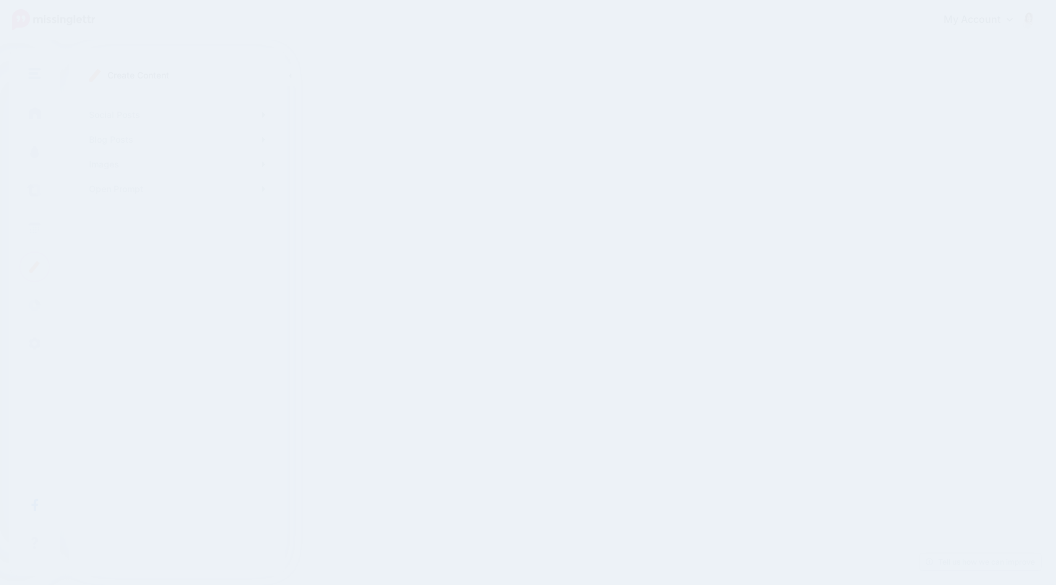
click at [248, 74] on ul "Create Content" at bounding box center [177, 75] width 177 height 15
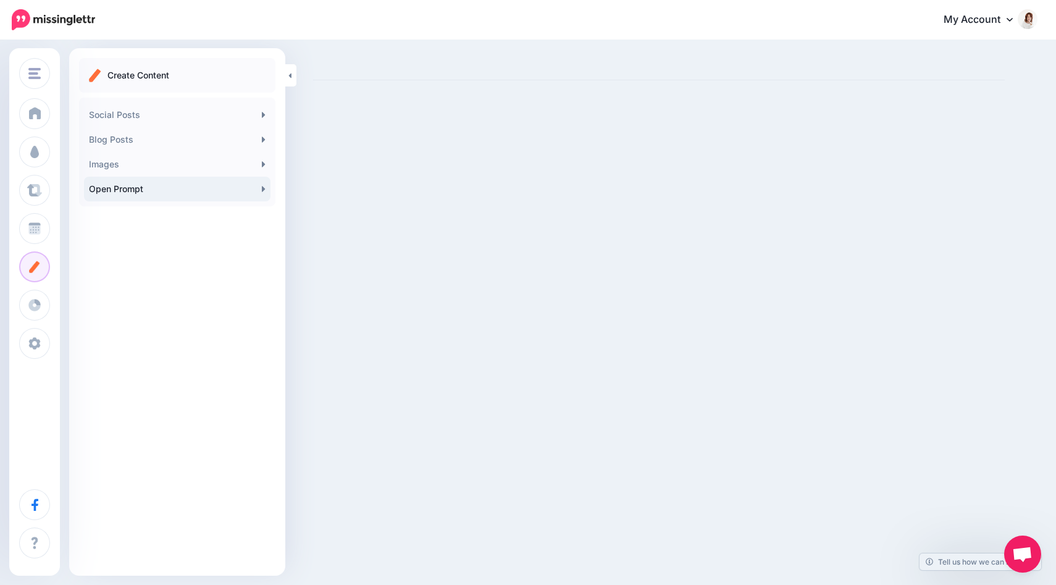
click at [190, 188] on link "Open Prompt" at bounding box center [177, 189] width 186 height 25
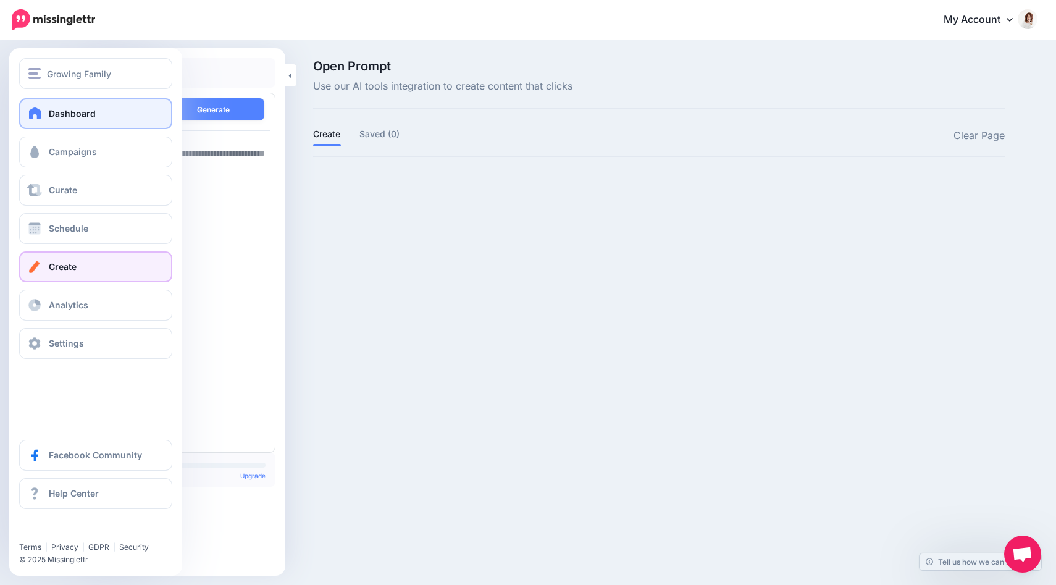
click at [52, 109] on span "Dashboard" at bounding box center [72, 113] width 47 height 10
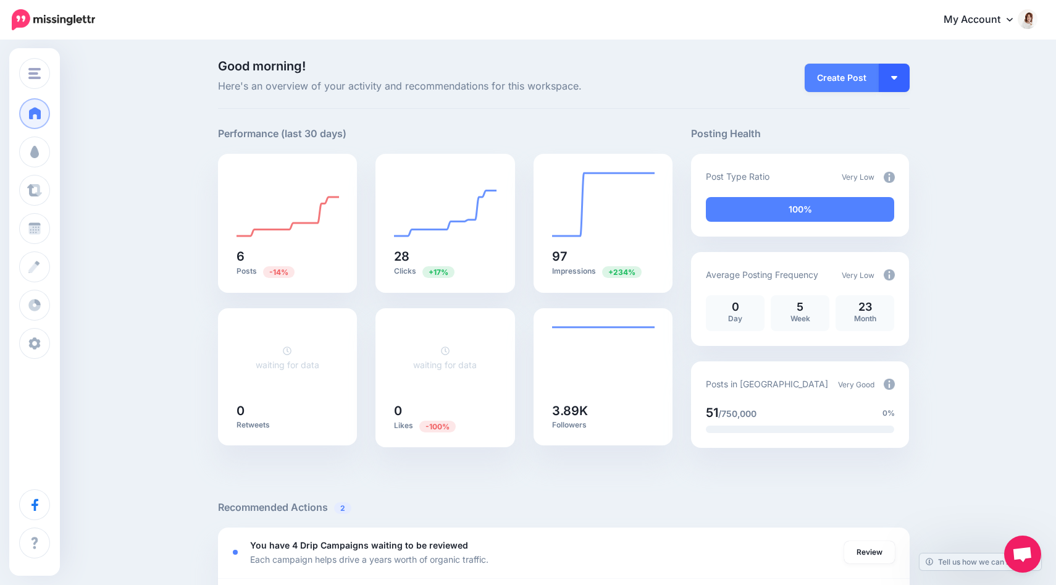
click at [894, 80] on button "button" at bounding box center [894, 78] width 31 height 28
click at [864, 142] on link "Create Campaign" at bounding box center [859, 139] width 90 height 24
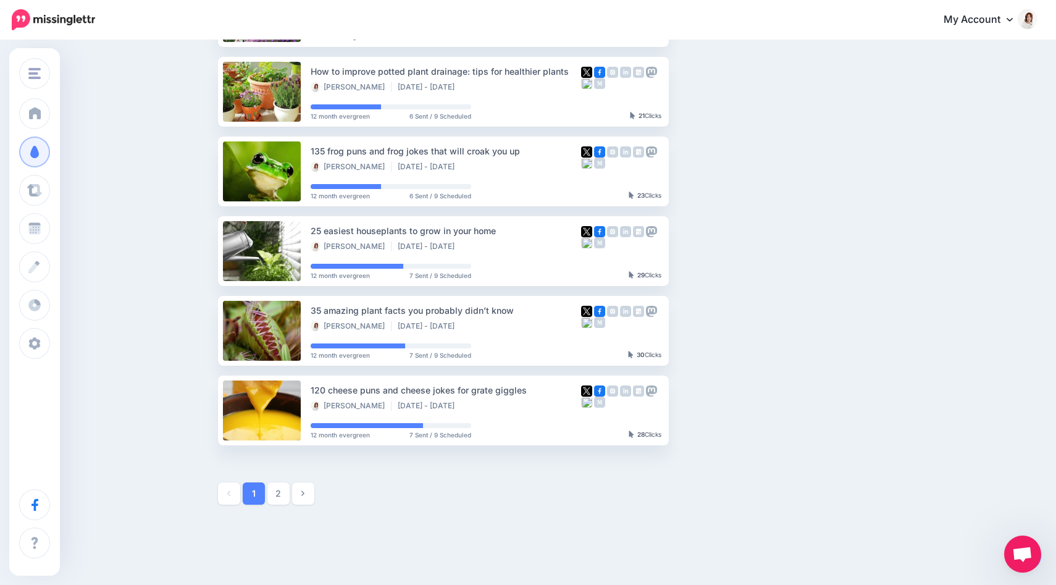
scroll to position [549, 0]
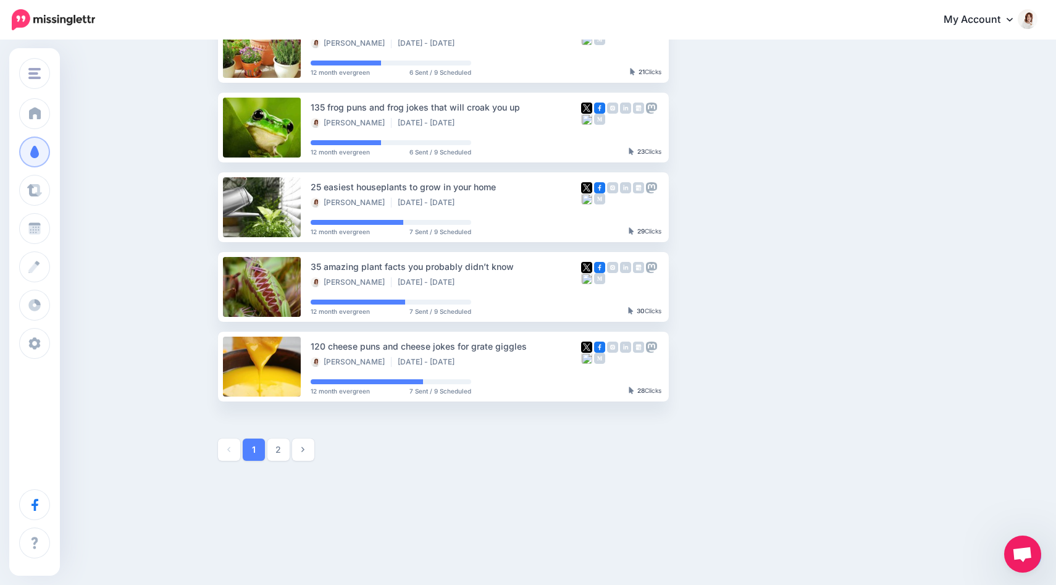
click at [1031, 571] on div "Growing Family Growing Family Add Workspace Dashboard Campaigns Curate Schedule…" at bounding box center [528, 38] width 1056 height 1092
click at [1022, 550] on span "Open chat" at bounding box center [1022, 554] width 20 height 17
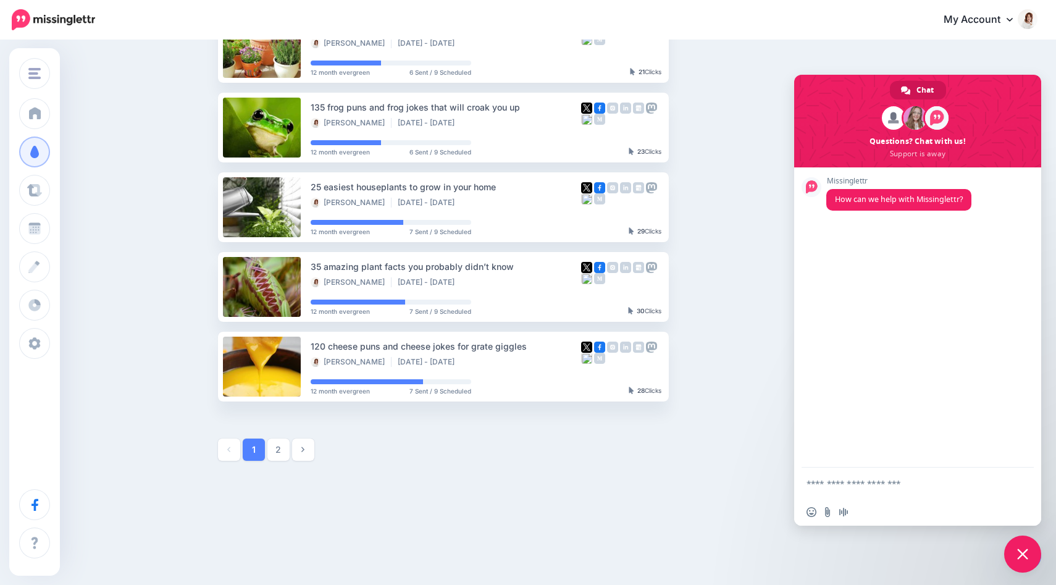
click at [1016, 562] on span "Close chat" at bounding box center [1022, 553] width 37 height 37
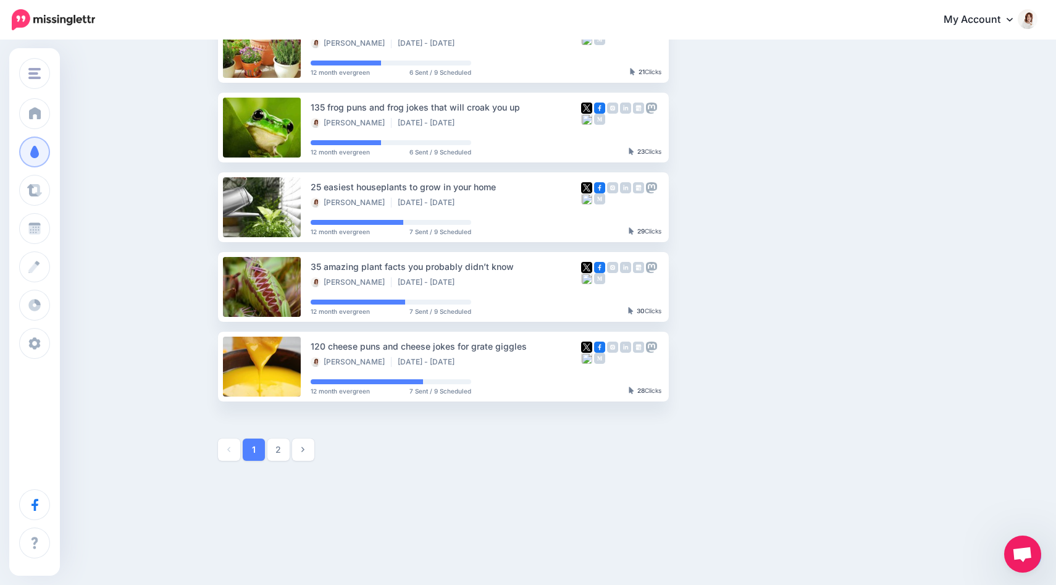
scroll to position [0, 0]
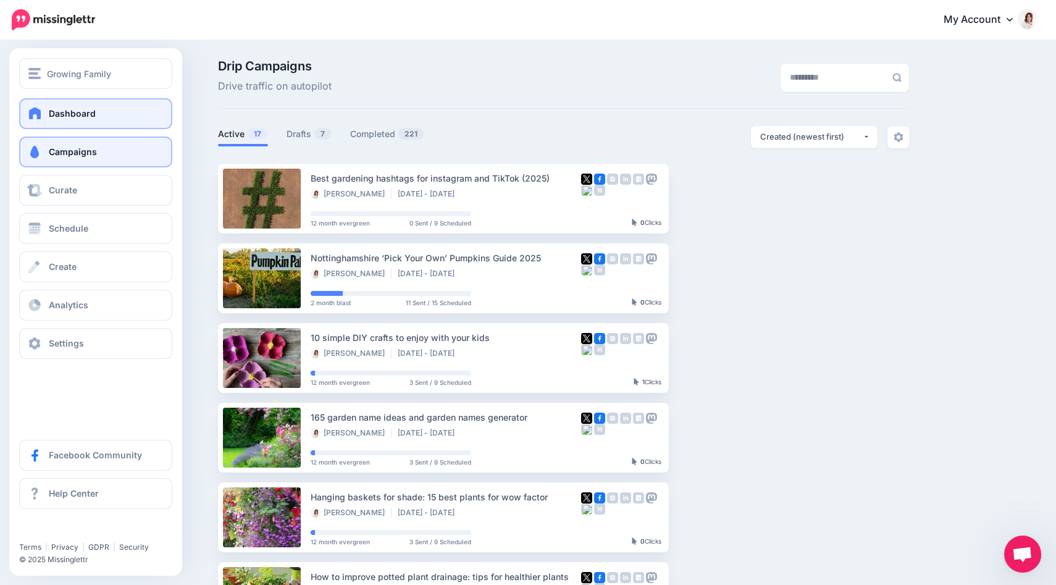
click at [40, 118] on span at bounding box center [35, 113] width 16 height 12
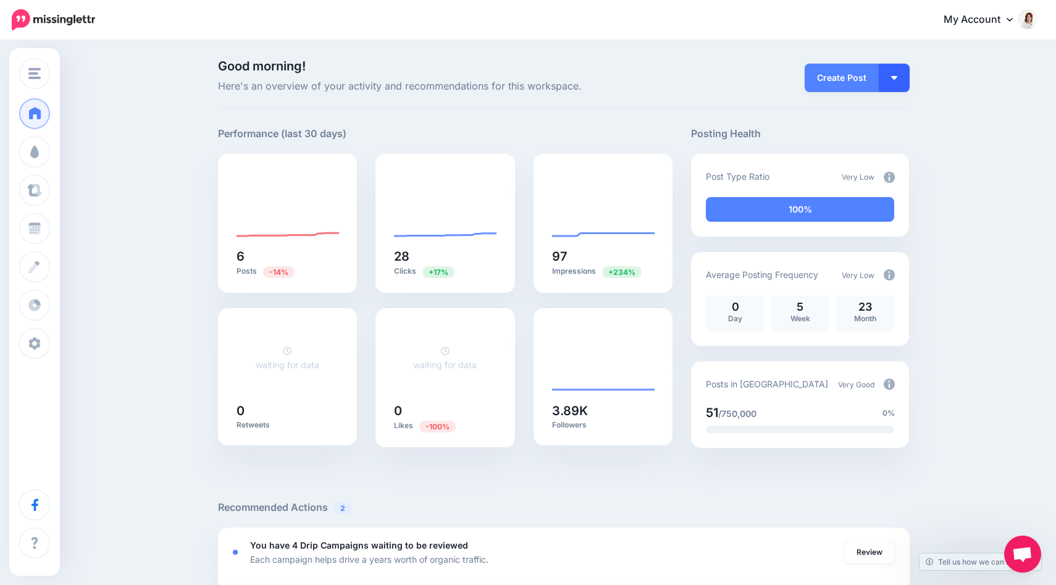
click at [903, 77] on button "button" at bounding box center [894, 78] width 31 height 28
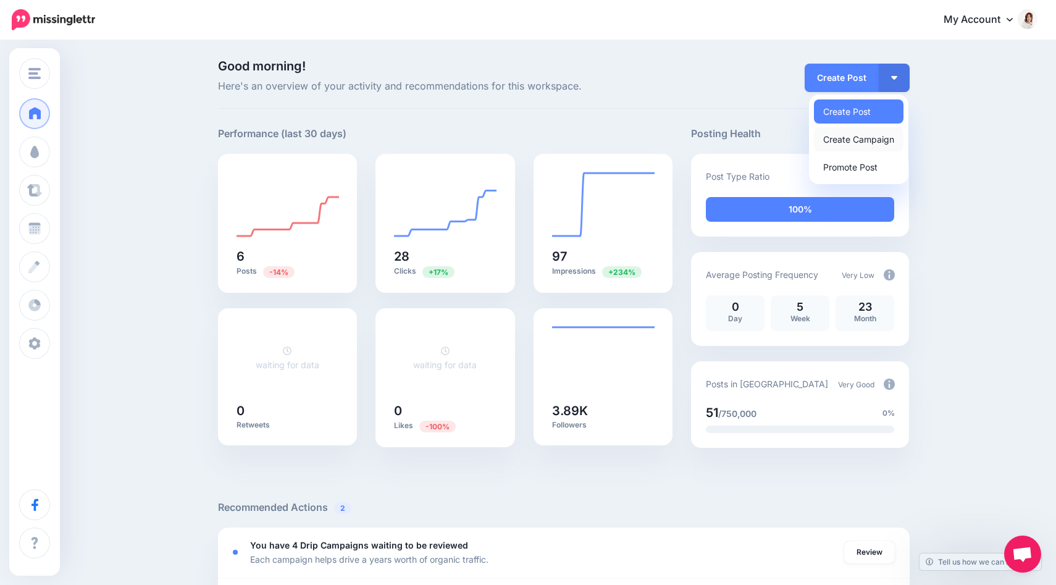
click at [856, 139] on link "Create Campaign" at bounding box center [859, 139] width 90 height 24
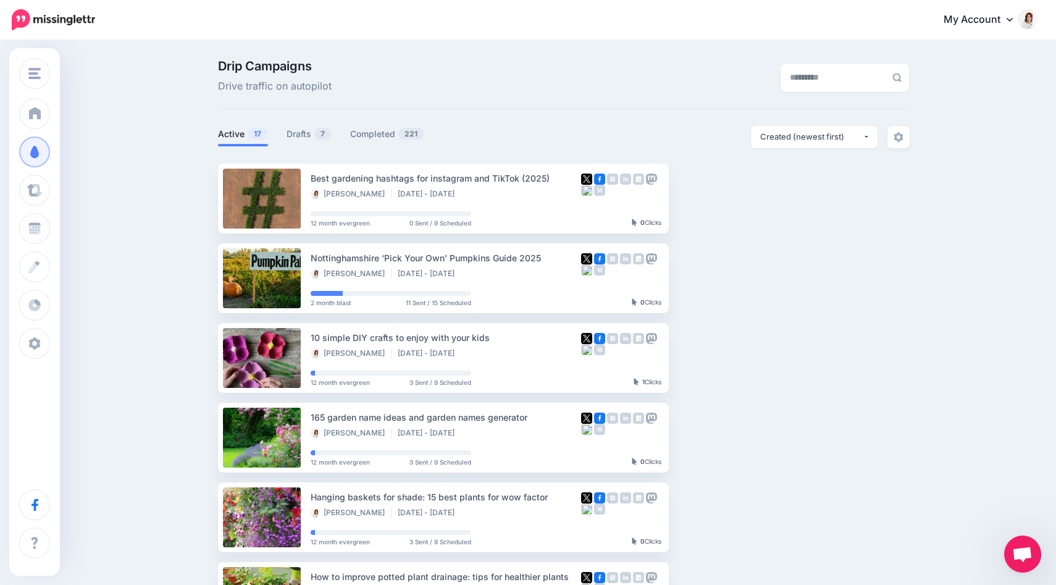
click at [1003, 18] on link "My Account" at bounding box center [984, 20] width 106 height 30
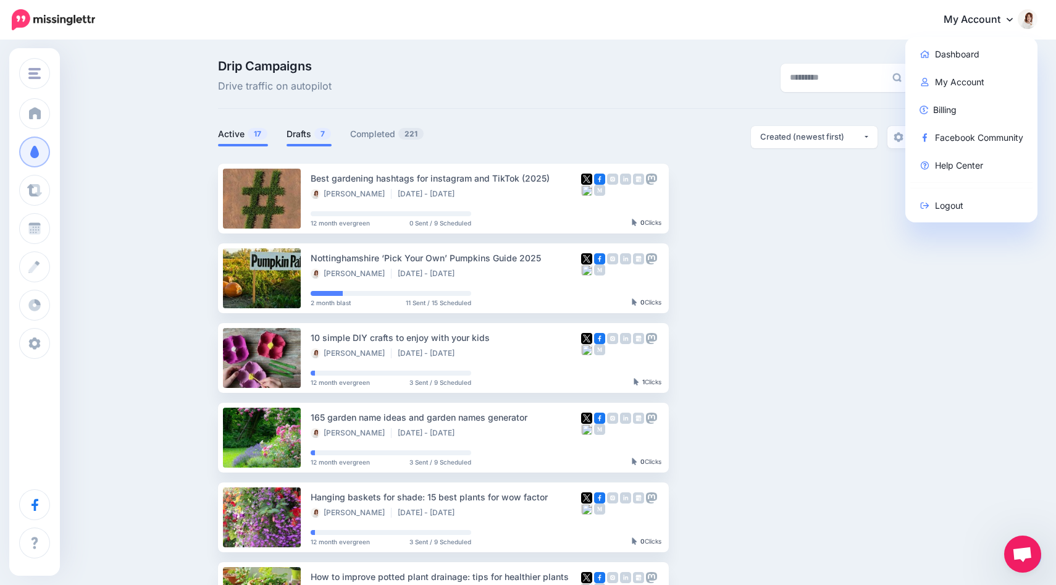
click at [303, 138] on link "Drafts 7" at bounding box center [308, 134] width 45 height 15
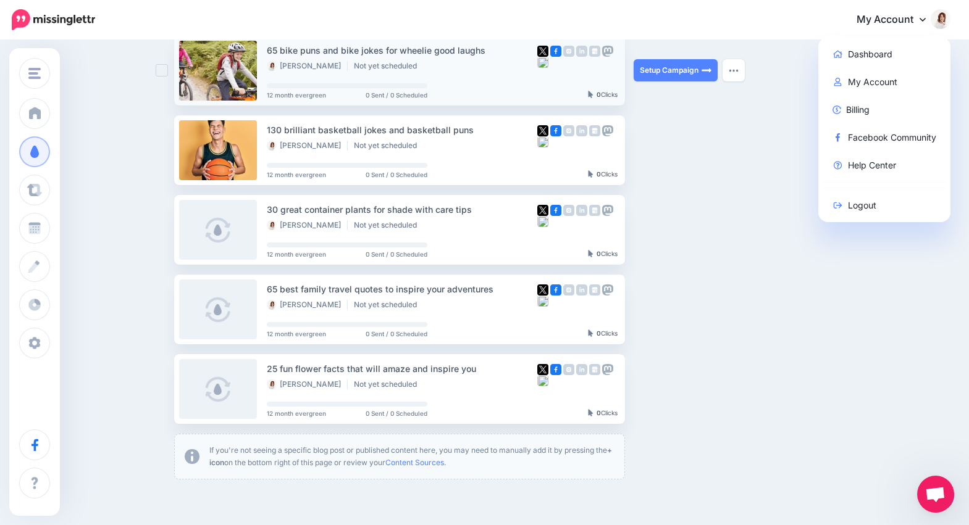
scroll to position [292, 0]
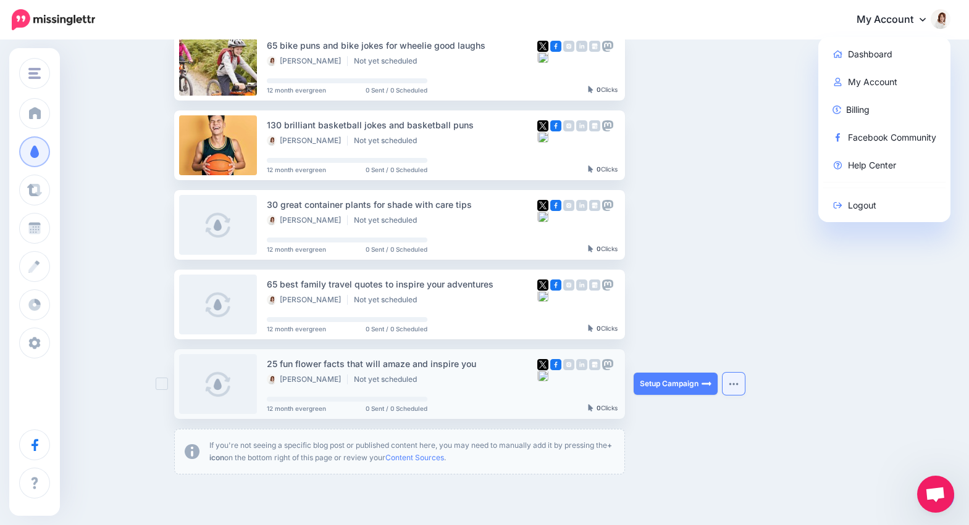
click at [735, 379] on button "button" at bounding box center [733, 384] width 22 height 22
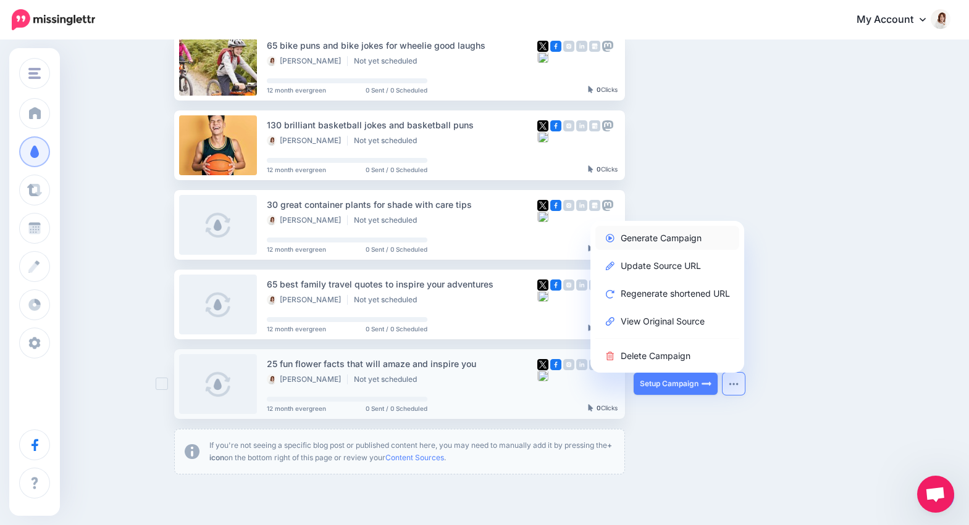
click at [687, 238] on link "Generate Campaign" at bounding box center [667, 238] width 144 height 24
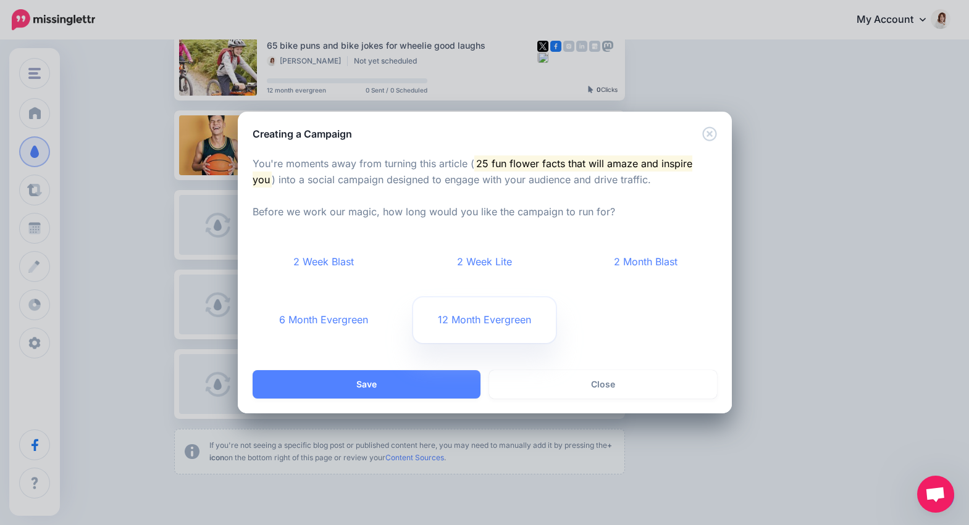
click at [464, 320] on link "12 Month Evergreen" at bounding box center [484, 321] width 143 height 46
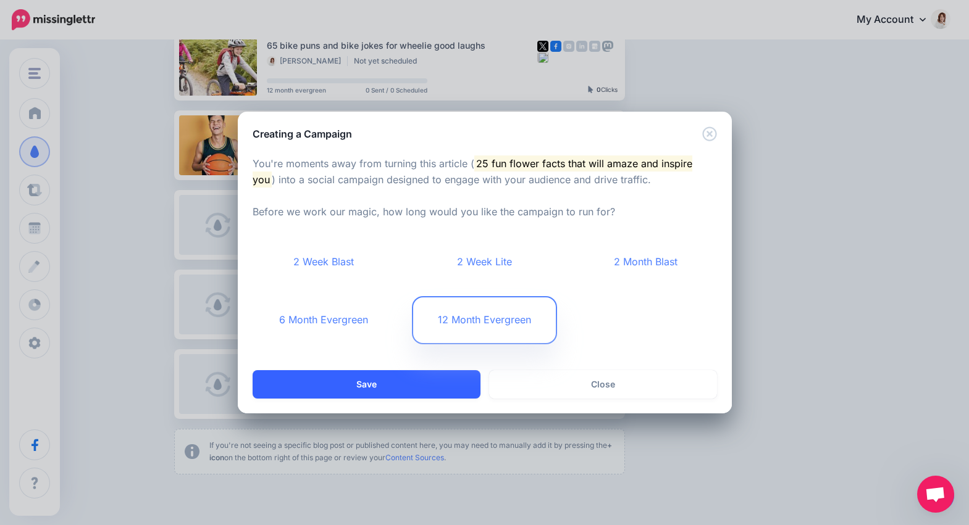
click at [417, 388] on button "Save" at bounding box center [367, 384] width 228 height 28
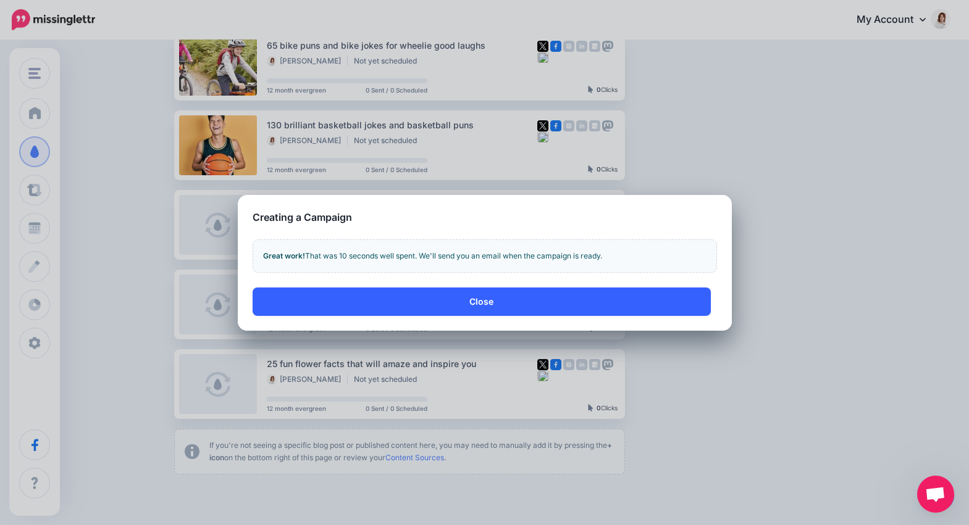
click at [447, 307] on button "Close" at bounding box center [482, 302] width 458 height 28
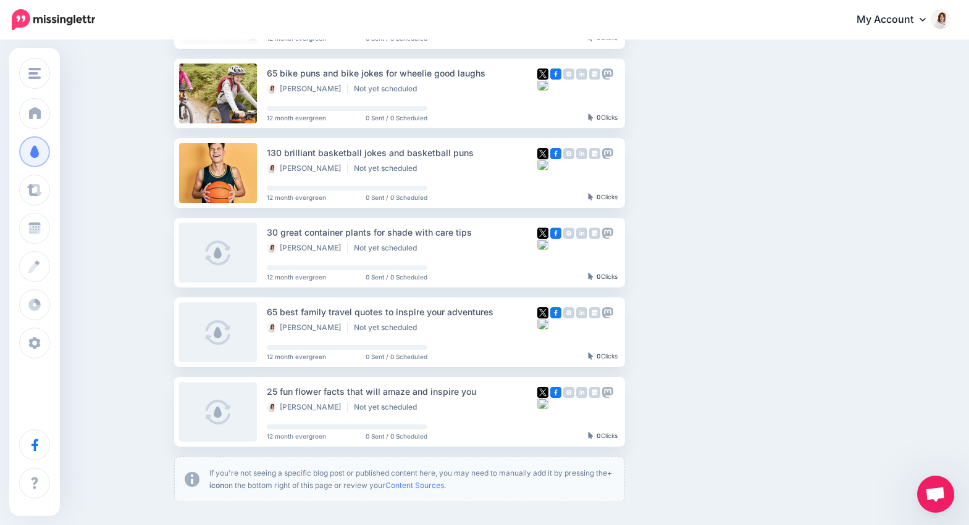
scroll to position [222, 0]
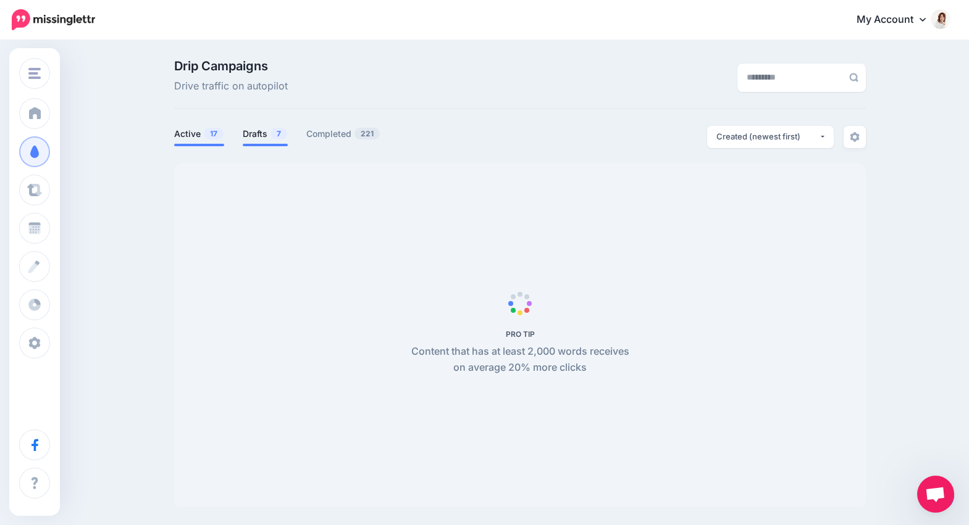
click at [262, 137] on link "Drafts 7" at bounding box center [265, 134] width 45 height 15
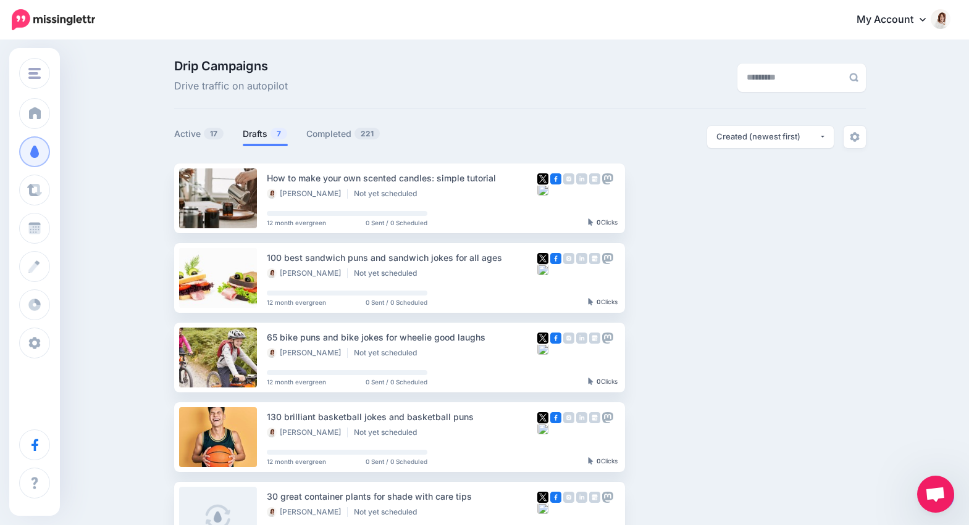
click at [259, 140] on link "Drafts 7" at bounding box center [265, 134] width 45 height 15
click at [672, 356] on link "Setup Campaign" at bounding box center [675, 357] width 84 height 22
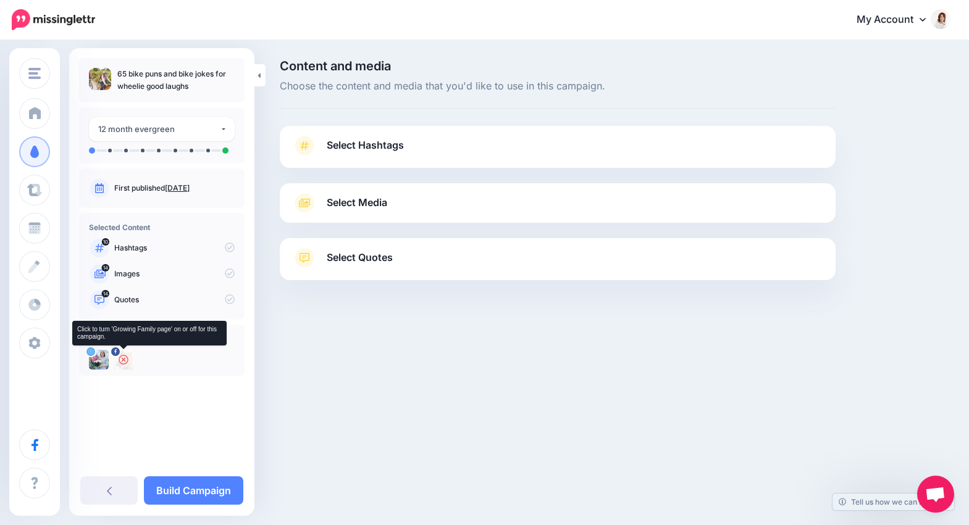
click at [120, 358] on icon at bounding box center [124, 360] width 10 height 10
click at [506, 164] on link "Select Hashtags" at bounding box center [557, 152] width 531 height 32
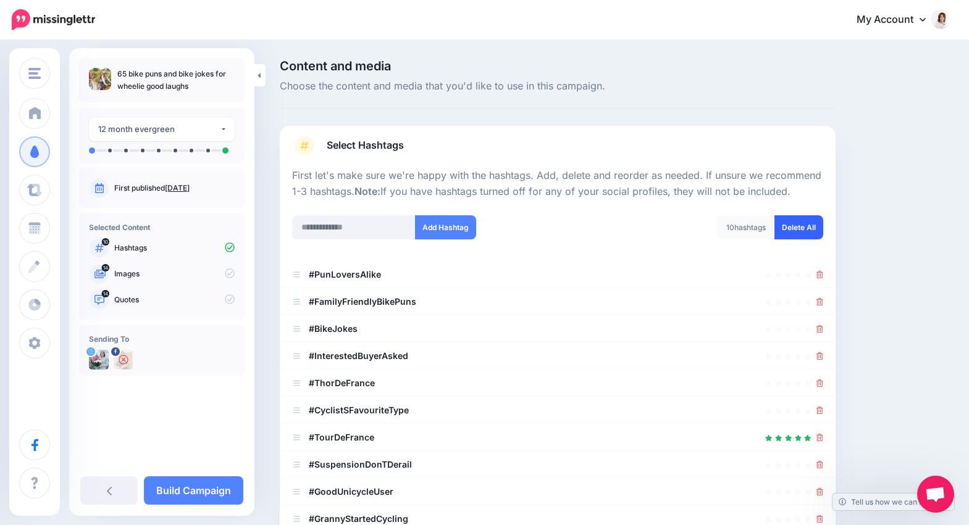
click at [777, 225] on link "Delete All" at bounding box center [798, 227] width 49 height 24
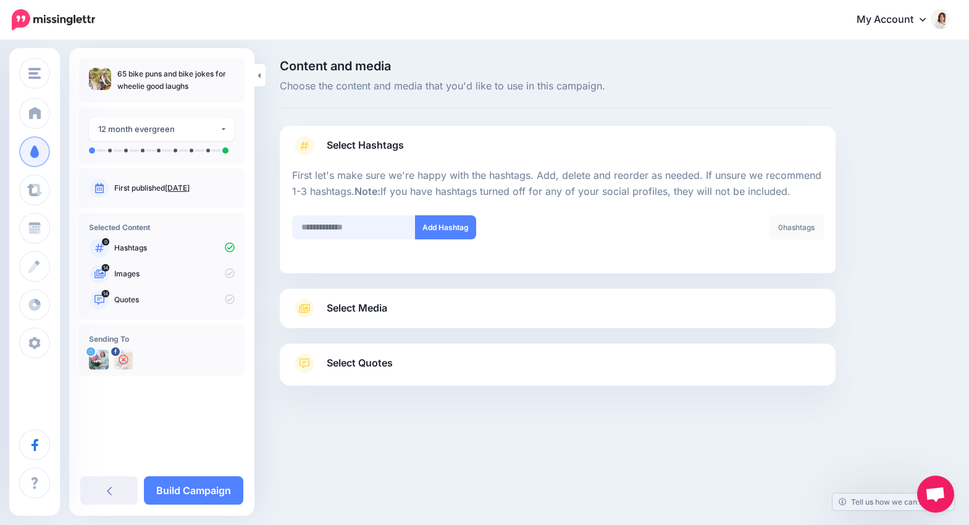
click at [359, 226] on input "text" at bounding box center [353, 227] width 123 height 24
type input "**********"
click at [440, 235] on button "Add Hashtag" at bounding box center [445, 227] width 61 height 24
click at [437, 314] on link "Select Media" at bounding box center [557, 309] width 531 height 20
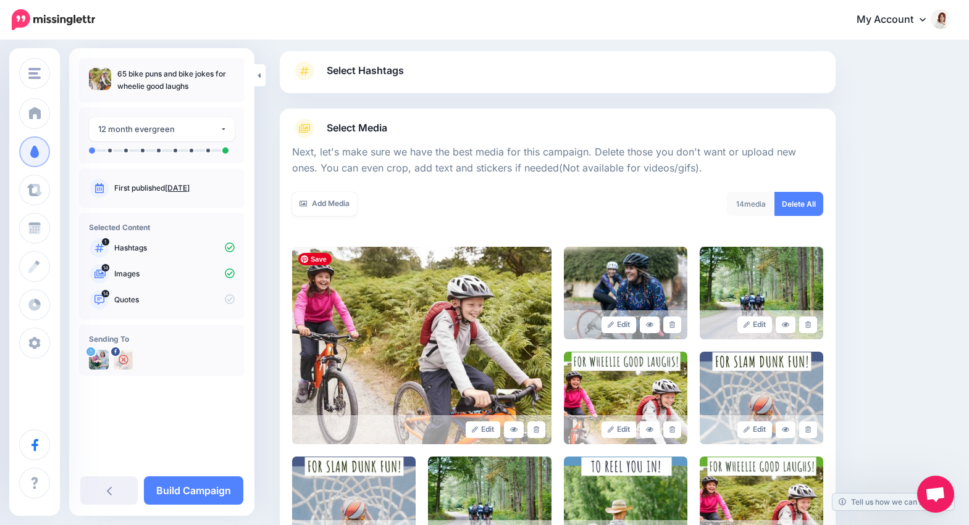
scroll to position [154, 0]
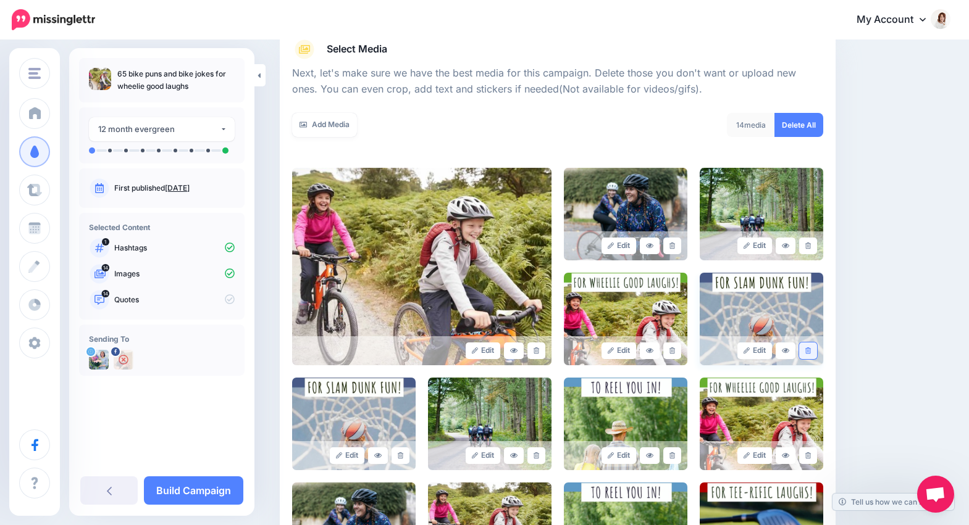
click at [806, 354] on icon at bounding box center [808, 351] width 6 height 7
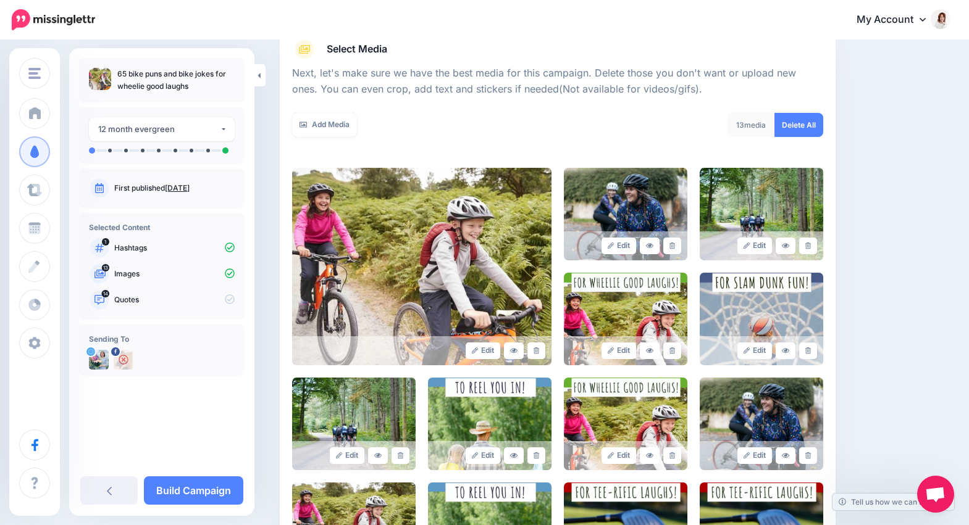
click at [806, 354] on icon at bounding box center [808, 351] width 6 height 7
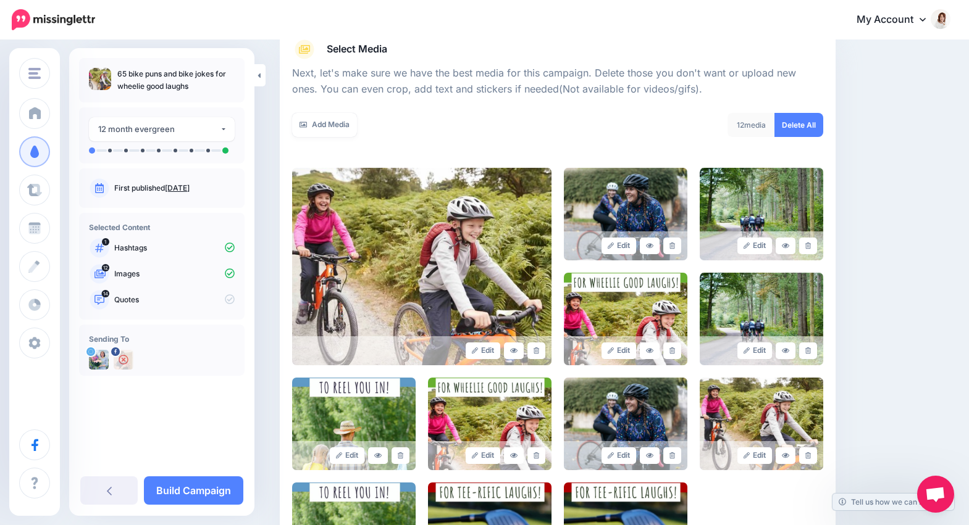
click at [806, 354] on icon at bounding box center [808, 351] width 6 height 7
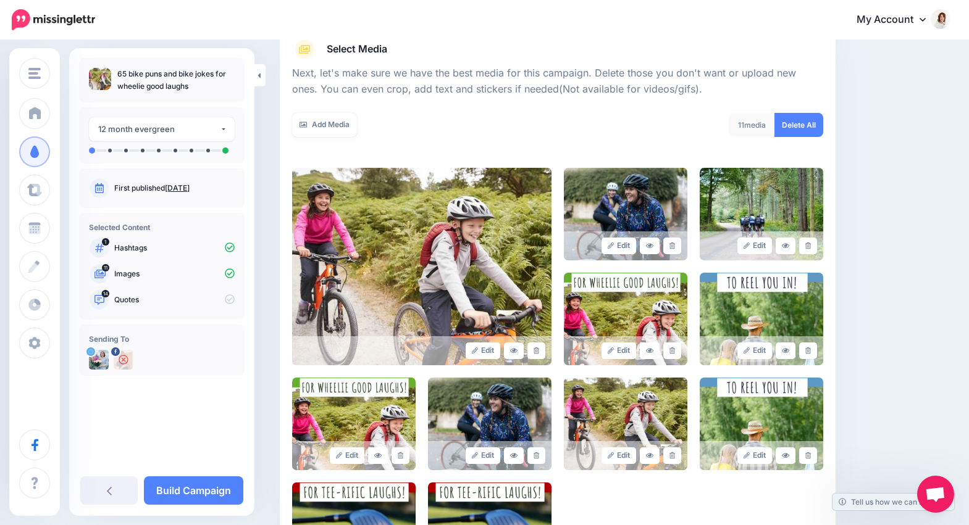
click at [806, 354] on icon at bounding box center [808, 351] width 6 height 7
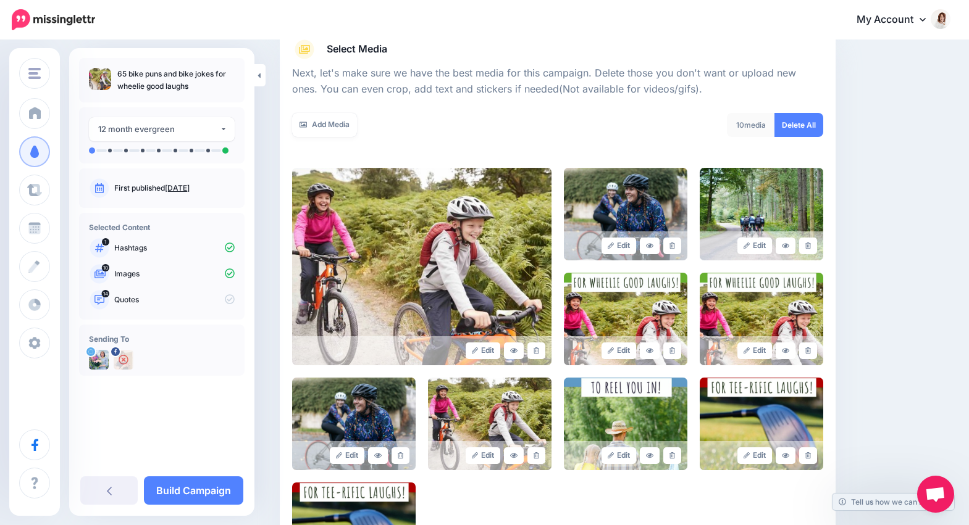
click at [806, 354] on icon at bounding box center [808, 351] width 6 height 7
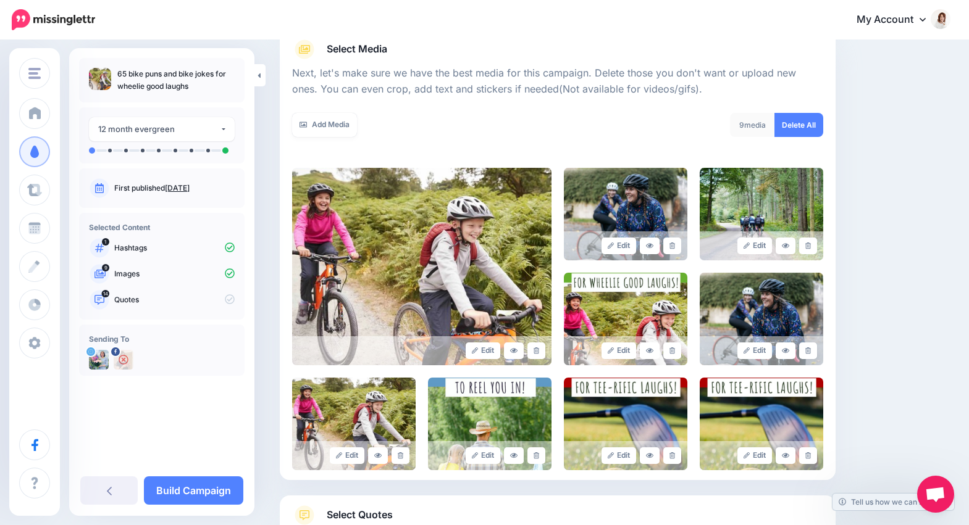
click at [806, 354] on icon at bounding box center [808, 351] width 6 height 7
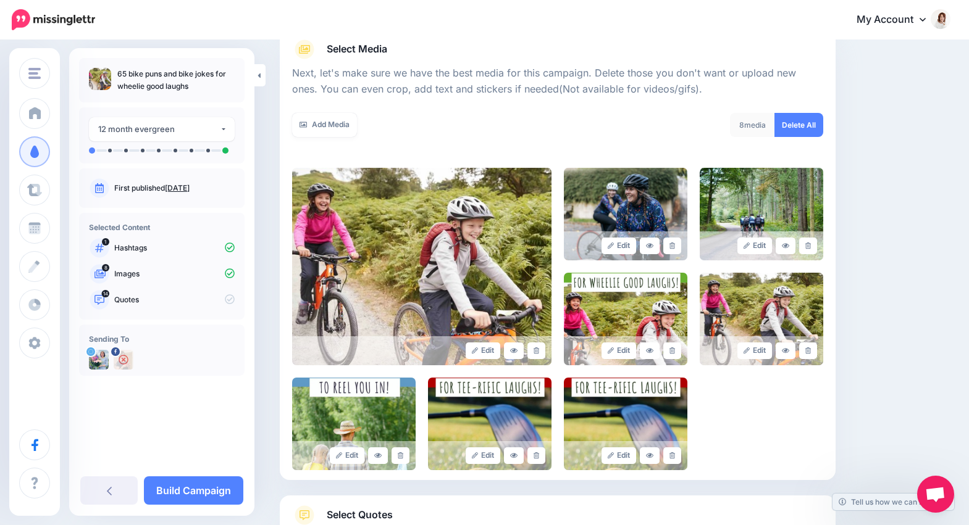
click at [806, 354] on icon at bounding box center [808, 351] width 6 height 7
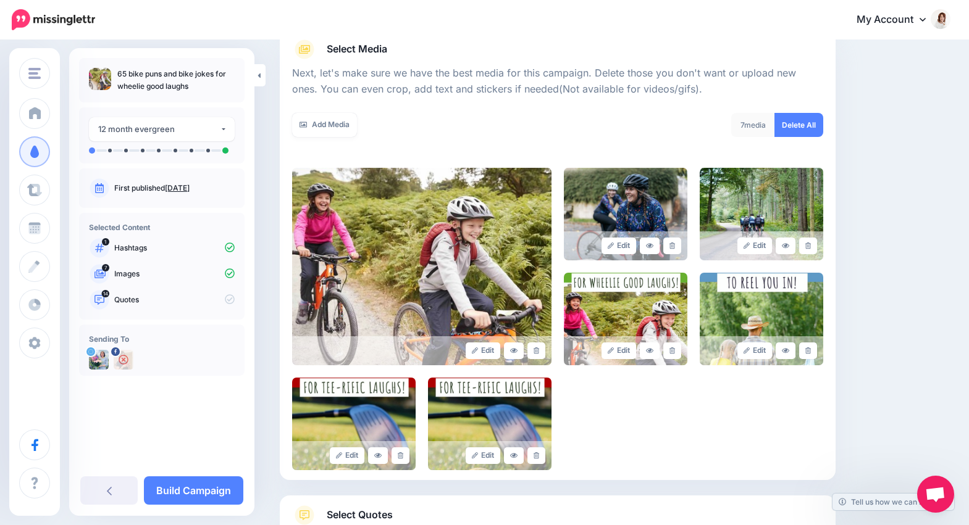
click at [806, 354] on icon at bounding box center [808, 351] width 6 height 7
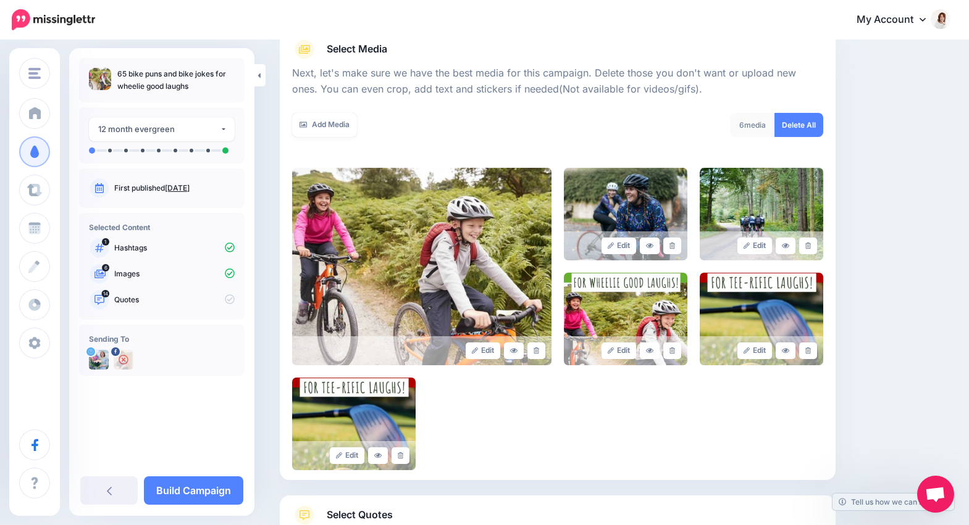
click at [806, 354] on icon at bounding box center [808, 351] width 6 height 7
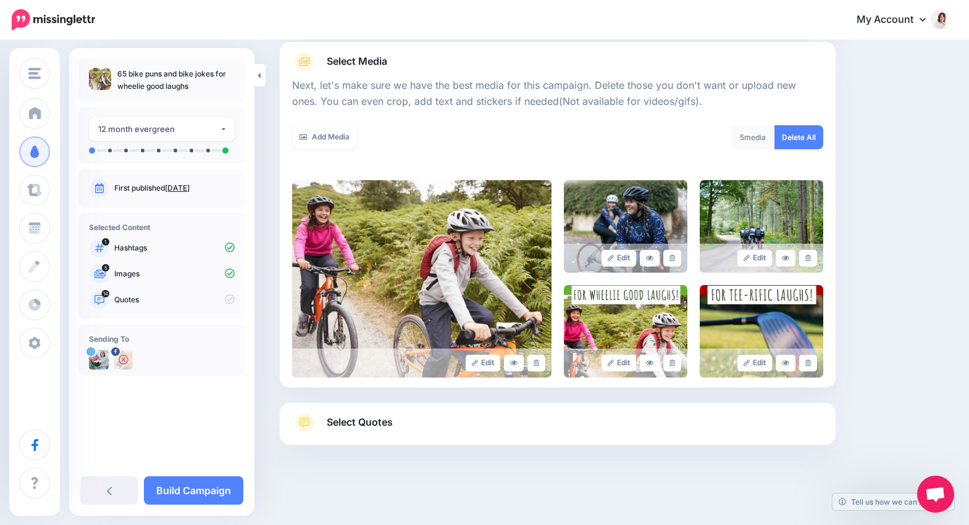
scroll to position [141, 0]
click at [808, 359] on link at bounding box center [808, 363] width 18 height 17
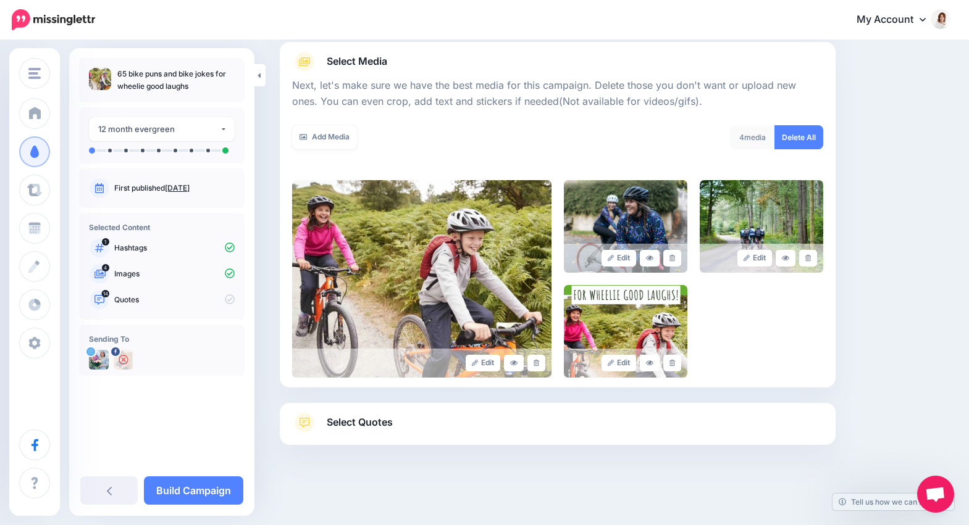
click at [490, 429] on link "Select Quotes" at bounding box center [557, 429] width 531 height 32
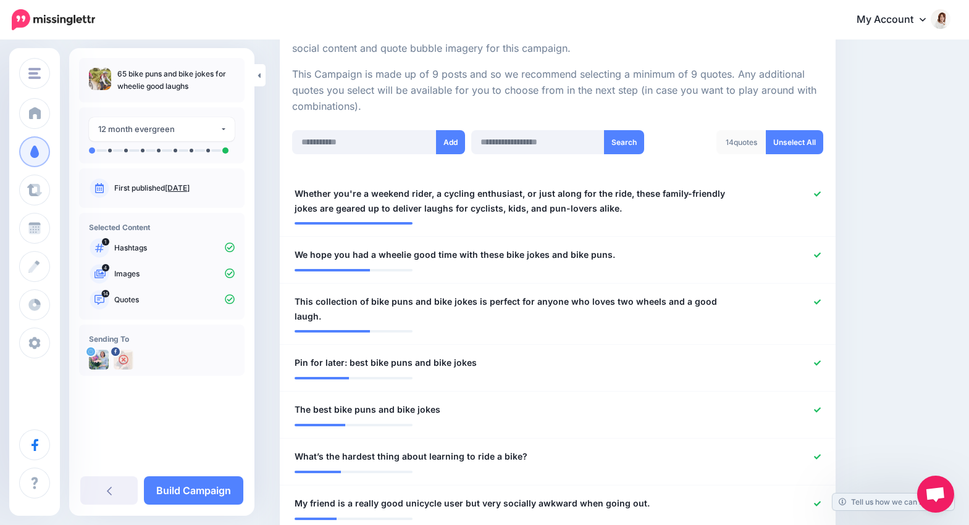
scroll to position [293, 0]
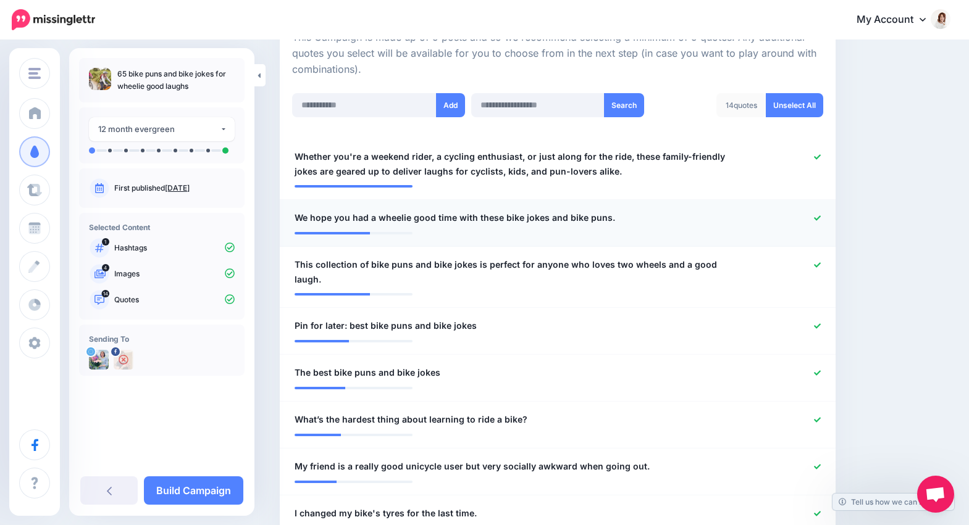
click at [814, 219] on icon at bounding box center [817, 218] width 7 height 7
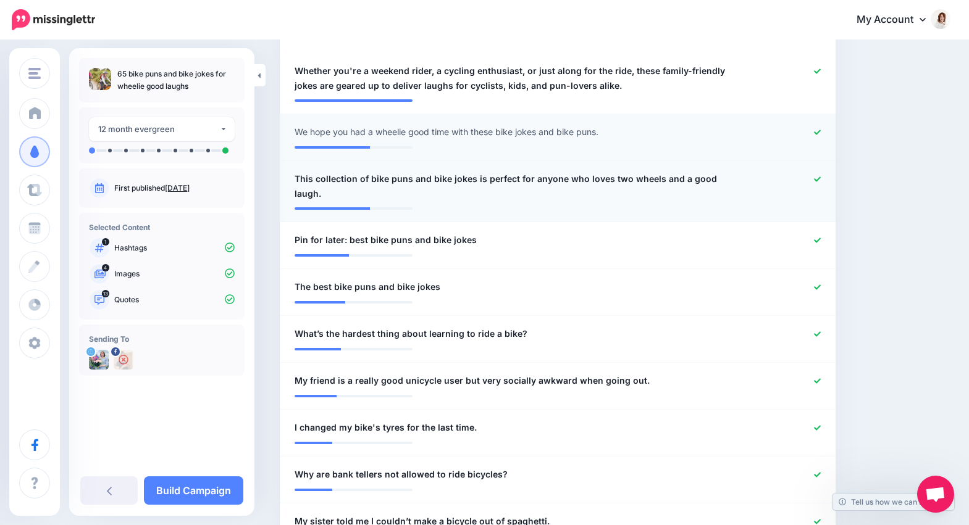
scroll to position [419, 0]
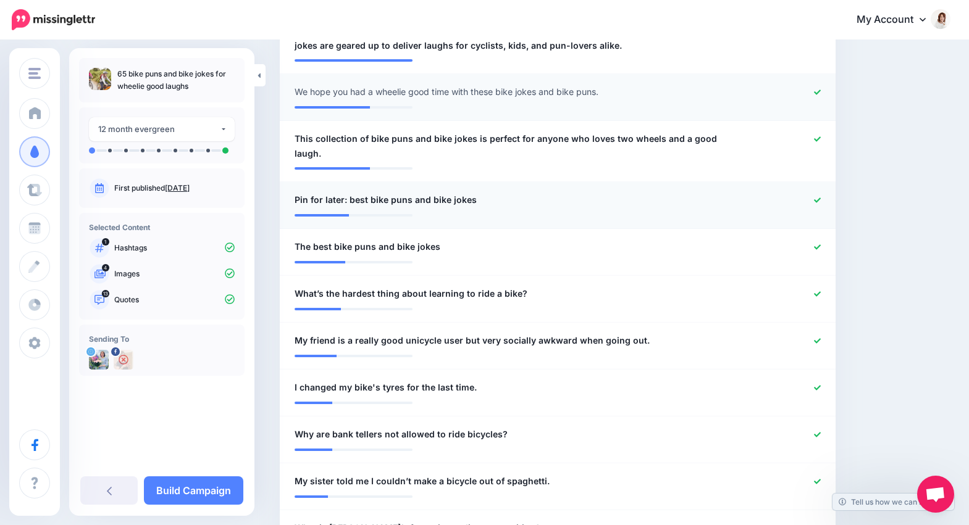
click at [815, 199] on icon at bounding box center [817, 200] width 7 height 7
click at [816, 293] on icon at bounding box center [817, 294] width 7 height 7
click at [816, 340] on icon at bounding box center [817, 341] width 7 height 7
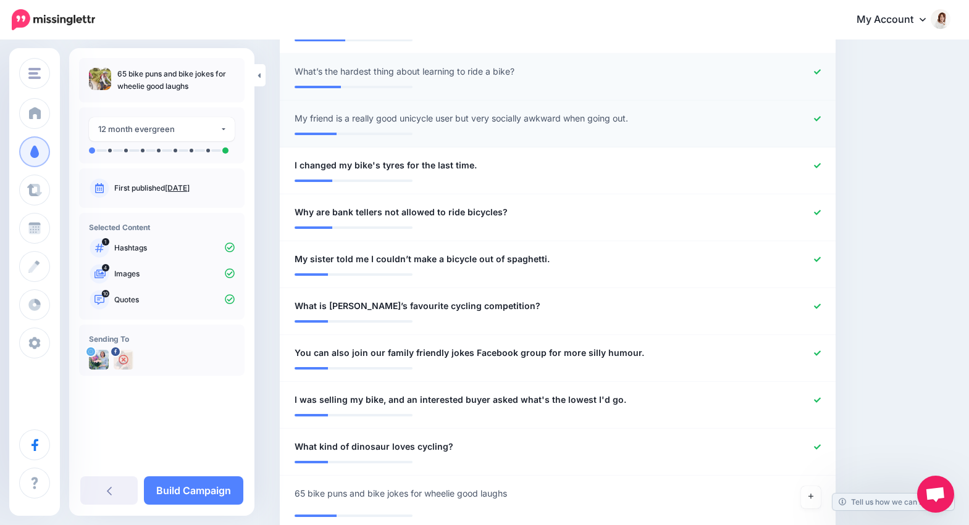
scroll to position [651, 0]
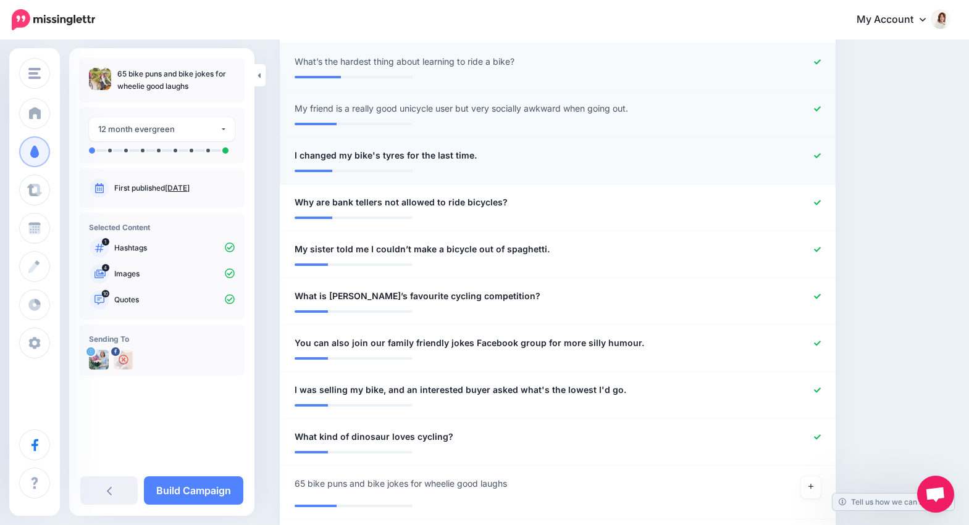
click at [806, 161] on div at bounding box center [784, 155] width 91 height 15
click at [814, 159] on icon at bounding box center [817, 156] width 7 height 7
click at [814, 203] on icon at bounding box center [817, 202] width 7 height 5
click at [819, 248] on icon at bounding box center [817, 249] width 7 height 5
click at [817, 299] on icon at bounding box center [817, 296] width 7 height 7
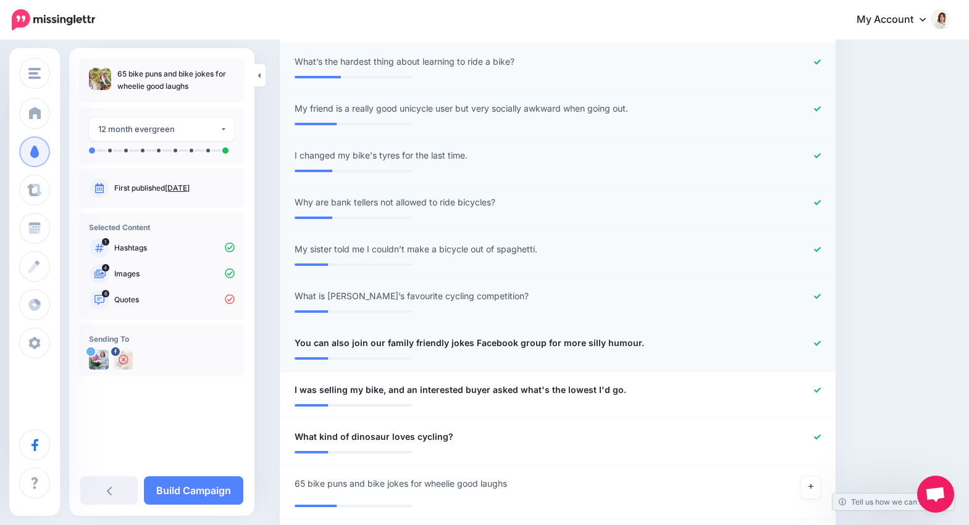
click at [817, 344] on icon at bounding box center [817, 343] width 7 height 5
click at [816, 393] on icon at bounding box center [817, 390] width 7 height 7
click at [817, 436] on icon at bounding box center [817, 437] width 7 height 7
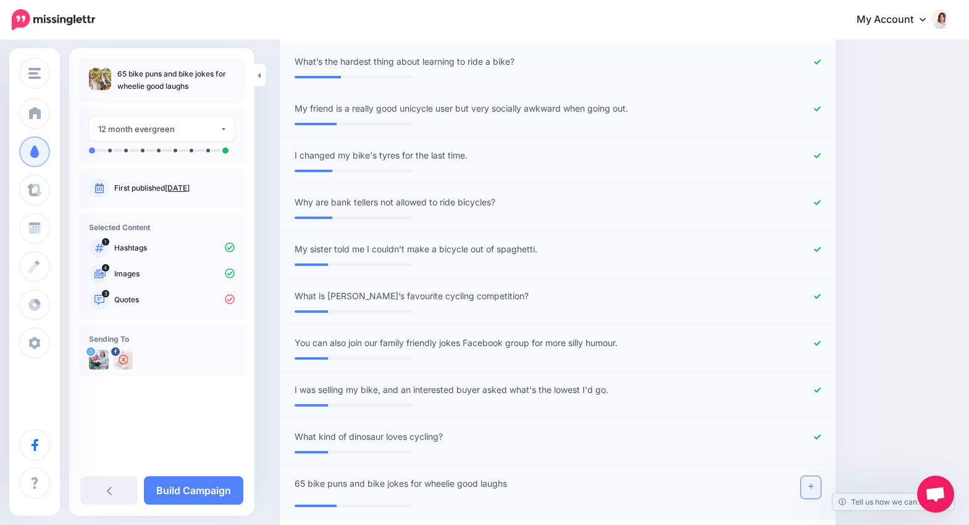
click at [809, 492] on link at bounding box center [811, 488] width 20 height 22
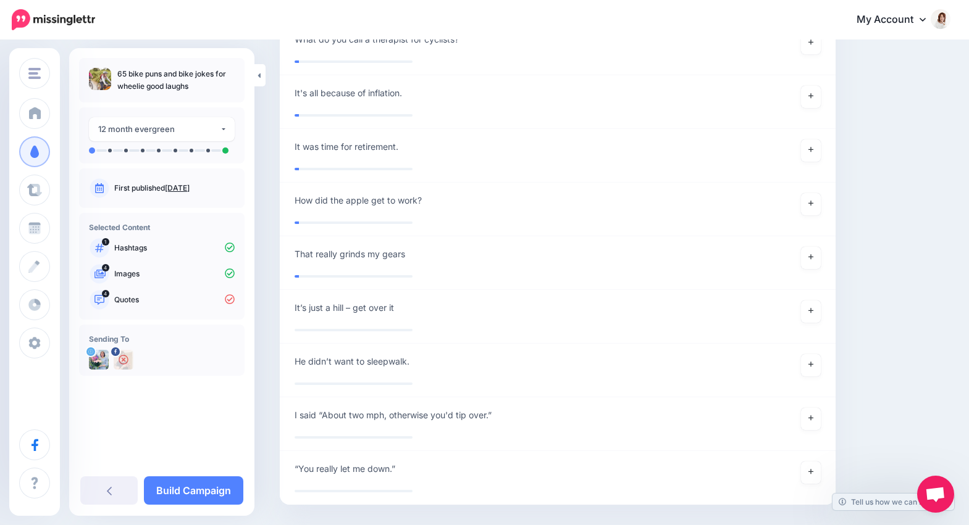
scroll to position [2605, 0]
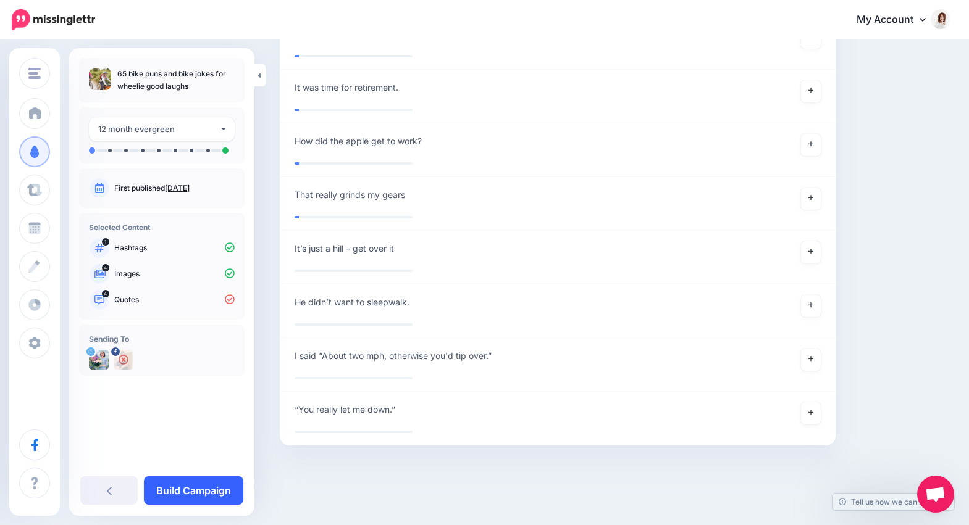
click at [220, 483] on link "Build Campaign" at bounding box center [193, 491] width 99 height 28
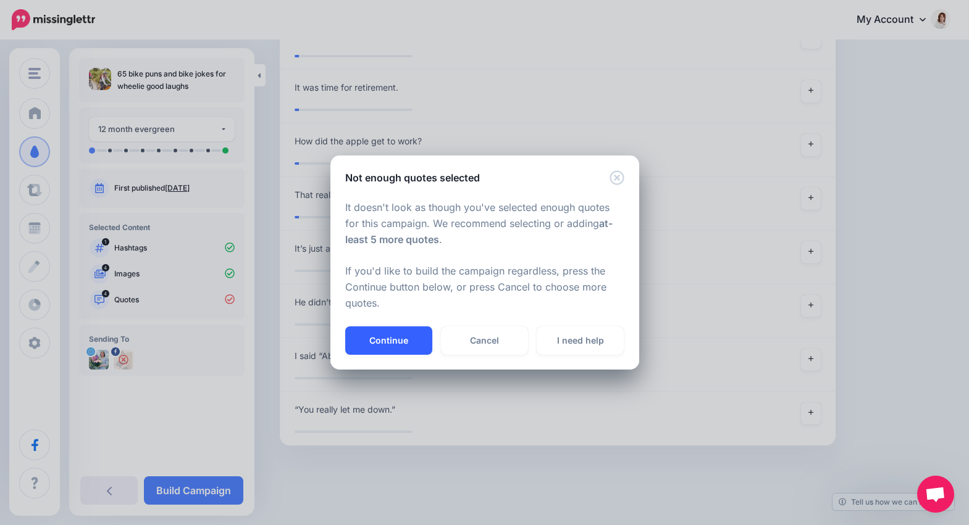
click at [393, 345] on button "Continue" at bounding box center [388, 341] width 87 height 28
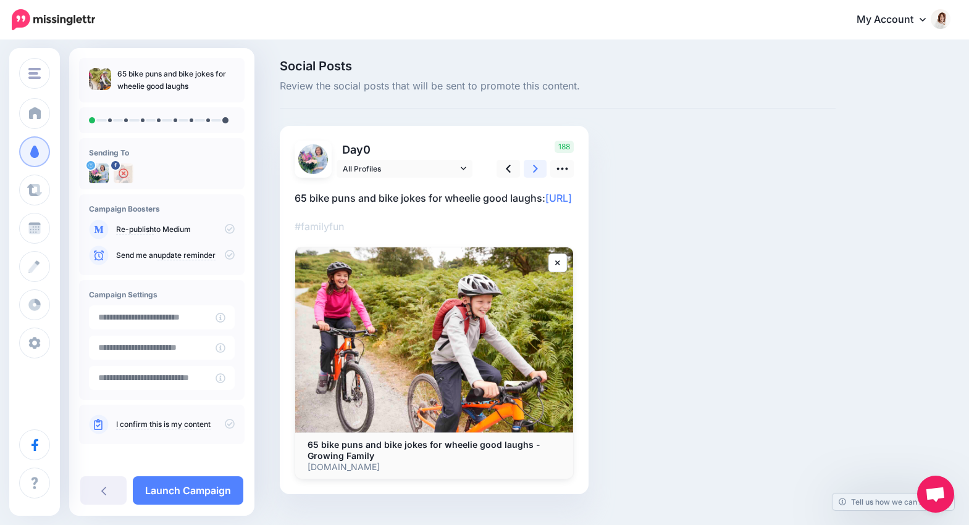
click at [534, 174] on icon at bounding box center [535, 168] width 5 height 13
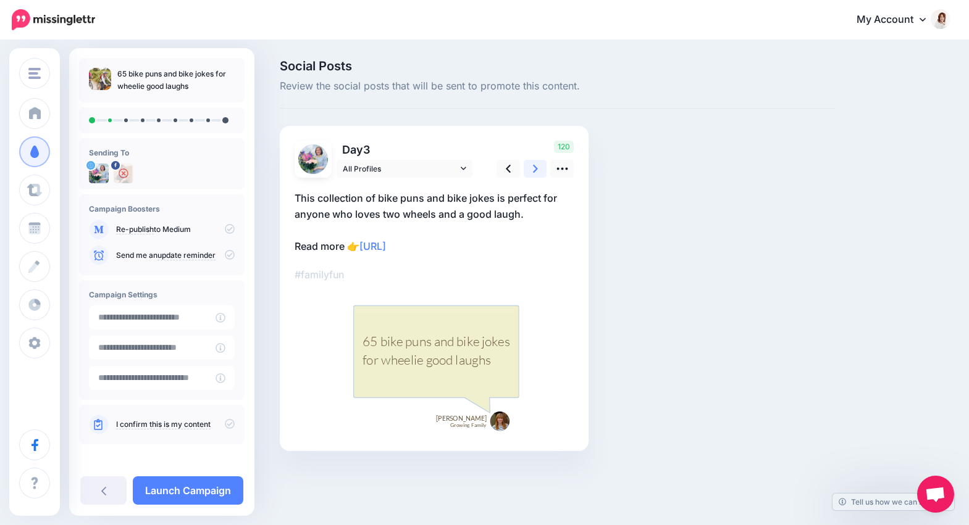
click at [534, 174] on icon at bounding box center [535, 168] width 5 height 13
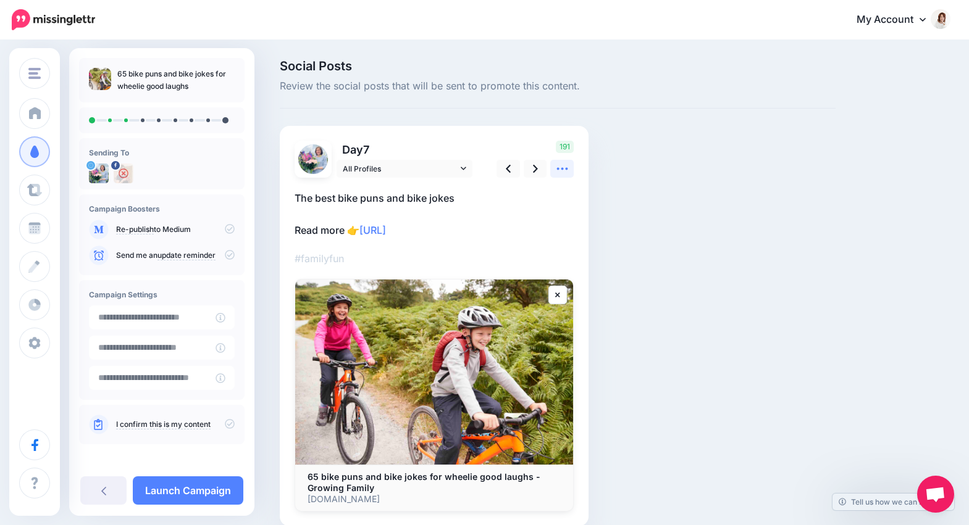
click at [559, 171] on icon at bounding box center [562, 168] width 13 height 13
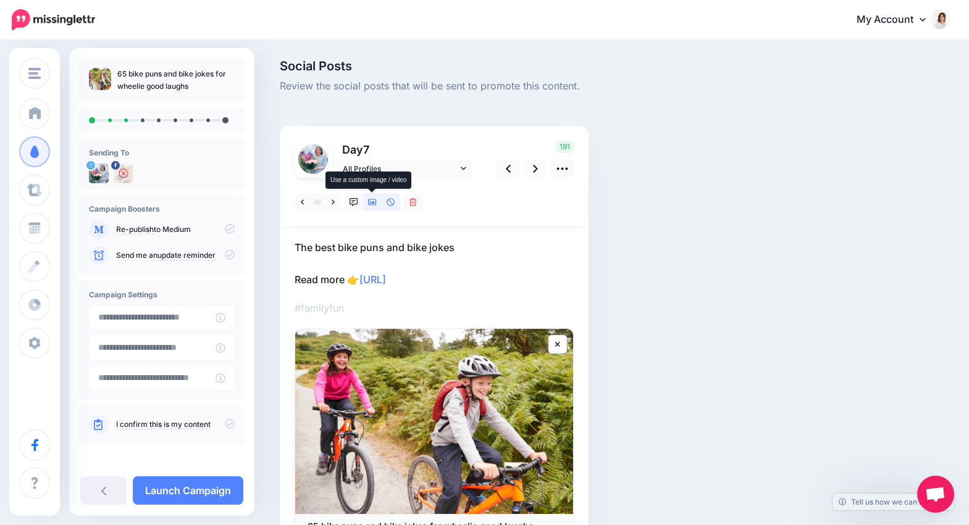
click at [370, 208] on link at bounding box center [372, 202] width 19 height 18
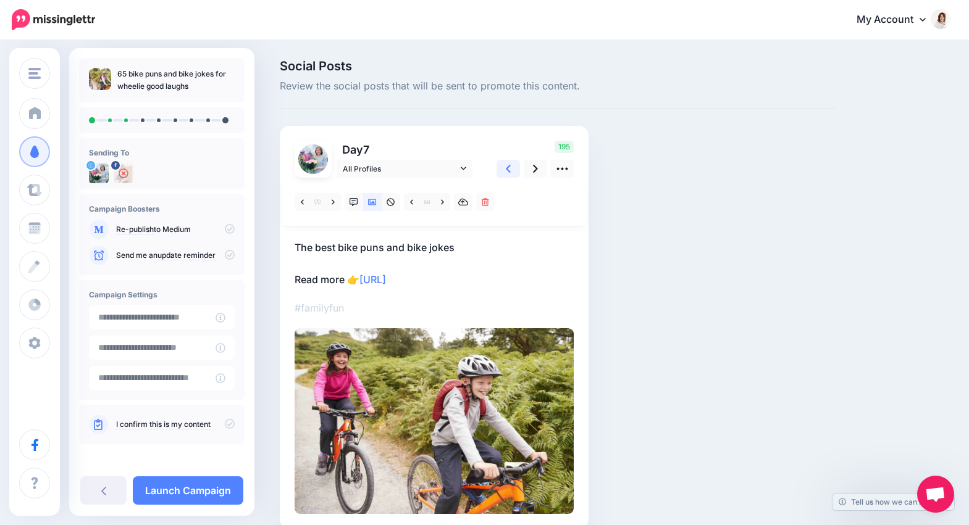
click at [514, 168] on link at bounding box center [507, 169] width 23 height 18
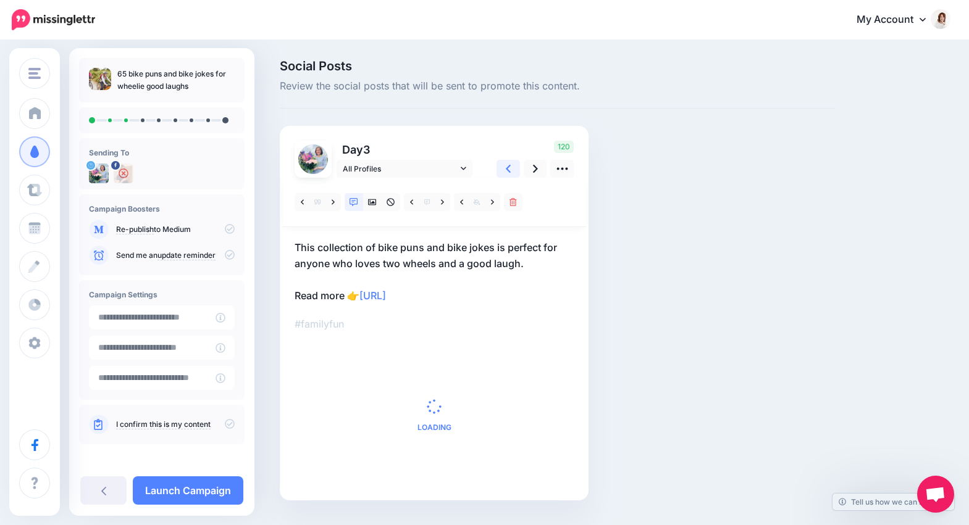
click at [514, 168] on link at bounding box center [507, 169] width 23 height 18
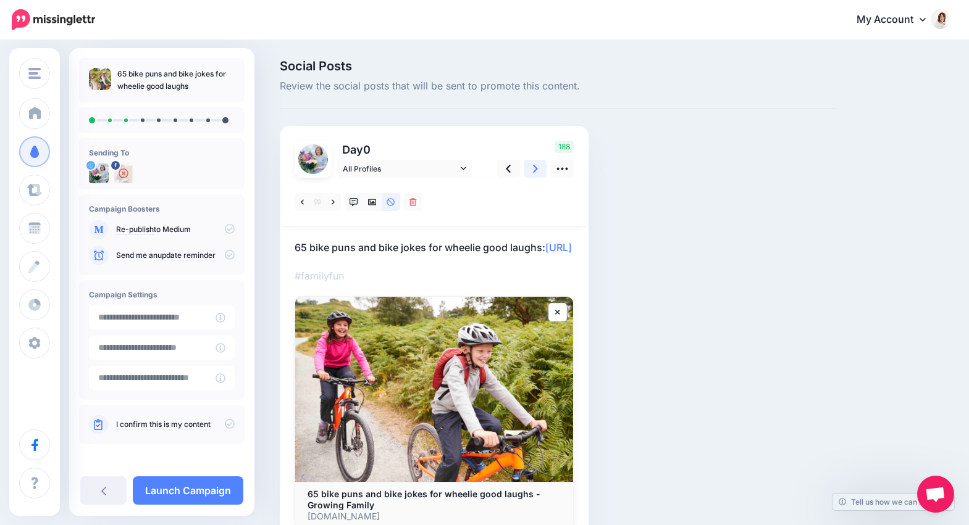
click at [535, 171] on icon at bounding box center [535, 169] width 5 height 8
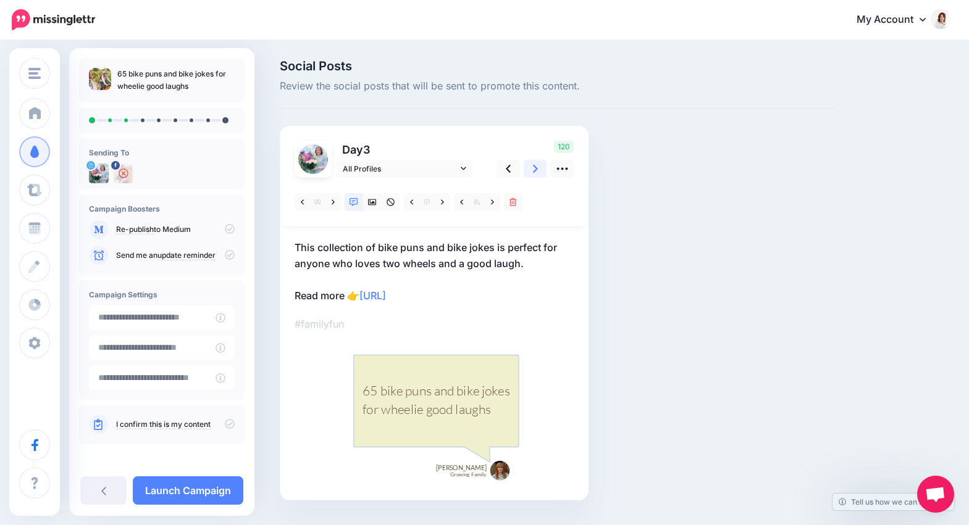
click at [535, 171] on icon at bounding box center [535, 169] width 5 height 8
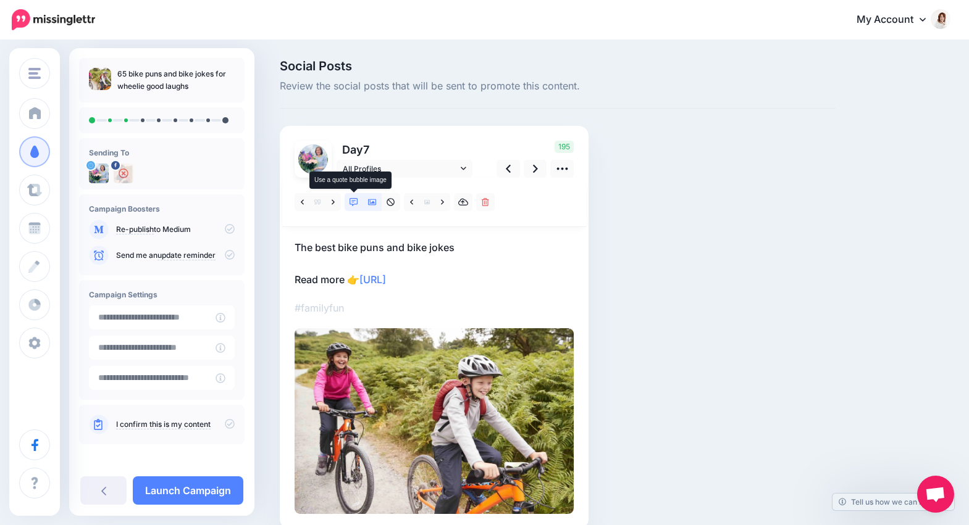
click at [355, 206] on icon at bounding box center [353, 202] width 9 height 9
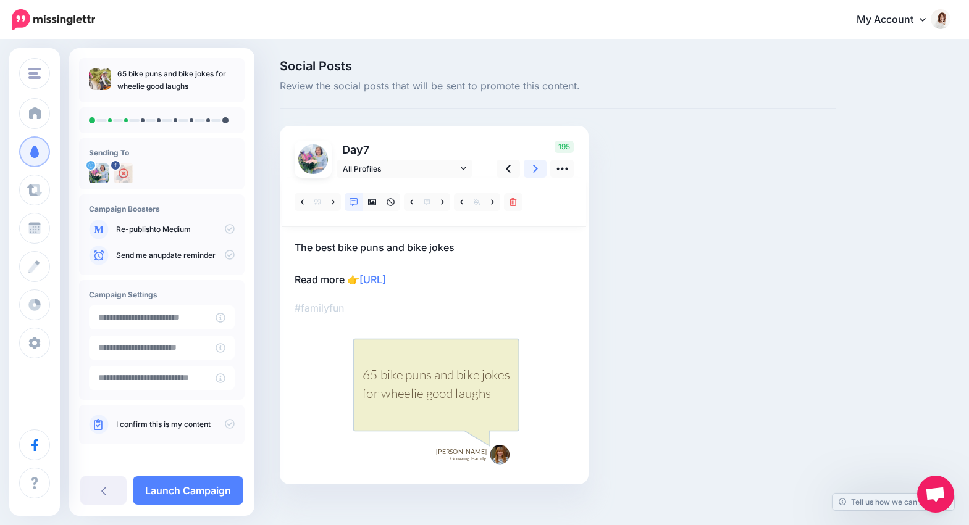
click at [534, 168] on icon at bounding box center [535, 168] width 5 height 13
click at [374, 203] on icon at bounding box center [372, 202] width 9 height 6
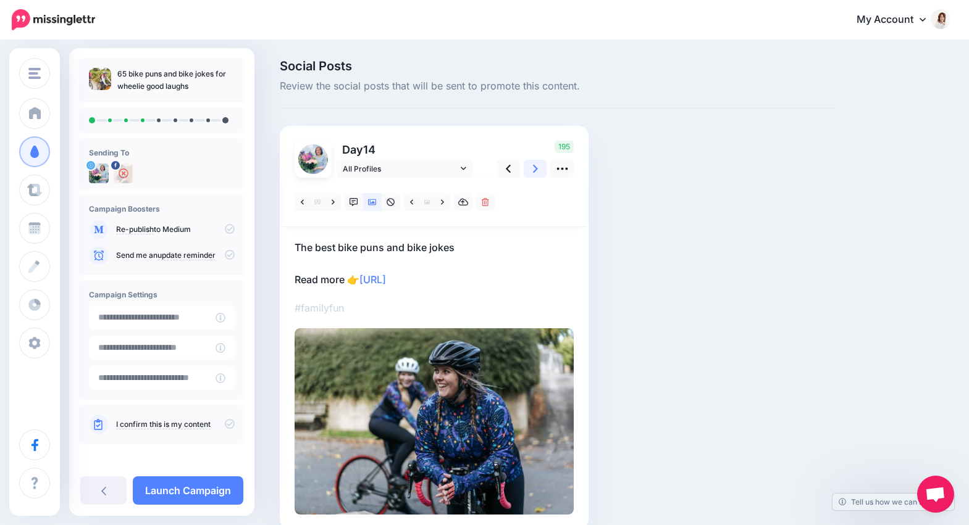
click at [538, 168] on link at bounding box center [535, 169] width 23 height 18
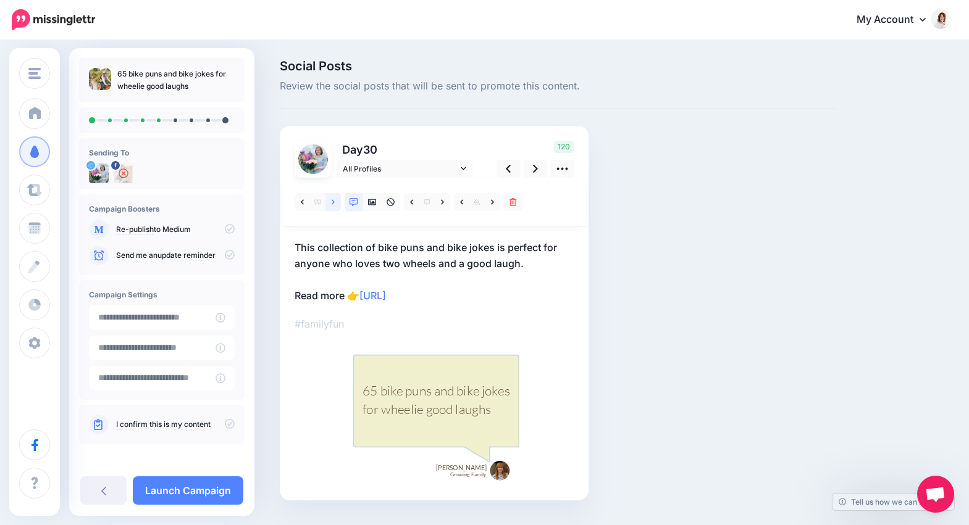
click at [330, 202] on link at bounding box center [332, 202] width 15 height 18
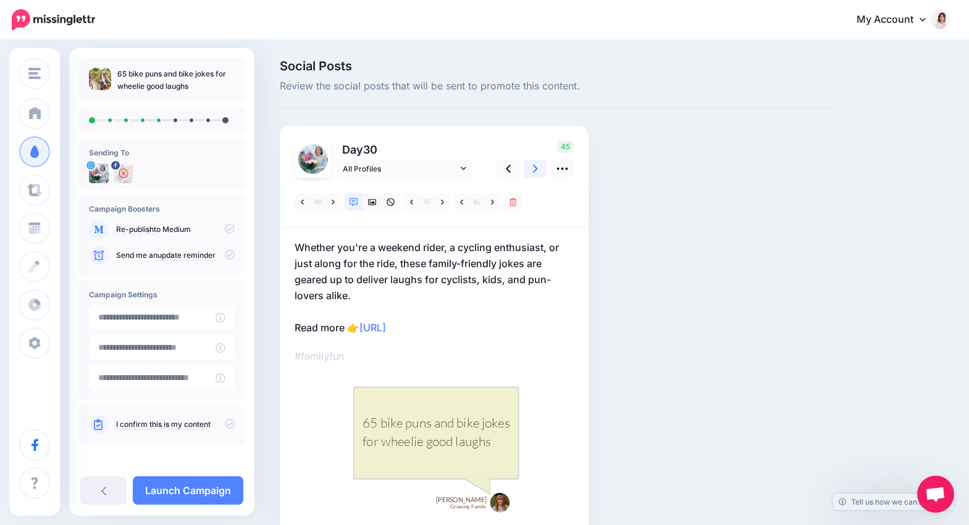
click at [538, 163] on link at bounding box center [535, 169] width 23 height 18
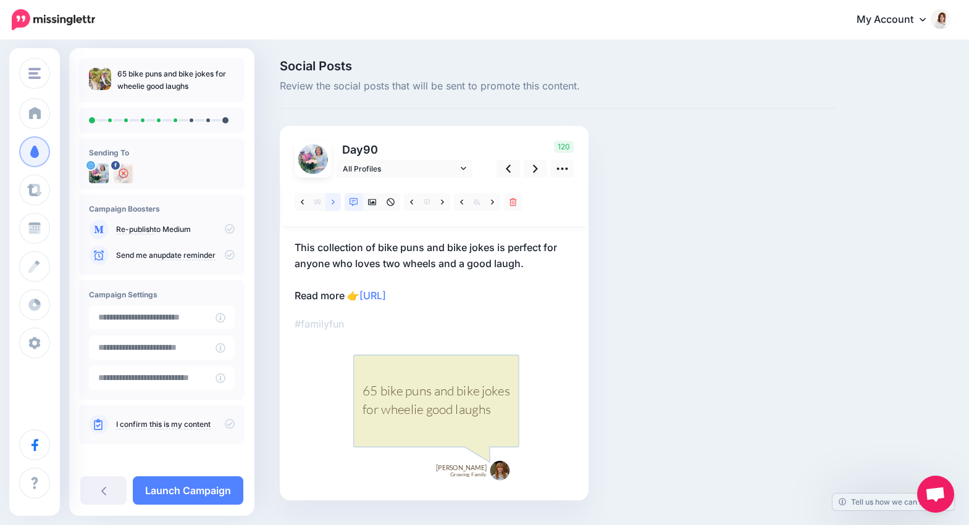
click at [330, 203] on link at bounding box center [332, 202] width 15 height 18
click at [374, 202] on icon at bounding box center [372, 202] width 9 height 6
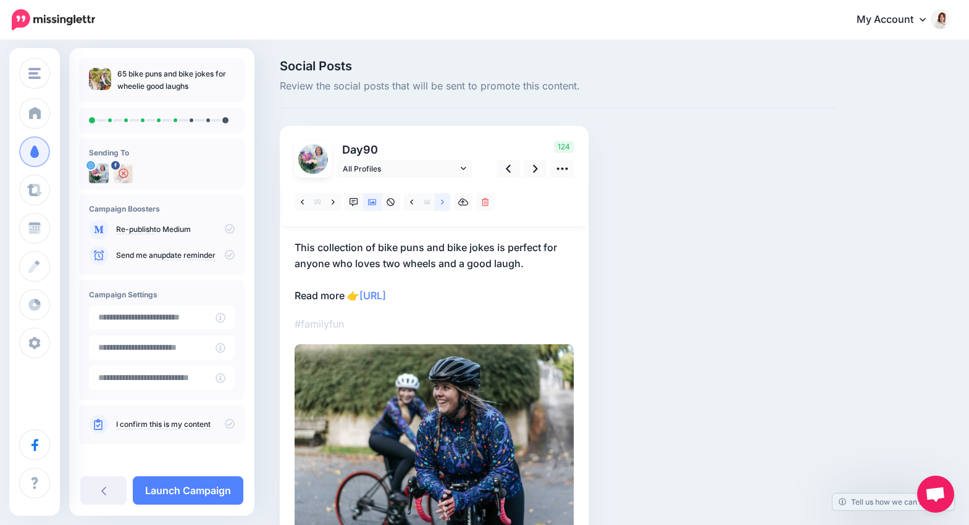
click at [438, 204] on link at bounding box center [442, 202] width 15 height 18
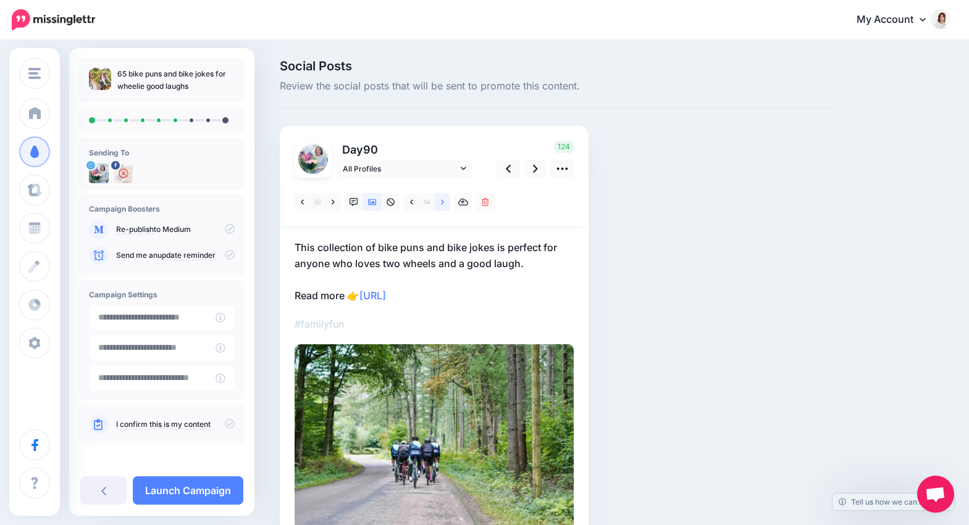
click at [438, 204] on link at bounding box center [442, 202] width 15 height 18
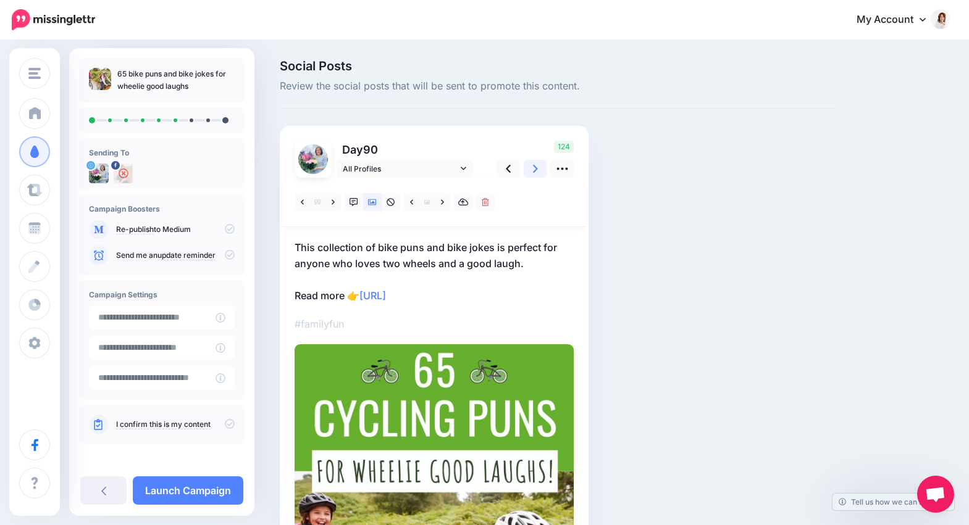
click at [535, 172] on icon at bounding box center [535, 168] width 5 height 13
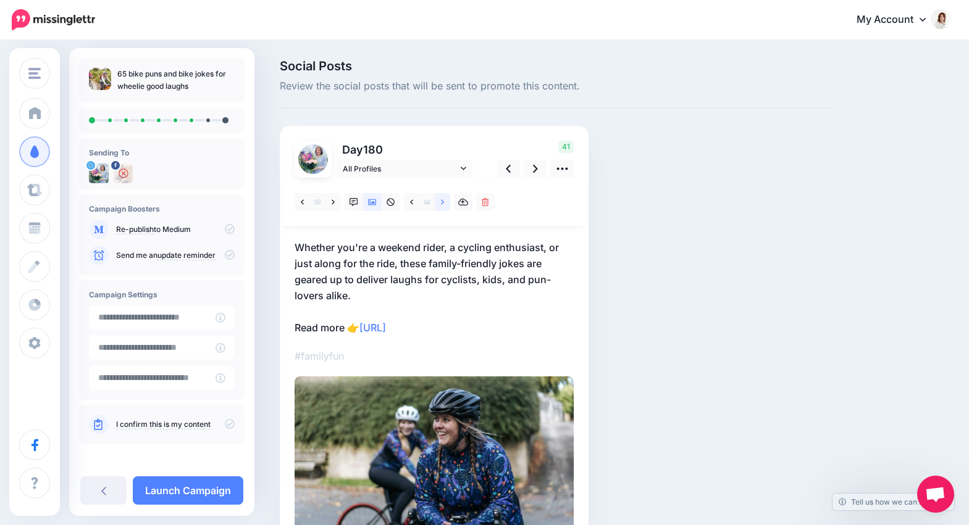
click at [438, 203] on link at bounding box center [442, 202] width 15 height 18
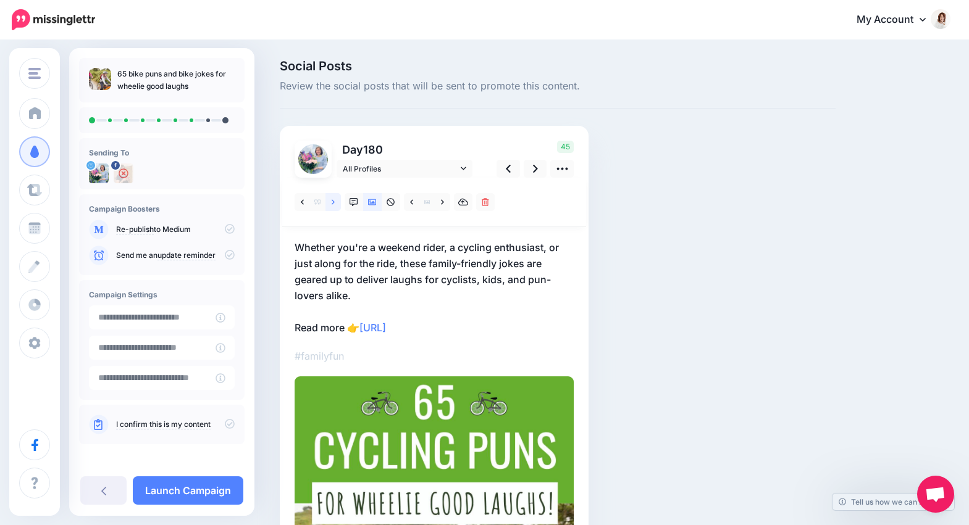
click at [330, 204] on link at bounding box center [332, 202] width 15 height 18
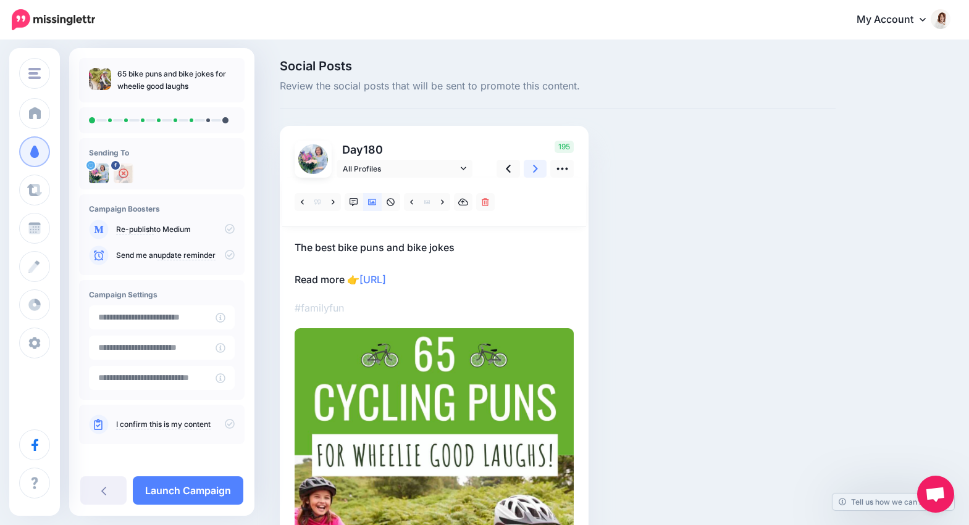
click at [537, 162] on icon at bounding box center [535, 168] width 5 height 13
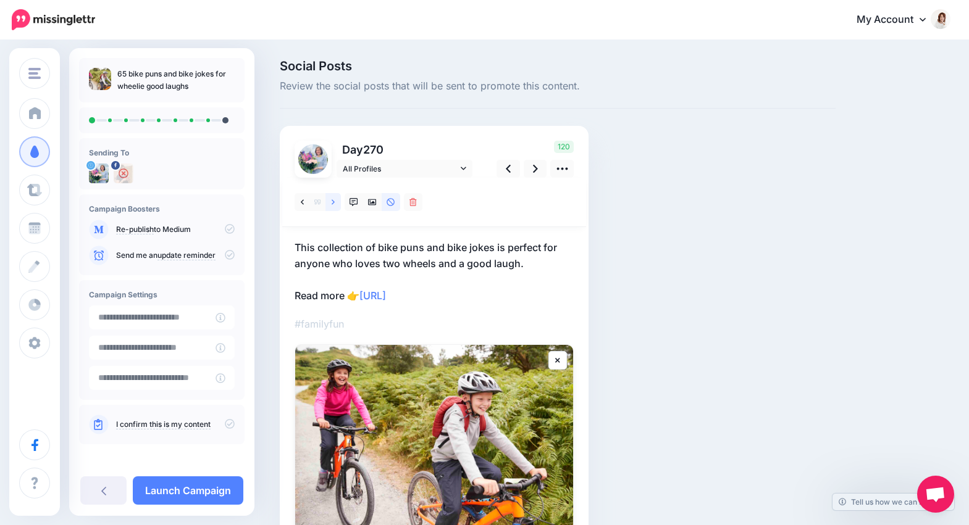
click at [333, 203] on icon at bounding box center [333, 201] width 3 height 5
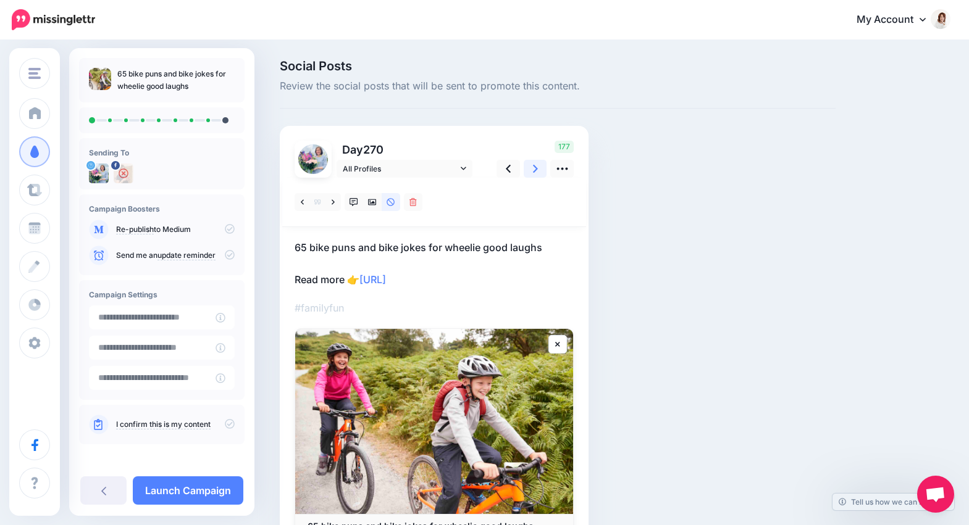
click at [535, 167] on icon at bounding box center [535, 169] width 5 height 8
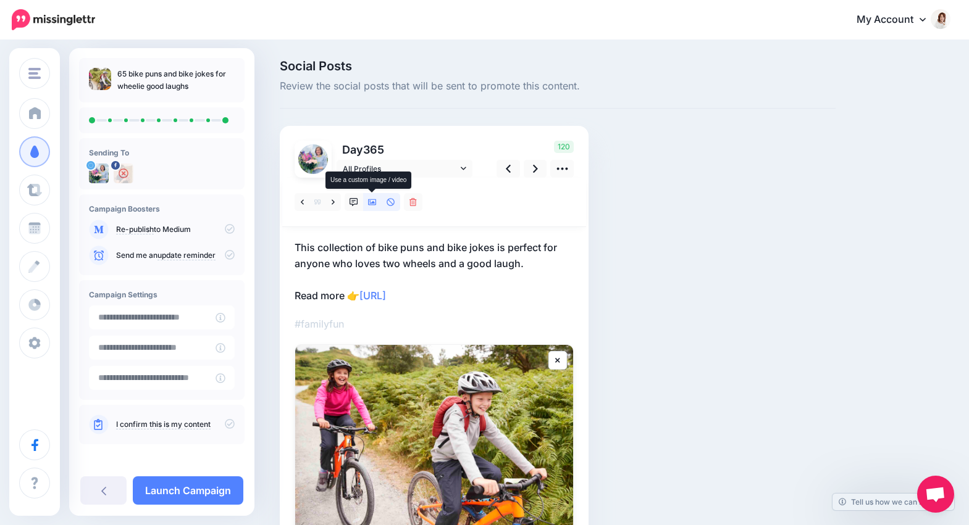
click at [370, 203] on icon at bounding box center [372, 202] width 9 height 6
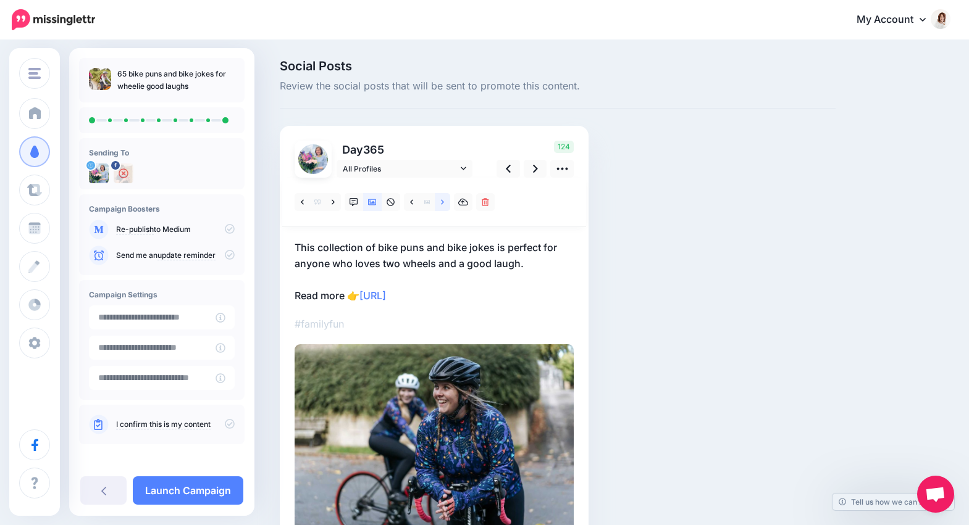
click at [442, 204] on icon at bounding box center [442, 202] width 3 height 9
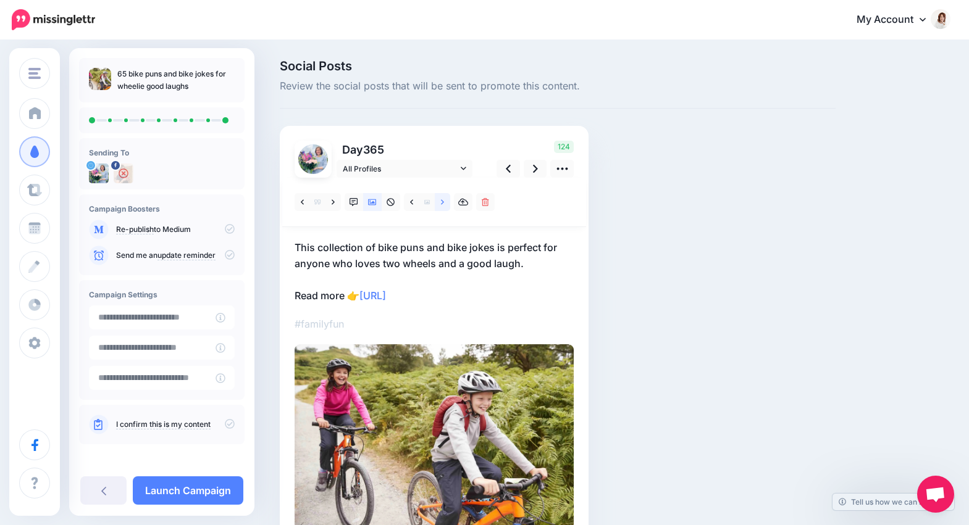
click at [439, 204] on link at bounding box center [442, 202] width 15 height 18
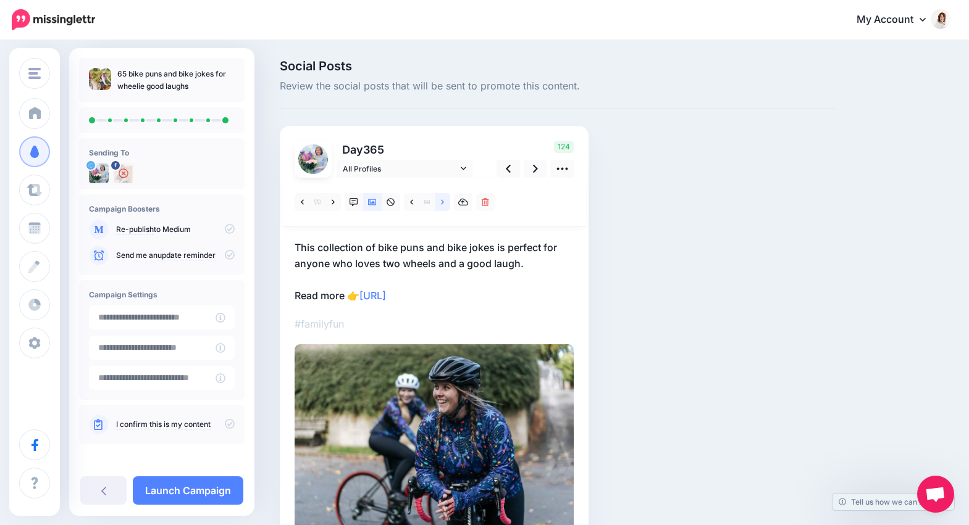
click at [439, 204] on link at bounding box center [442, 202] width 15 height 18
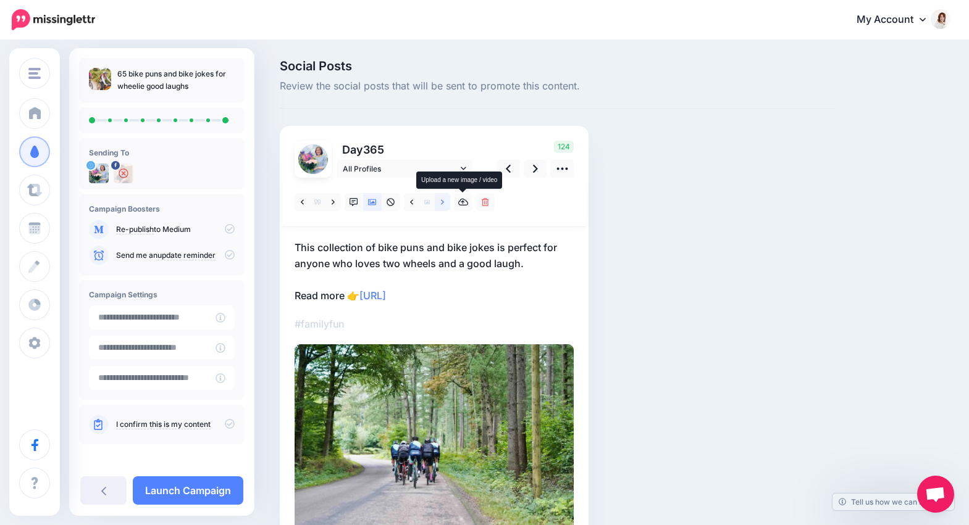
click at [445, 206] on link at bounding box center [442, 202] width 15 height 18
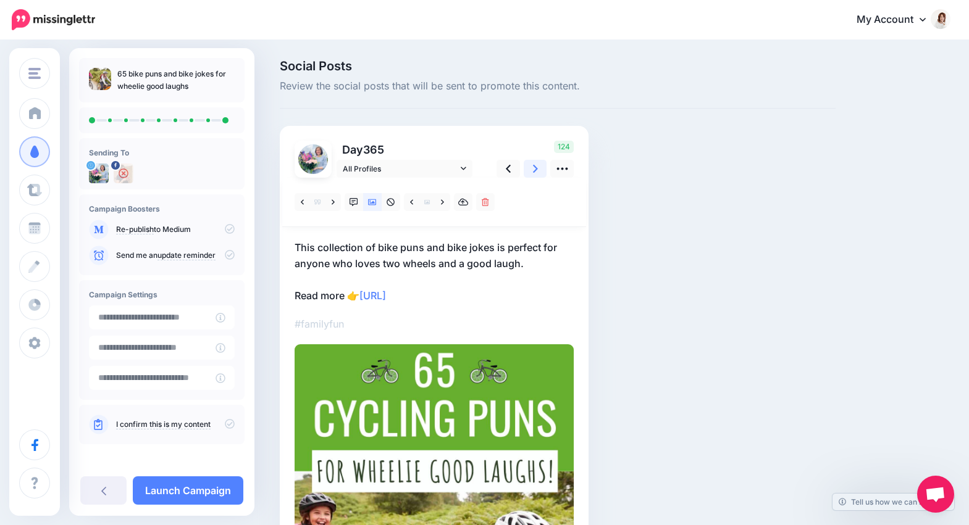
click at [533, 170] on icon at bounding box center [535, 168] width 5 height 13
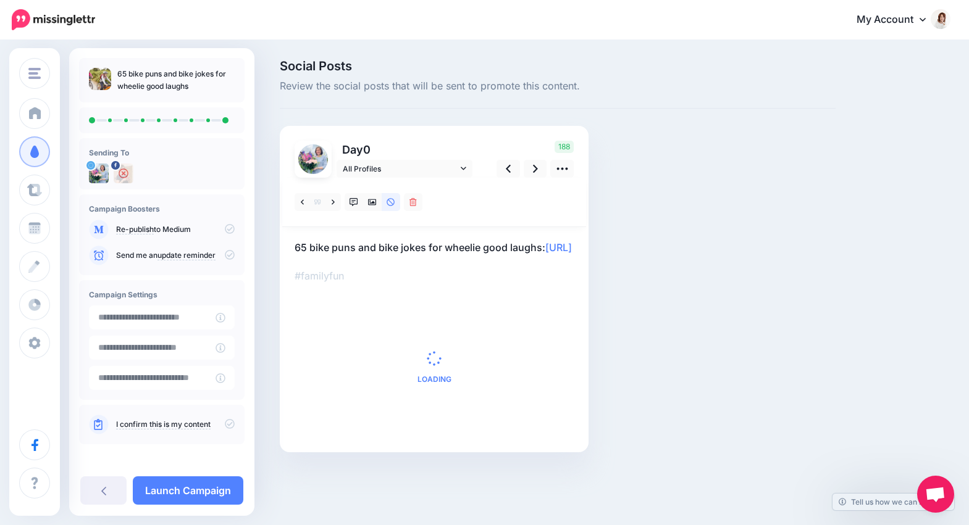
click at [225, 425] on icon at bounding box center [230, 424] width 10 height 10
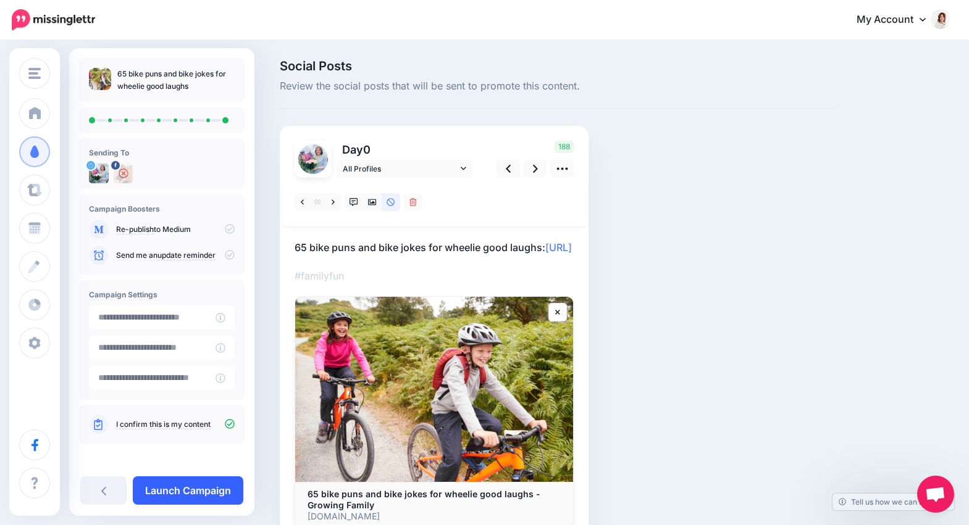
click at [201, 485] on link "Launch Campaign" at bounding box center [188, 491] width 111 height 28
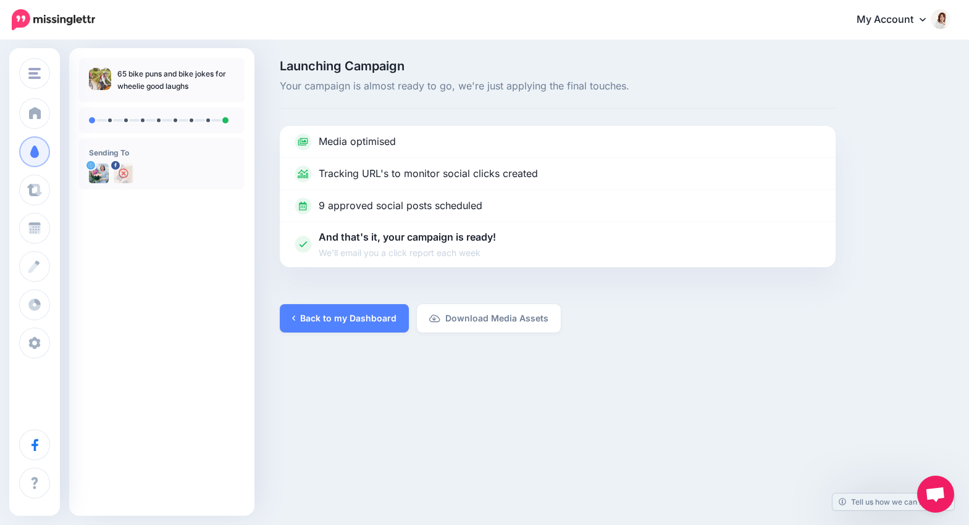
click at [936, 21] on img at bounding box center [940, 19] width 20 height 20
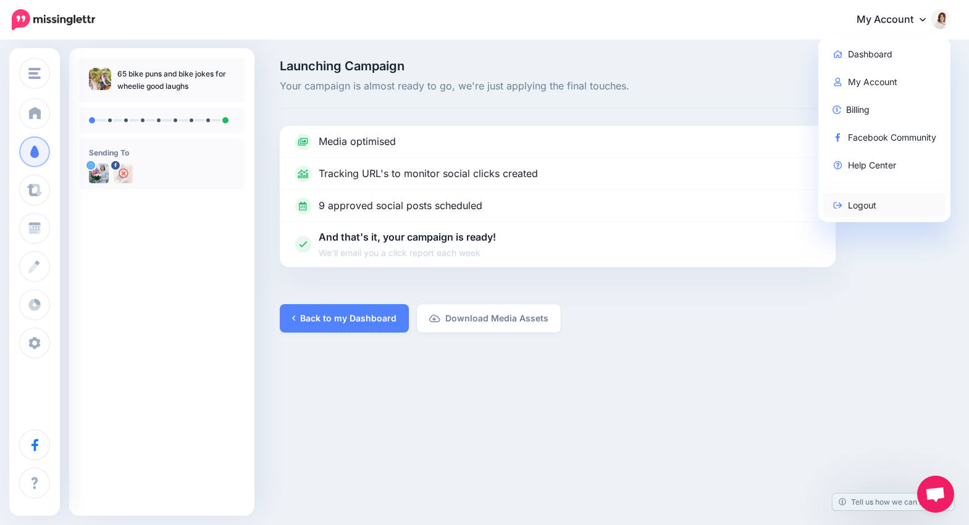
click at [856, 207] on link "Logout" at bounding box center [884, 205] width 123 height 24
